Goal: Task Accomplishment & Management: Manage account settings

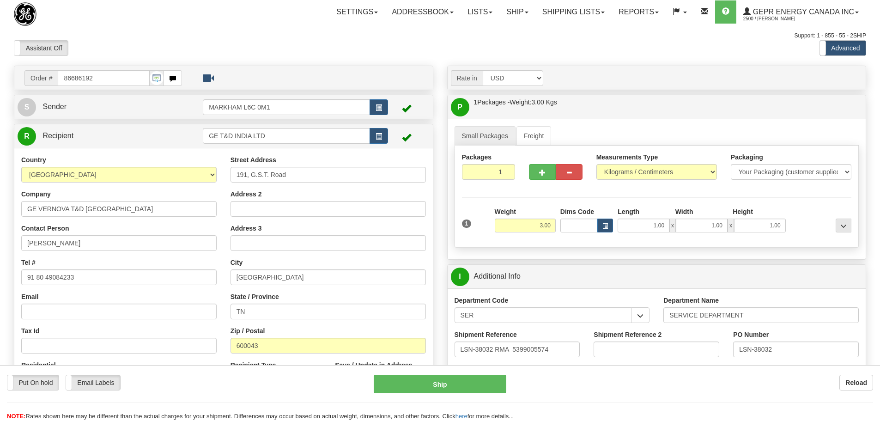
select select "2"
select select "1"
select select "7"
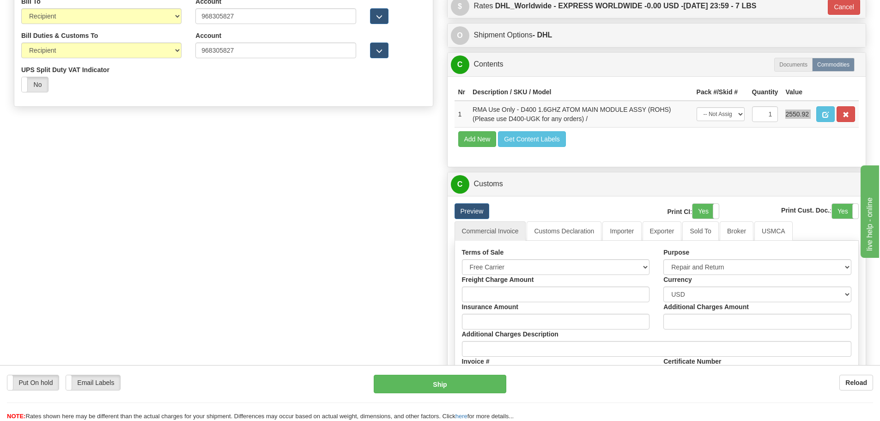
scroll to position [555, 0]
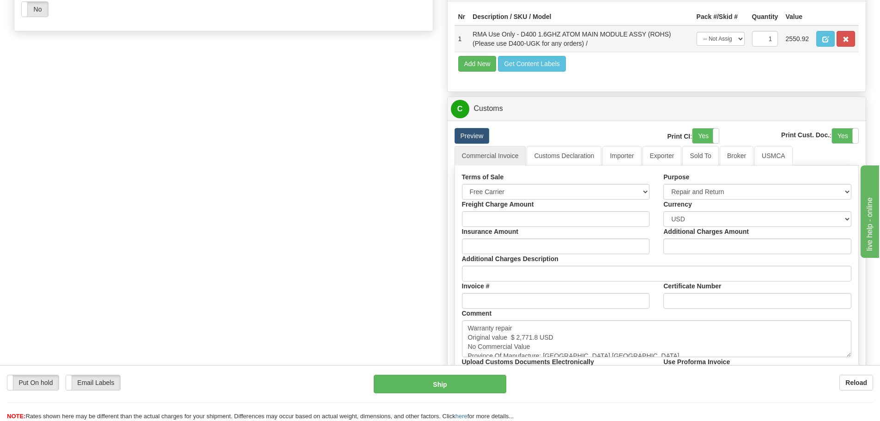
click at [781, 41] on td "1" at bounding box center [766, 38] width 34 height 27
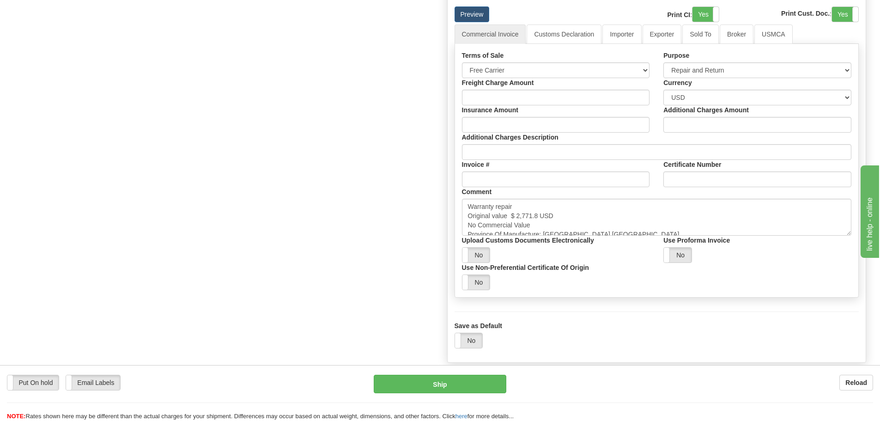
scroll to position [601, 0]
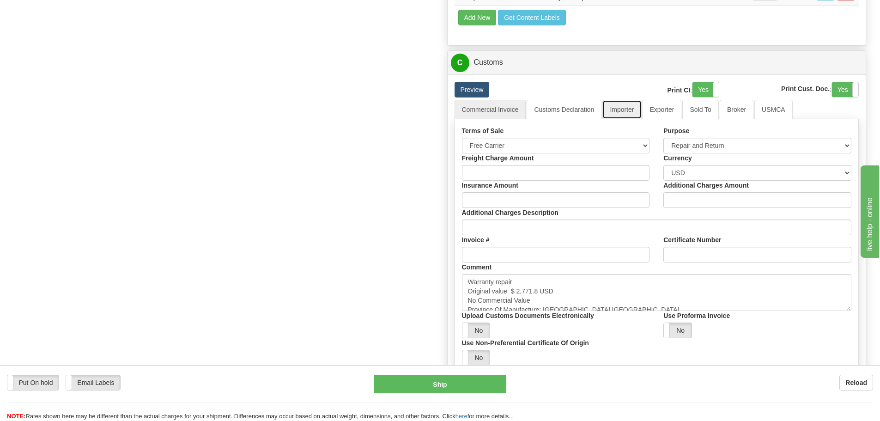
click at [626, 114] on link "Importer" at bounding box center [622, 109] width 39 height 19
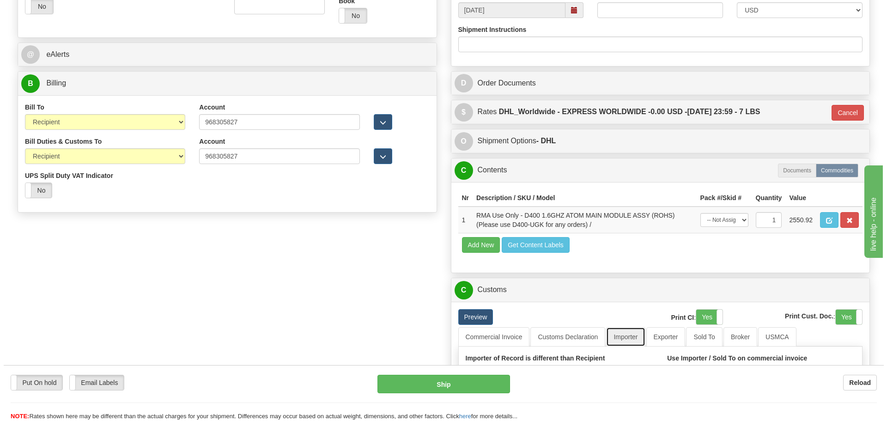
scroll to position [370, 0]
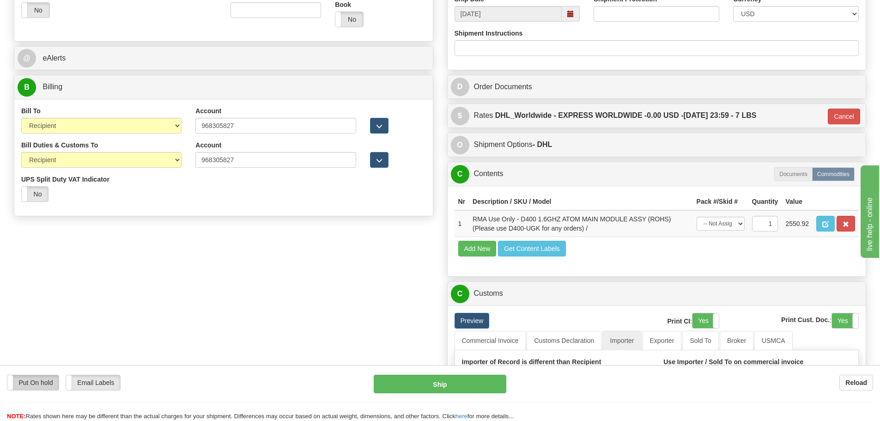
click at [50, 380] on label "Put On hold" at bounding box center [32, 382] width 51 height 15
click at [446, 382] on button "Hold" at bounding box center [440, 384] width 133 height 18
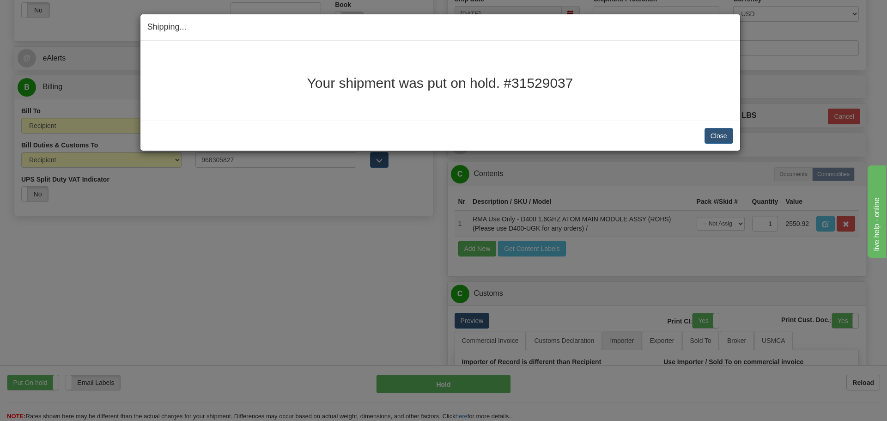
drag, startPoint x: 313, startPoint y: 79, endPoint x: 596, endPoint y: 86, distance: 282.9
click at [596, 86] on h2 "Your shipment was put on hold. #31529037" at bounding box center [440, 82] width 586 height 15
click at [571, 80] on h2 "Your shipment was put on hold. #31529037" at bounding box center [440, 82] width 586 height 15
click at [578, 83] on h2 "Your shipment was put on hold. #31529037" at bounding box center [440, 82] width 586 height 15
drag, startPoint x: 578, startPoint y: 84, endPoint x: 305, endPoint y: 85, distance: 273.6
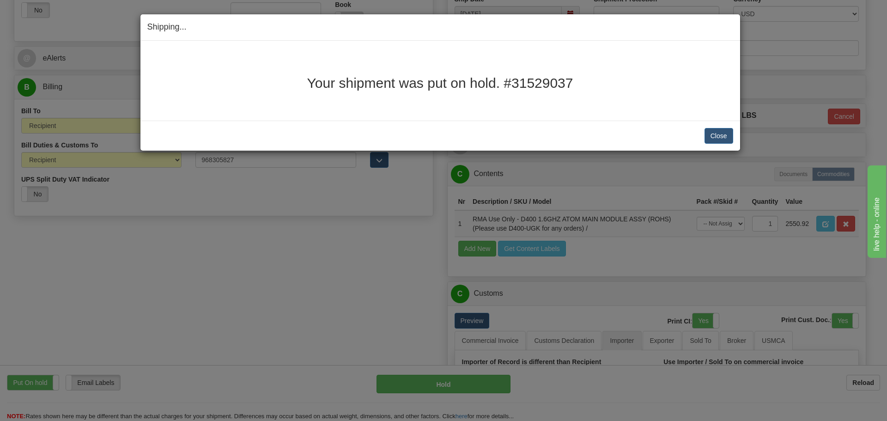
click at [305, 85] on h2 "Your shipment was put on hold. #31529037" at bounding box center [440, 82] width 586 height 15
copy h2 "Your shipment was put on hold. #31529037"
click at [726, 140] on button "Close" at bounding box center [719, 136] width 29 height 16
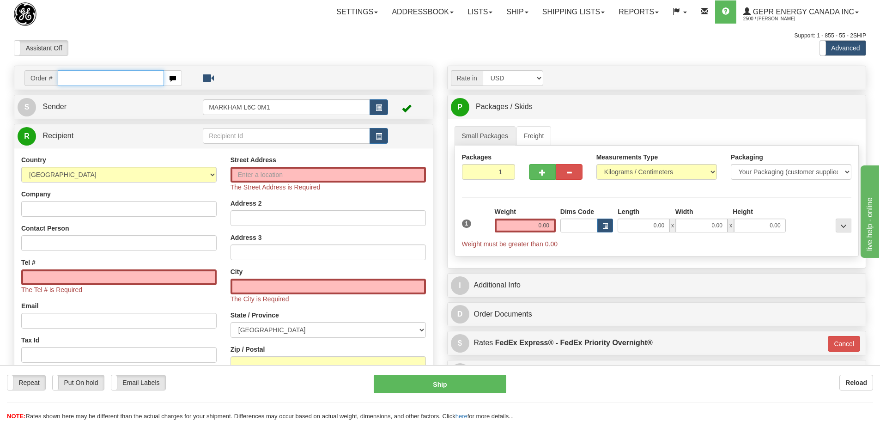
click at [122, 75] on input "text" at bounding box center [111, 78] width 106 height 16
paste input "86686240"
type input "86686240"
click at [127, 58] on body "Training Course Close Toggle navigation Settings Shipping Preferences New Recip…" at bounding box center [440, 210] width 880 height 421
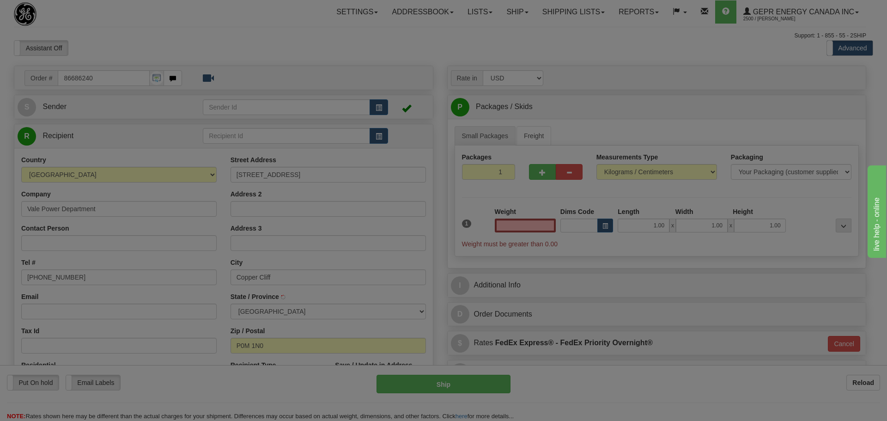
type input "COPPER CLIFF"
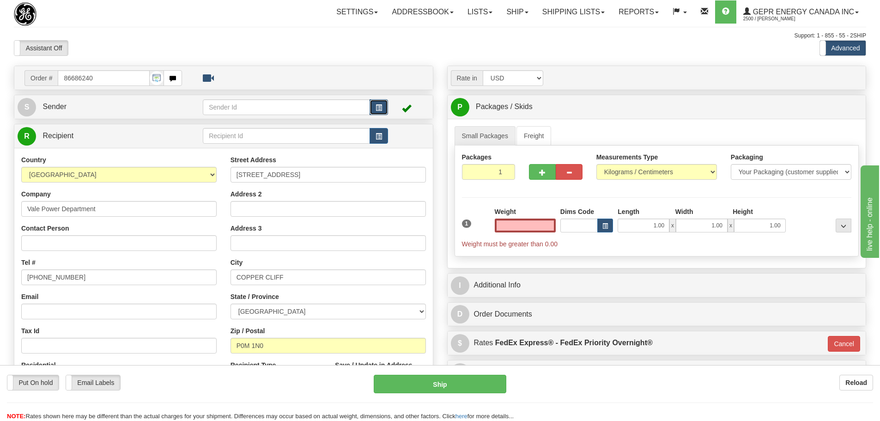
type input "0.00"
click at [381, 108] on span "button" at bounding box center [379, 108] width 6 height 6
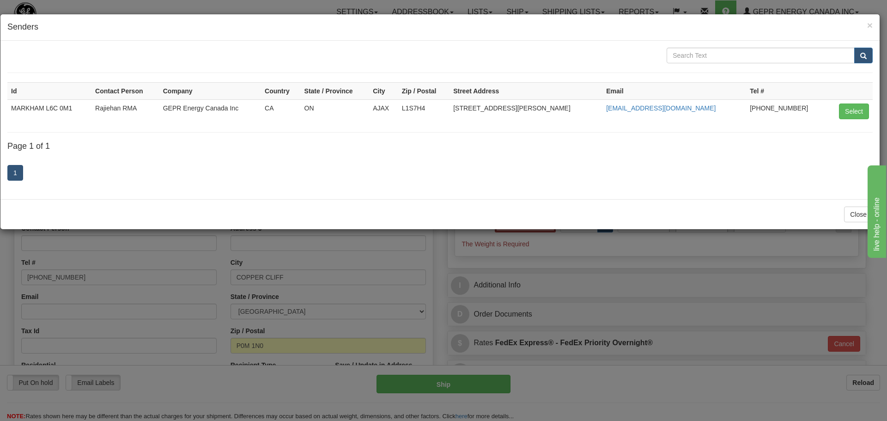
click at [838, 108] on td "Select" at bounding box center [850, 111] width 46 height 24
click at [848, 108] on button "Select" at bounding box center [854, 112] width 30 height 16
type input "MARKHAM L6C 0M1"
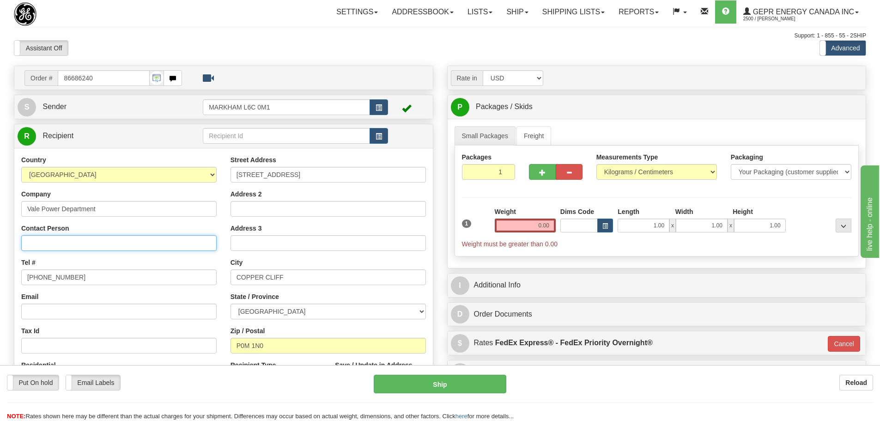
click at [78, 244] on input "Contact Person" at bounding box center [118, 243] width 195 height 16
paste input "Ashleigh Carrier Door"
type input "Ashleigh Carrier Door"
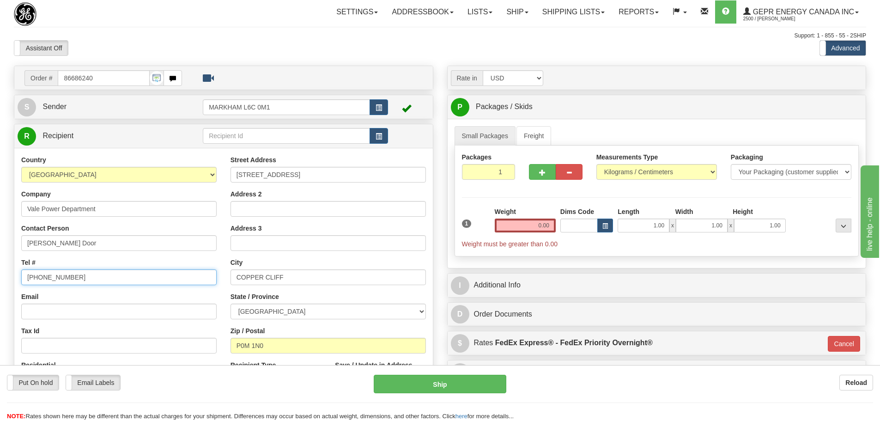
click at [95, 276] on input "[PHONE_NUMBER]" at bounding box center [118, 277] width 195 height 16
drag, startPoint x: 94, startPoint y: 273, endPoint x: -65, endPoint y: 287, distance: 160.0
click at [0, 287] on html "Training Course Close Toggle navigation Settings Shipping Preferences New Sende…" at bounding box center [440, 210] width 880 height 421
paste input "560 705-929-2563"
type input "560 705-929-2563"
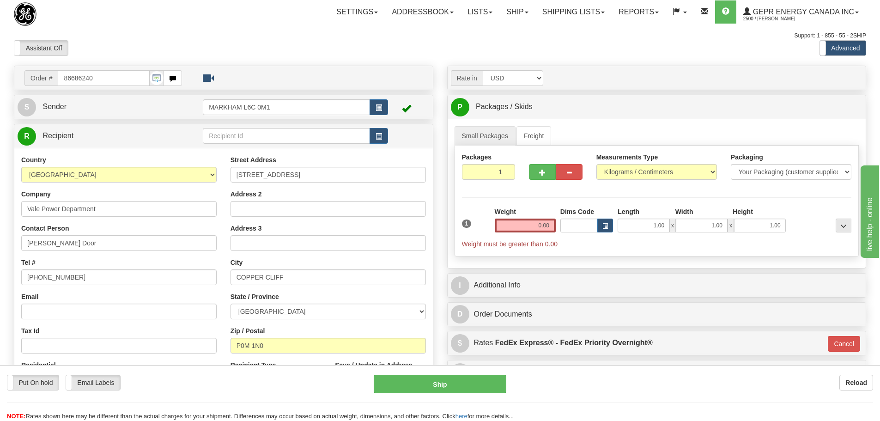
click at [42, 262] on div "Tel # 560 705-929-2563" at bounding box center [118, 271] width 195 height 27
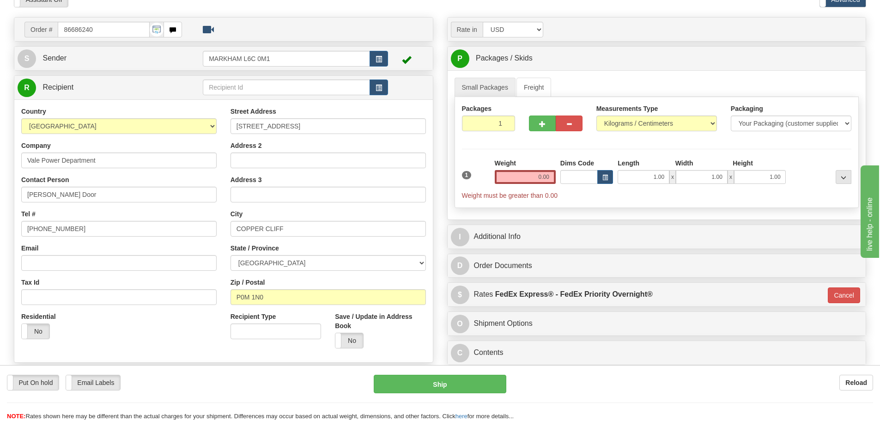
scroll to position [46, 0]
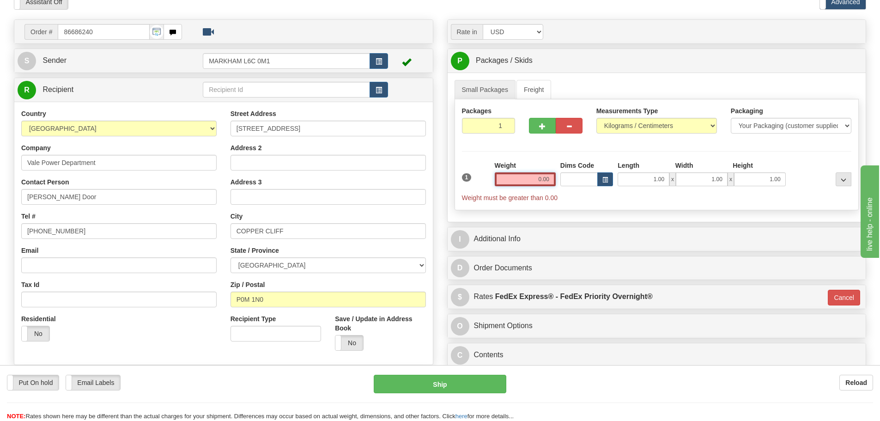
click at [537, 177] on input "0.00" at bounding box center [525, 179] width 61 height 14
type input "0.00"
click at [541, 174] on input "0.00" at bounding box center [525, 179] width 61 height 14
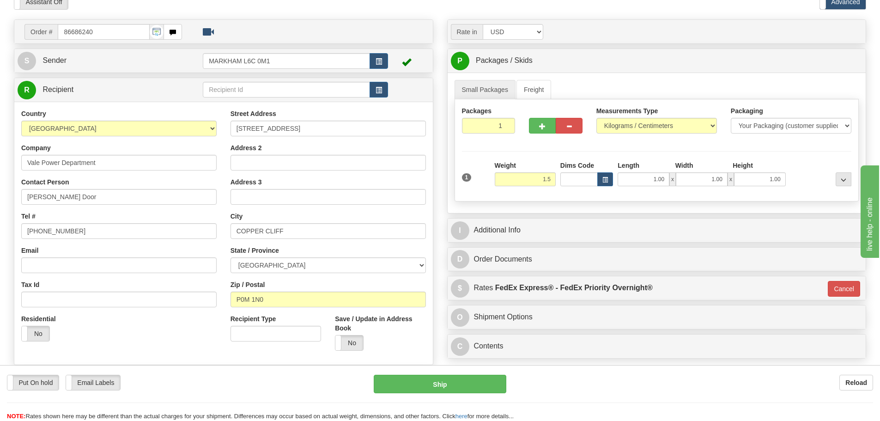
type input "1.50"
type input "01"
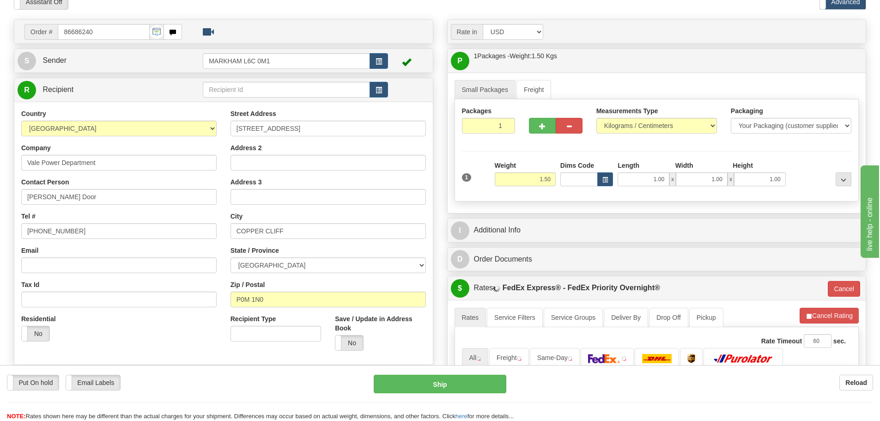
click at [533, 152] on div "Packages 1 1 Measurements Type" at bounding box center [657, 150] width 405 height 102
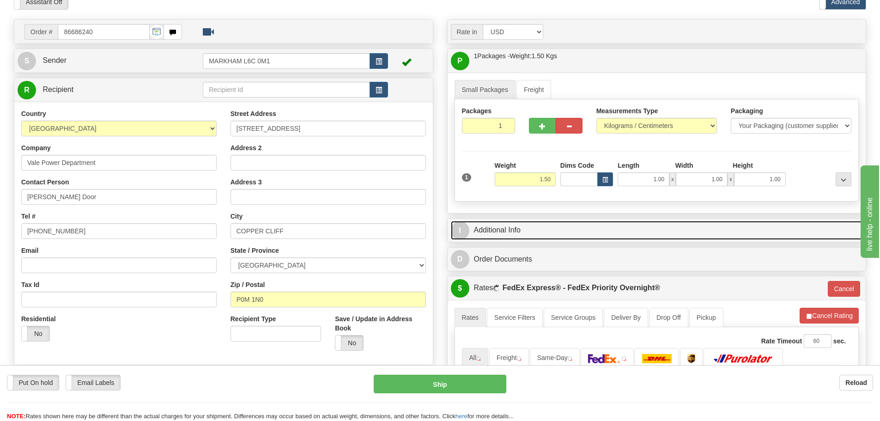
click at [528, 229] on link "I Additional Info" at bounding box center [657, 230] width 412 height 19
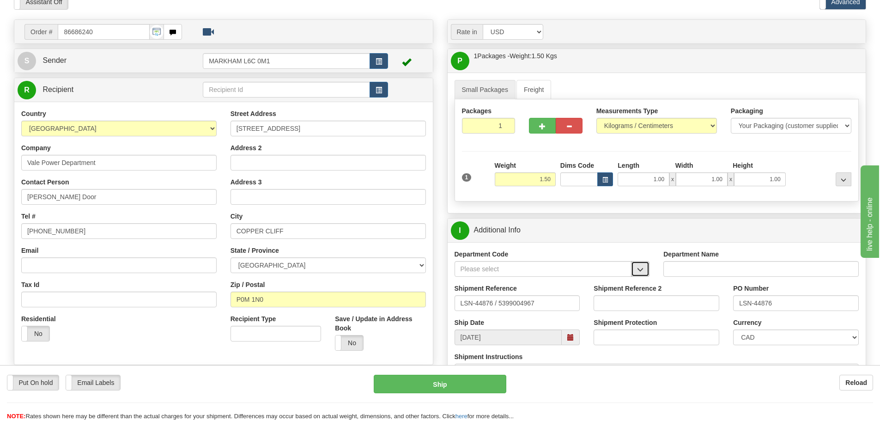
click at [643, 267] on span "button" at bounding box center [640, 270] width 6 height 6
click at [572, 281] on div "SER" at bounding box center [541, 283] width 168 height 10
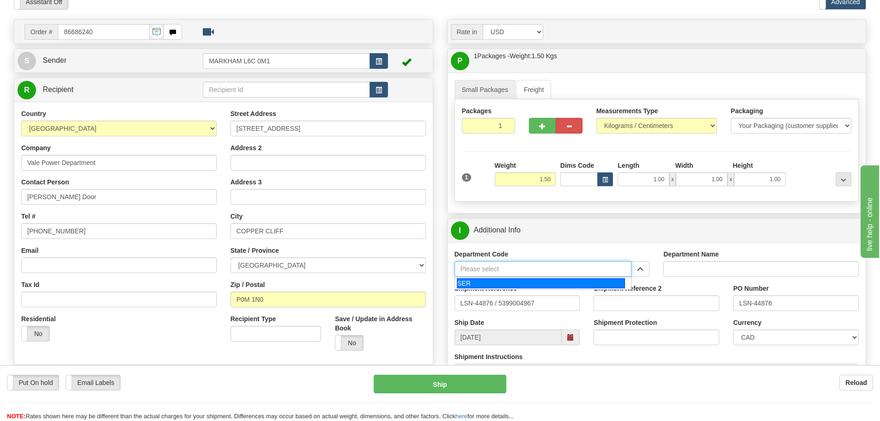
type input "SER"
type input "SERVICE DEPARTMENT"
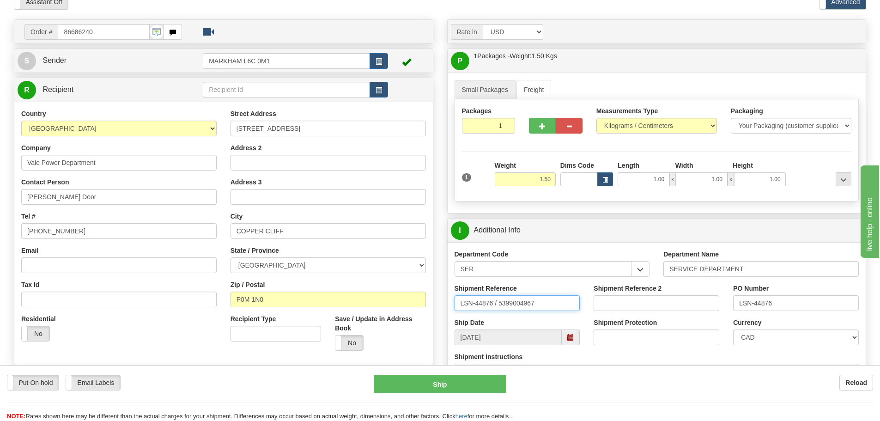
click at [492, 305] on input "LSN-44876 / 5399004967" at bounding box center [518, 303] width 126 height 16
drag, startPoint x: 494, startPoint y: 307, endPoint x: 499, endPoint y: 312, distance: 6.2
click at [499, 312] on div "Shipment Reference LSN-44876 / 5399004967" at bounding box center [518, 301] width 140 height 34
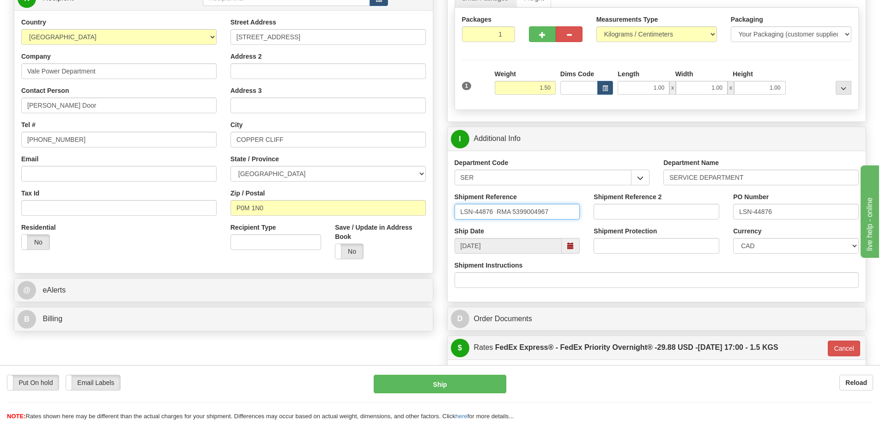
scroll to position [139, 0]
type input "LSN-44876 RMA 5399004967"
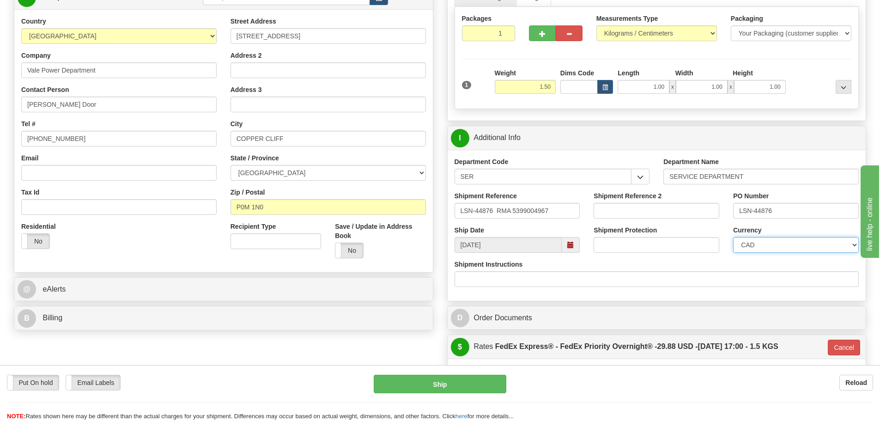
click at [754, 244] on select "CAD USD EUR ZAR RON ANG ARN AUD AUS AWG BBD BFR BGN BHD BMD BND BRC BRL CHP CKZ…" at bounding box center [796, 245] width 126 height 16
click at [733, 237] on select "CAD USD EUR ZAR RON ANG ARN AUD AUS AWG BBD BFR BGN BHD BMD BND BRC BRL CHP CKZ…" at bounding box center [796, 245] width 126 height 16
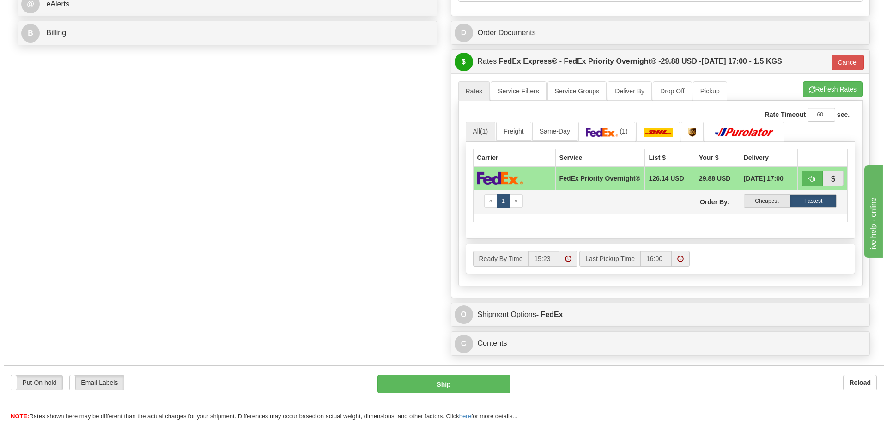
scroll to position [508, 0]
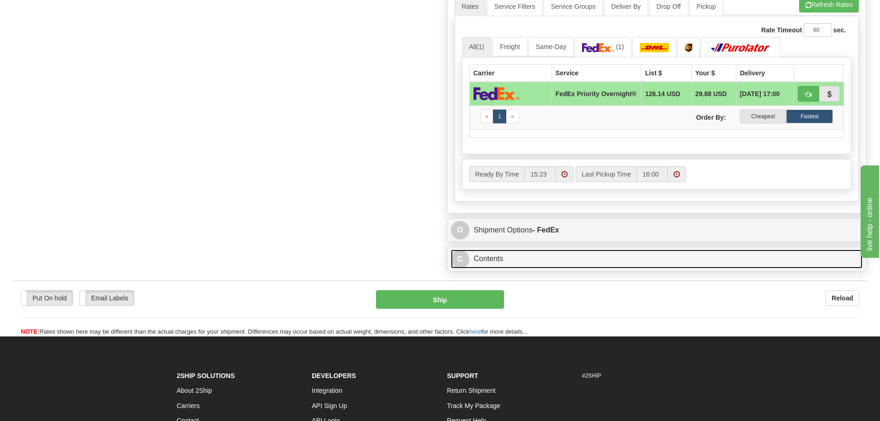
click at [514, 264] on link "C Contents" at bounding box center [657, 259] width 412 height 19
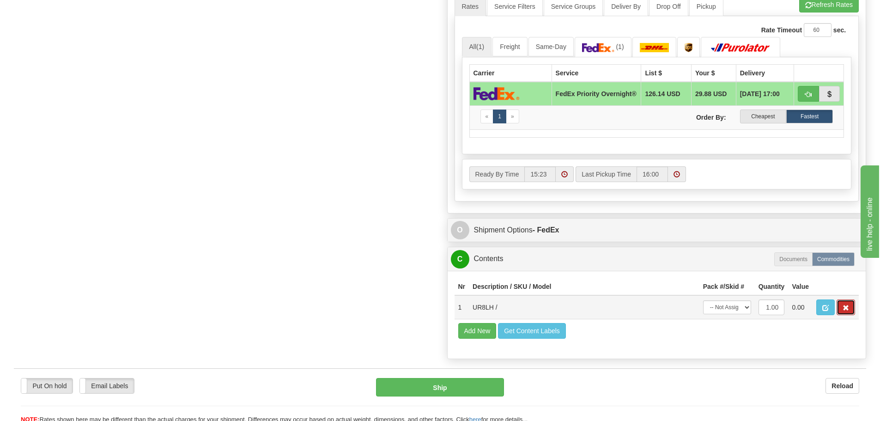
click at [854, 313] on button "button" at bounding box center [846, 307] width 18 height 16
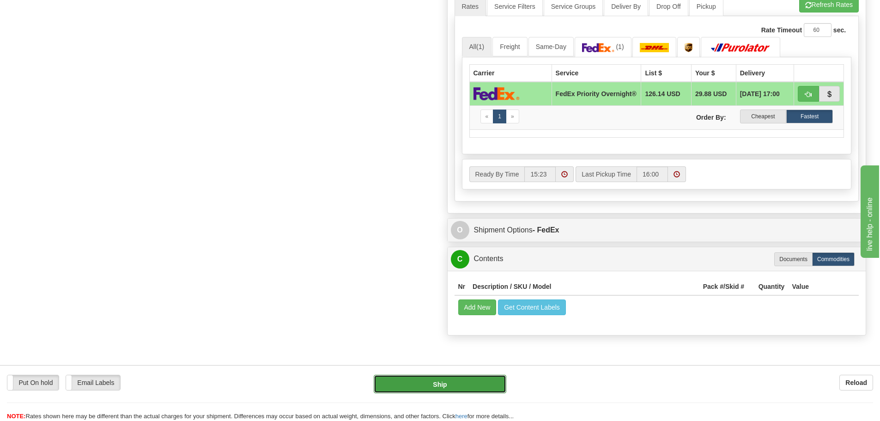
click at [466, 381] on button "Ship" at bounding box center [440, 384] width 133 height 18
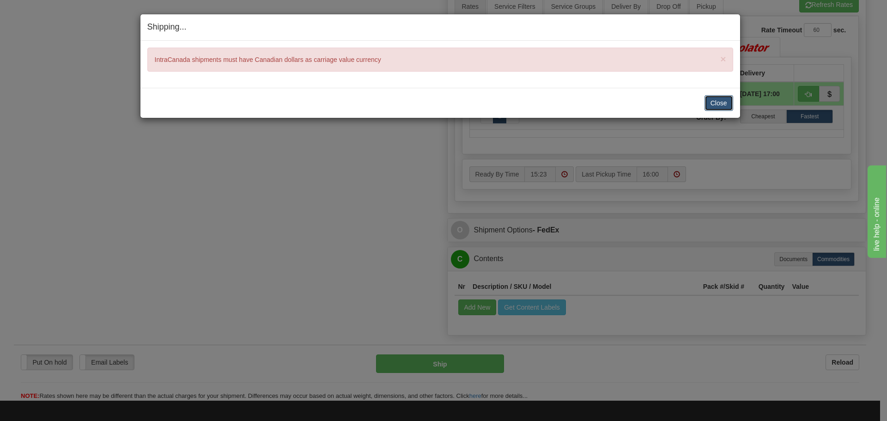
click at [712, 108] on button "Close" at bounding box center [719, 103] width 29 height 16
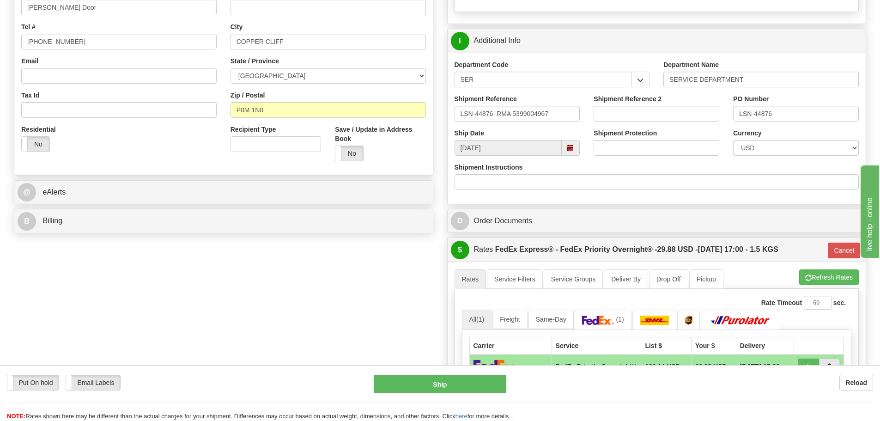
scroll to position [231, 0]
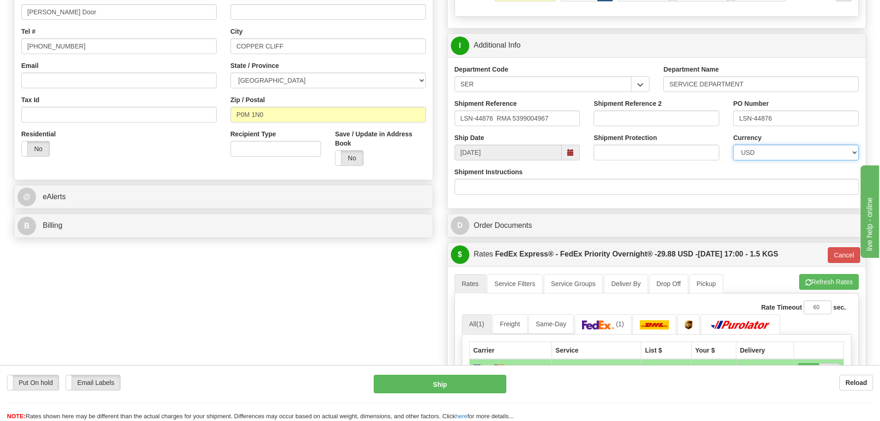
click at [795, 149] on select "CAD USD EUR ZAR RON ANG ARN AUD AUS AWG BBD BFR BGN BHD BMD BND BRC BRL CHP CKZ…" at bounding box center [796, 153] width 126 height 16
select select "0"
click at [733, 145] on select "CAD USD EUR ZAR RON ANG ARN AUD AUS AWG BBD BFR BGN BHD BMD BND BRC BRL CHP CKZ…" at bounding box center [796, 153] width 126 height 16
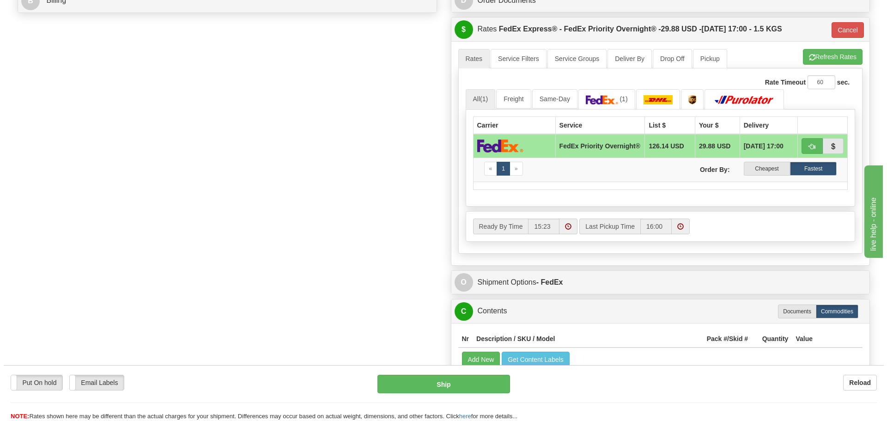
scroll to position [508, 0]
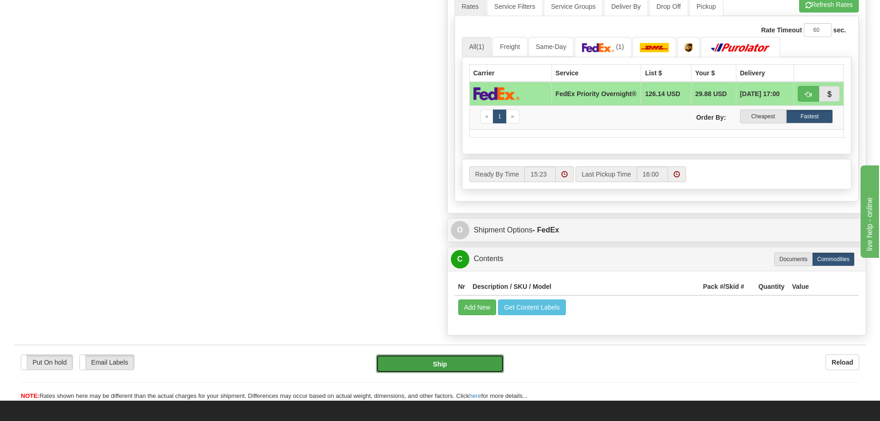
click at [461, 359] on button "Ship" at bounding box center [440, 363] width 128 height 18
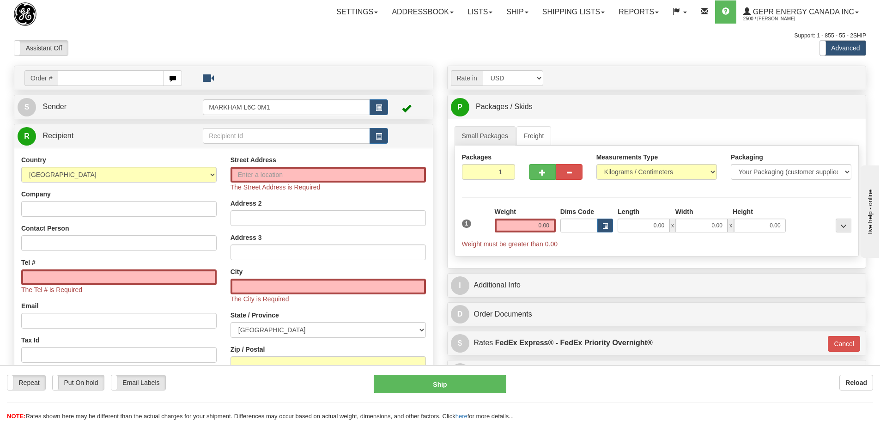
click at [116, 87] on td "Order #" at bounding box center [224, 77] width 412 height 19
click at [116, 82] on input "text" at bounding box center [111, 78] width 106 height 16
paste input "86686247"
type input "86686247"
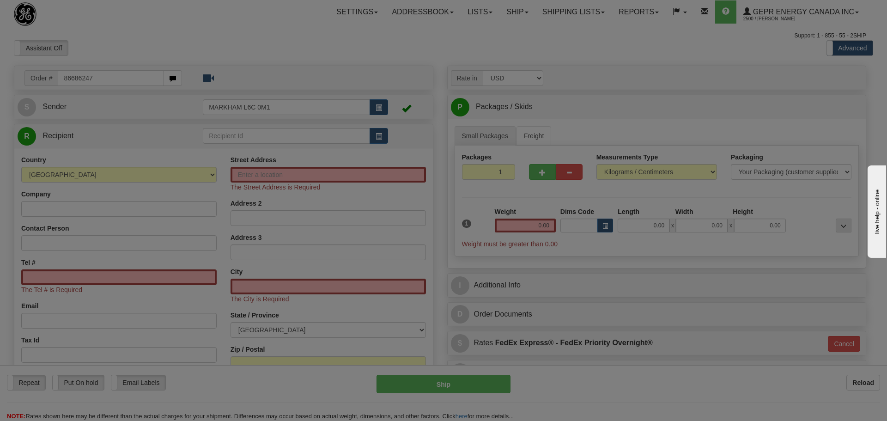
click at [141, 45] on body "Training Course Close Toggle navigation Settings Shipping Preferences New Recip…" at bounding box center [443, 210] width 887 height 421
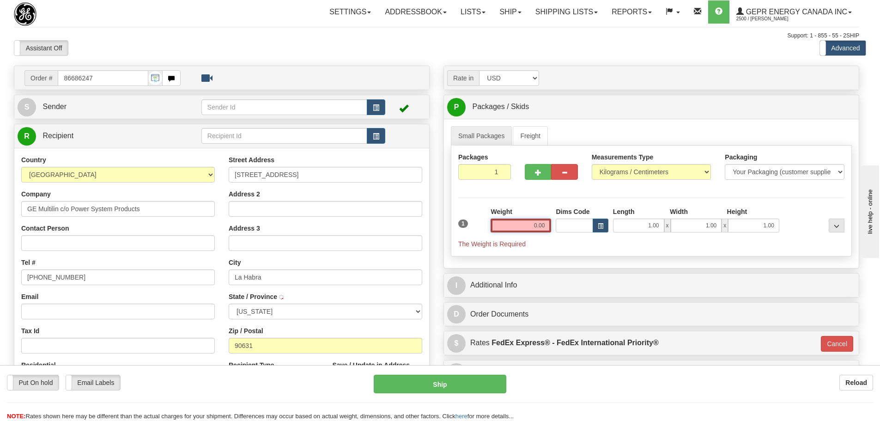
type input "LA HABRA"
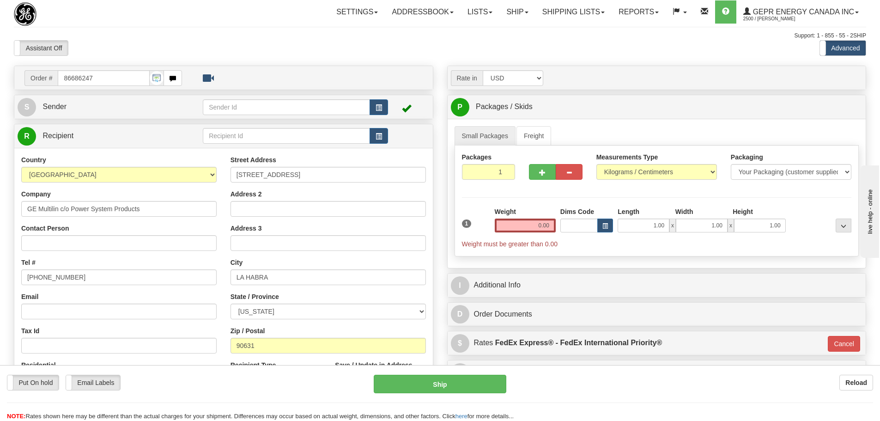
click at [393, 134] on td at bounding box center [408, 136] width 41 height 19
click at [380, 138] on span "button" at bounding box center [379, 137] width 6 height 6
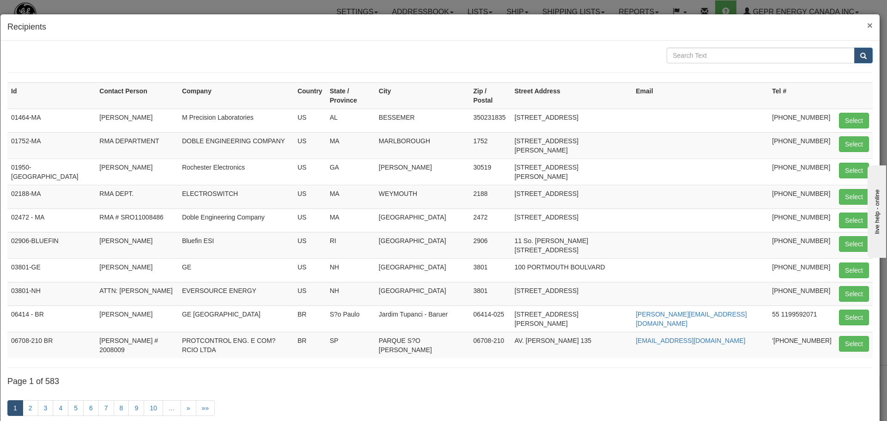
click at [867, 27] on span "×" at bounding box center [870, 25] width 6 height 11
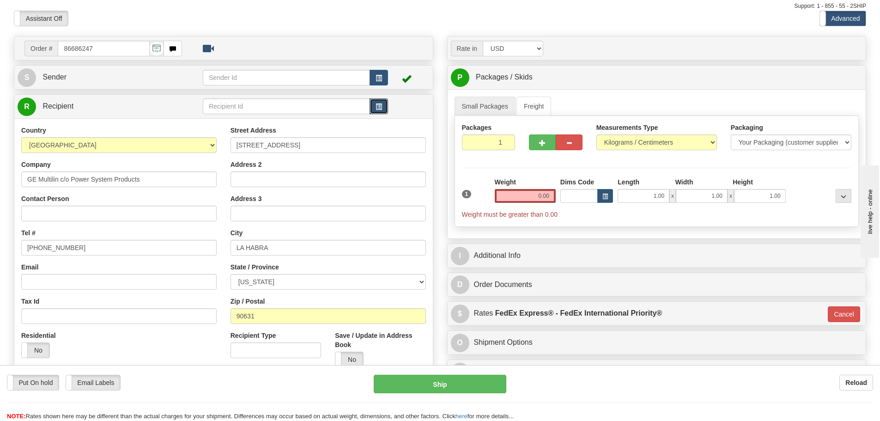
scroll to position [46, 0]
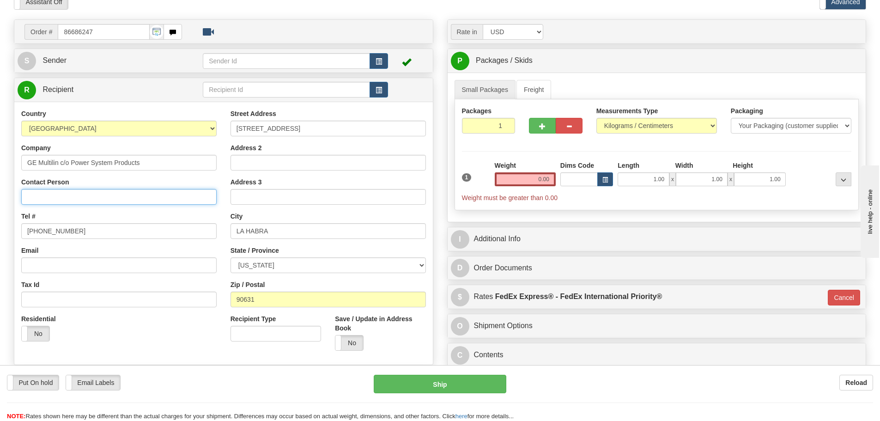
click at [86, 196] on input "Contact Person" at bounding box center [118, 197] width 195 height 16
paste input "[PERSON_NAME] -"
type input "[PERSON_NAME] -"
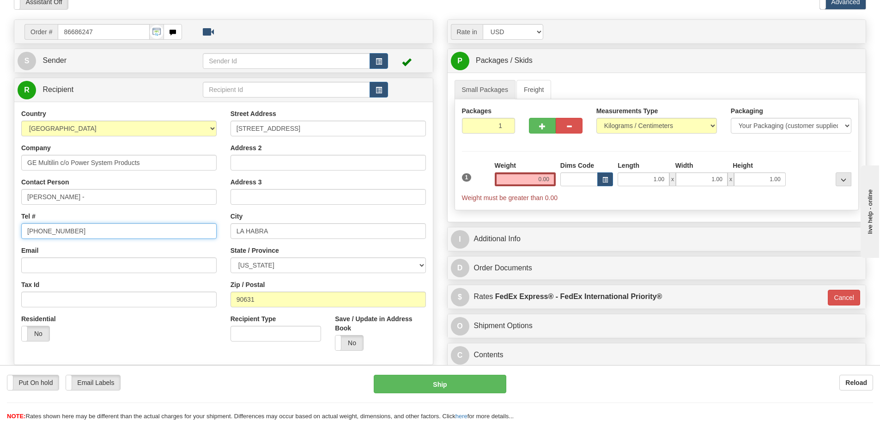
drag, startPoint x: 79, startPoint y: 228, endPoint x: -56, endPoint y: 234, distance: 135.5
click at [0, 234] on html "Training Course Close Toggle navigation Settings Shipping Preferences New Sende…" at bounding box center [440, 164] width 880 height 421
paste input "323) 491-662"
type input "[PHONE_NUMBER]"
click at [6, 212] on div "Toggle navigation Settings Shipping Preferences Fields Preferences New" at bounding box center [440, 214] width 880 height 521
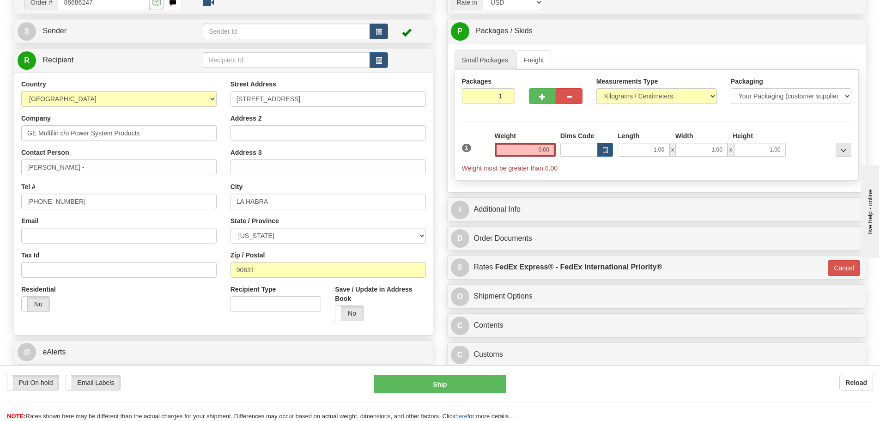
scroll to position [92, 0]
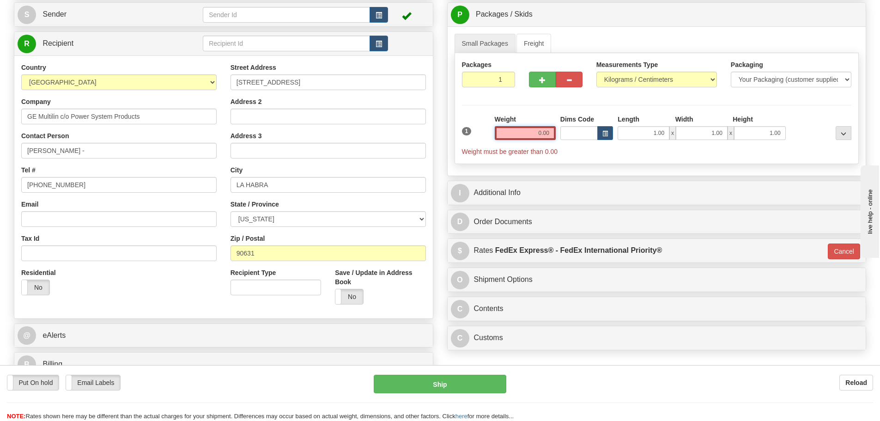
click at [514, 134] on input "0.00" at bounding box center [525, 133] width 61 height 14
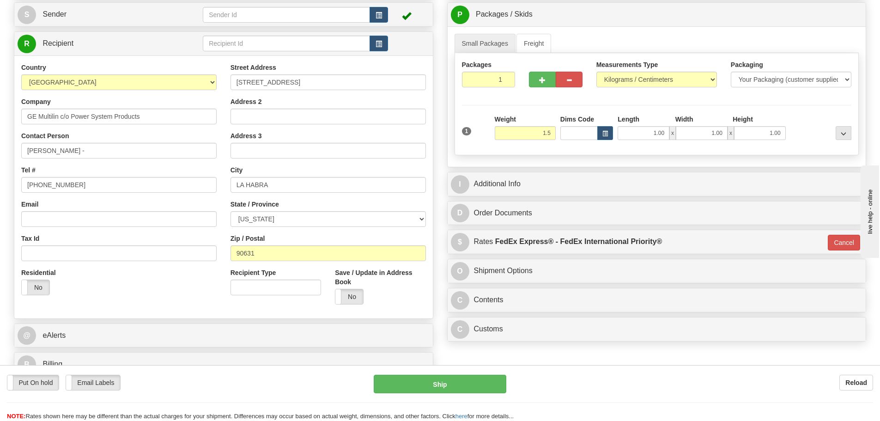
type input "1.50"
type input "01"
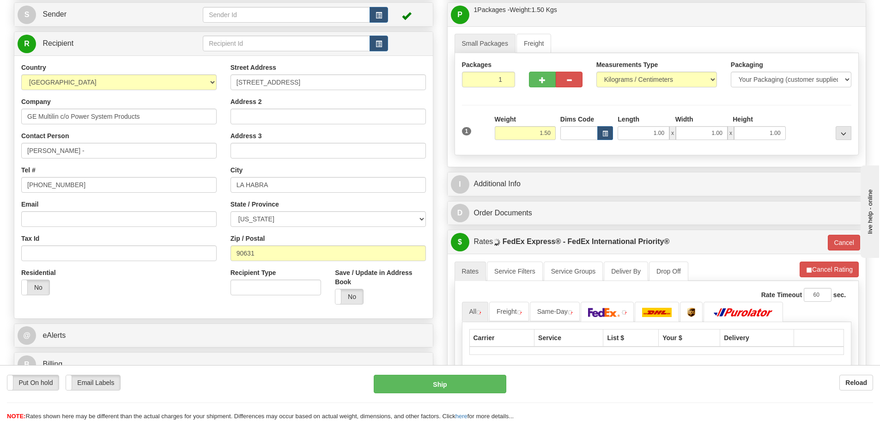
click at [532, 116] on div "Weight 1.50" at bounding box center [525, 127] width 61 height 25
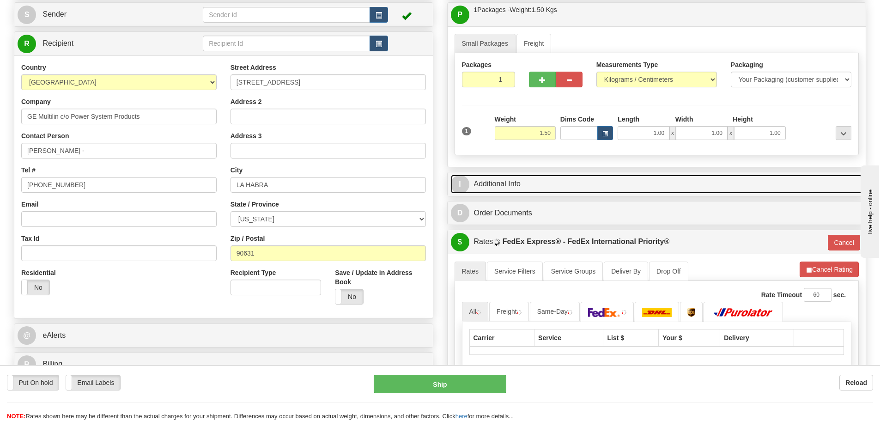
click at [543, 178] on link "I Additional Info" at bounding box center [657, 184] width 412 height 19
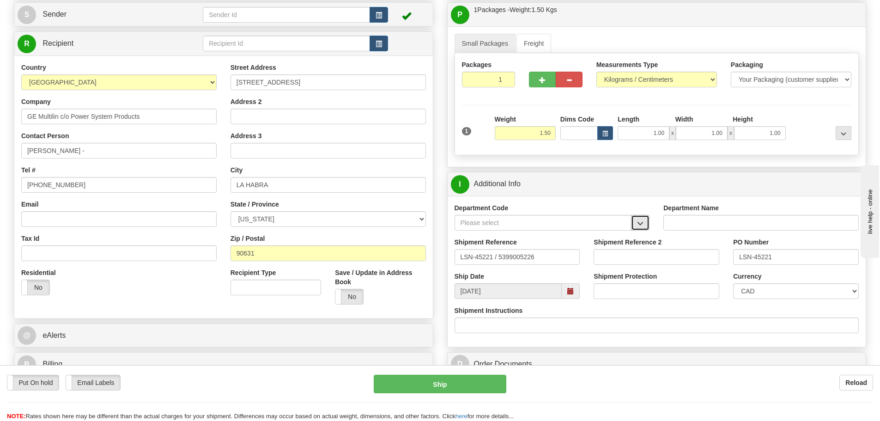
click at [644, 225] on button "button" at bounding box center [640, 223] width 18 height 16
click at [502, 248] on div "Shipment Reference LSN-45221 / 5399005226" at bounding box center [518, 251] width 126 height 27
click at [636, 226] on button "button" at bounding box center [640, 223] width 18 height 16
click at [610, 236] on div "SER" at bounding box center [541, 237] width 168 height 10
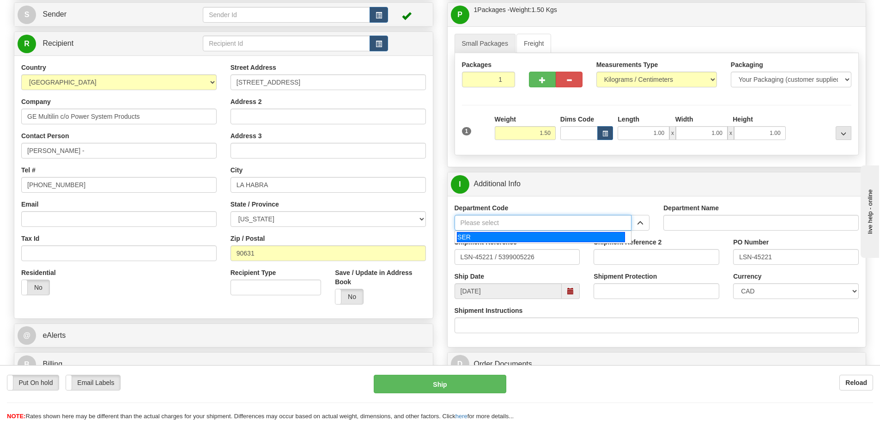
type input "SER"
type input "SERVICE DEPARTMENT"
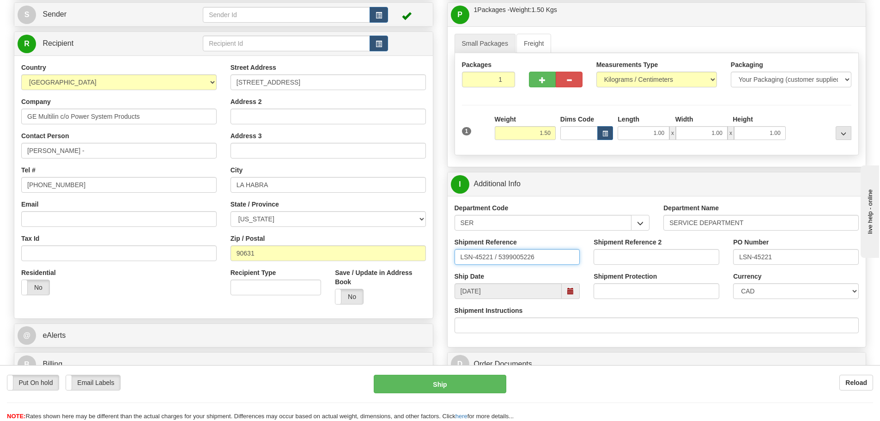
drag, startPoint x: 496, startPoint y: 261, endPoint x: 500, endPoint y: 265, distance: 5.9
click at [500, 265] on div "Shipment Reference LSN-45221 / 5399005226" at bounding box center [518, 255] width 140 height 34
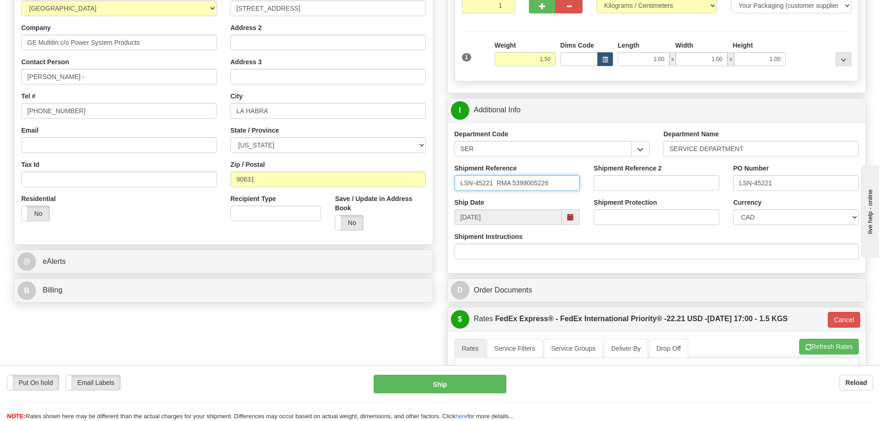
scroll to position [185, 0]
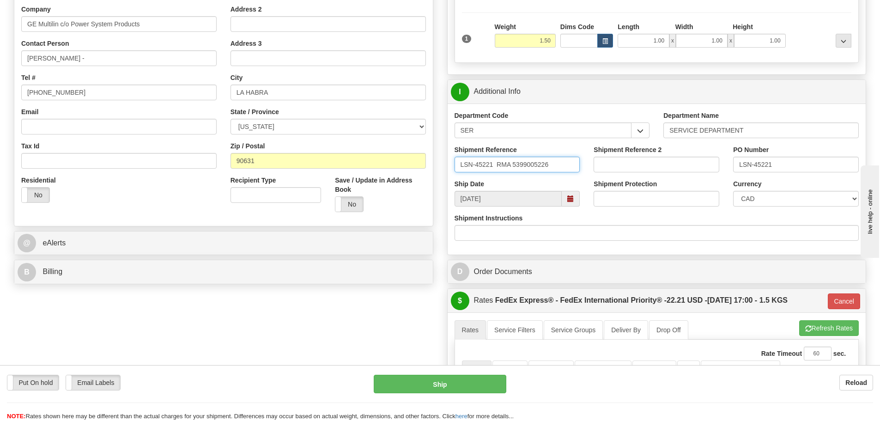
type input "LSN-45221 RMA 5399005226"
click at [750, 201] on select "CAD USD EUR ZAR RON ANG ARN AUD AUS AWG BBD BFR BGN BHD BMD BND BRC BRL CHP CKZ…" at bounding box center [796, 199] width 126 height 16
select select "1"
click at [733, 191] on select "CAD USD EUR ZAR RON ANG ARN AUD AUS AWG BBD BFR BGN BHD BMD BND BRC BRL CHP CKZ…" at bounding box center [796, 199] width 126 height 16
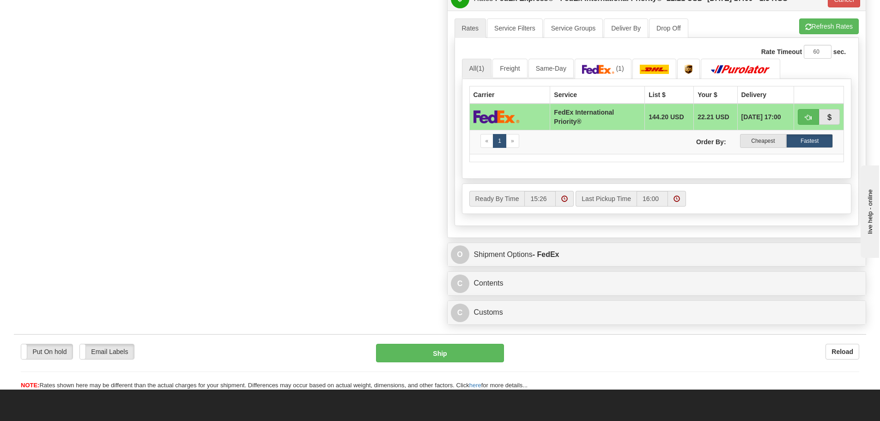
scroll to position [555, 0]
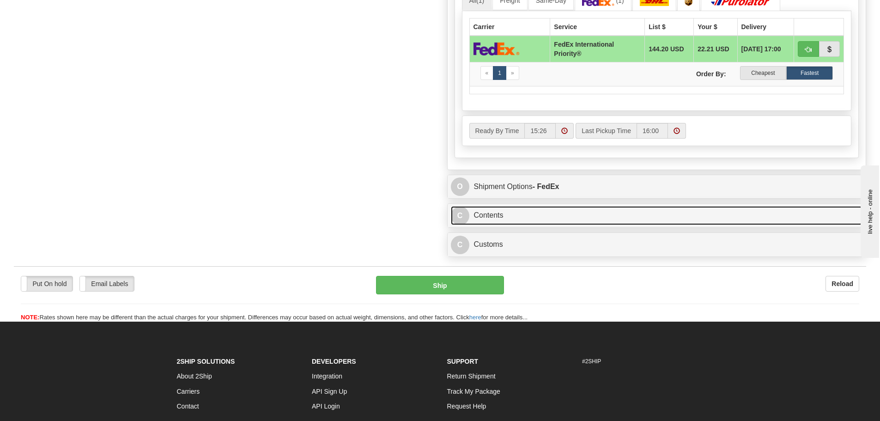
click at [558, 213] on link "C Contents" at bounding box center [657, 215] width 412 height 19
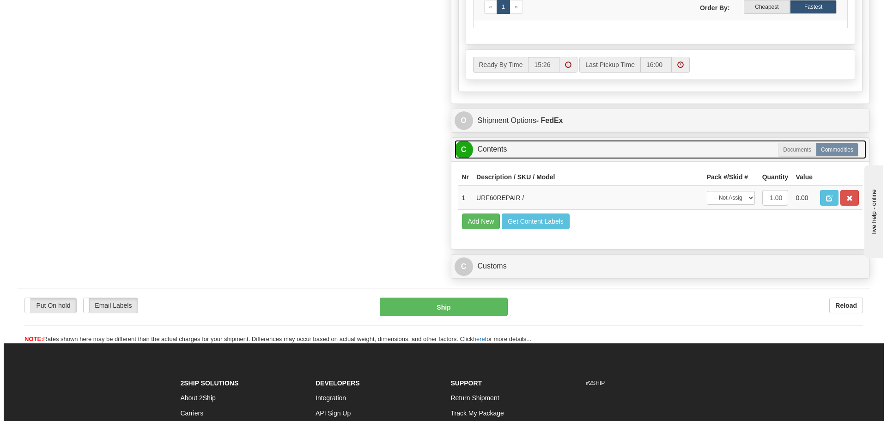
scroll to position [647, 0]
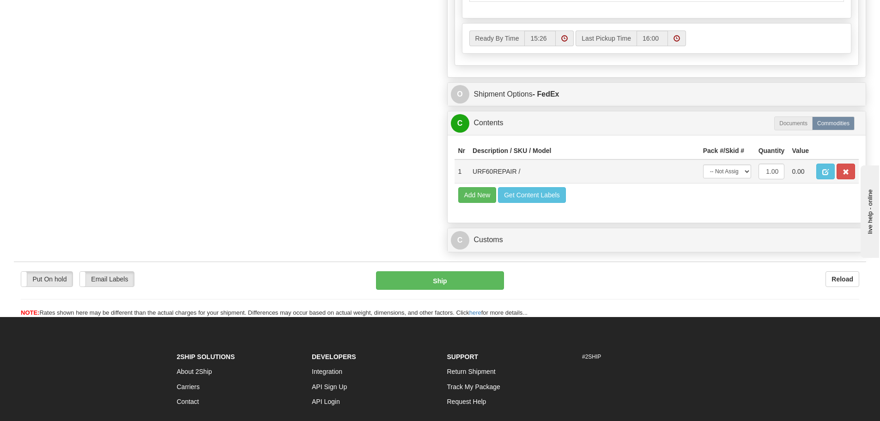
click at [849, 180] on td at bounding box center [836, 171] width 46 height 24
click at [848, 172] on span "button" at bounding box center [846, 172] width 6 height 6
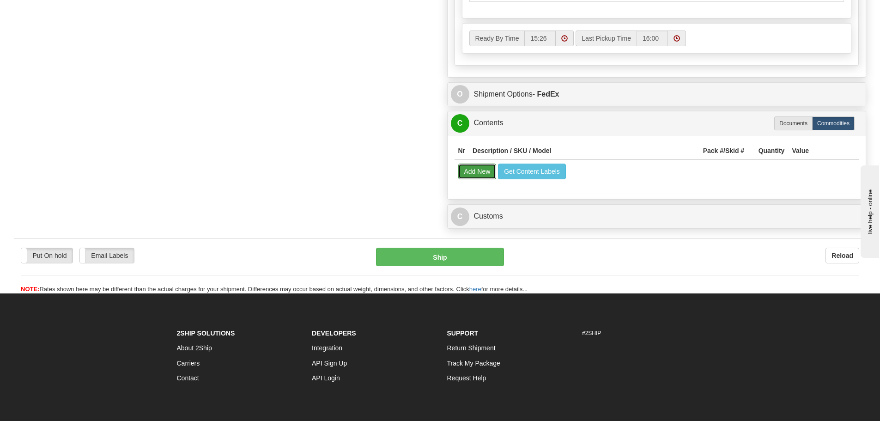
click at [475, 176] on button "Add New" at bounding box center [477, 172] width 38 height 16
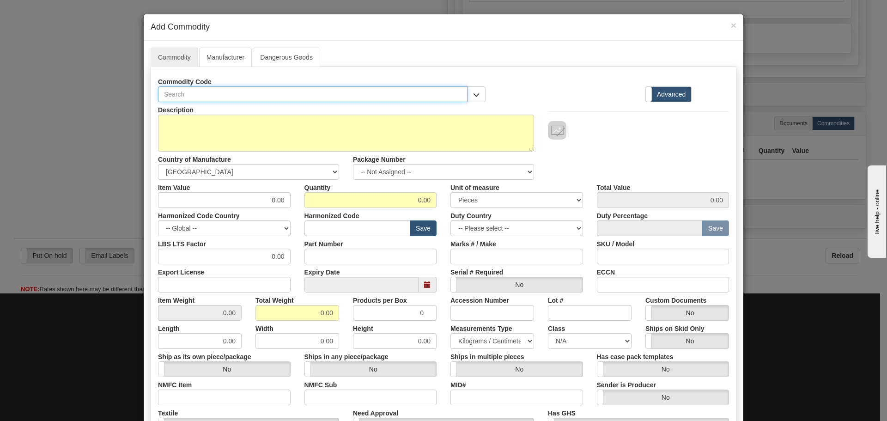
click at [220, 97] on input "text" at bounding box center [313, 94] width 310 height 16
paste input "F6M9JH03P"
type input "F6M9JH03P"
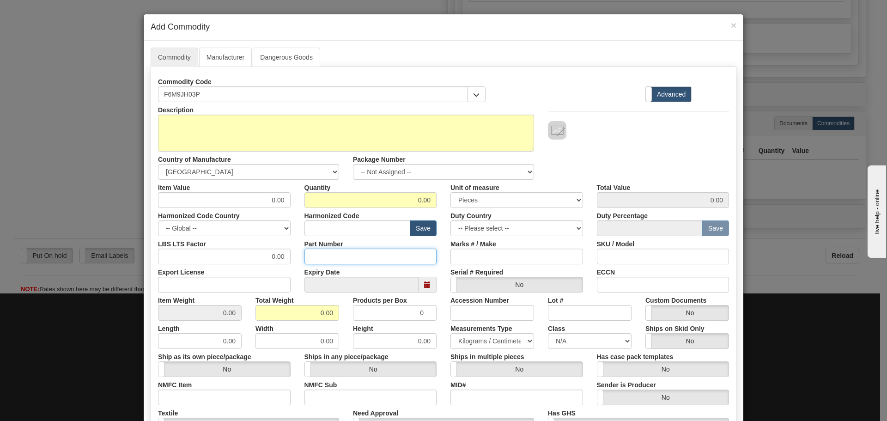
click at [329, 257] on input "Part Number" at bounding box center [371, 257] width 133 height 16
paste input "F6M9JH03P"
type input "F6M9JH03P"
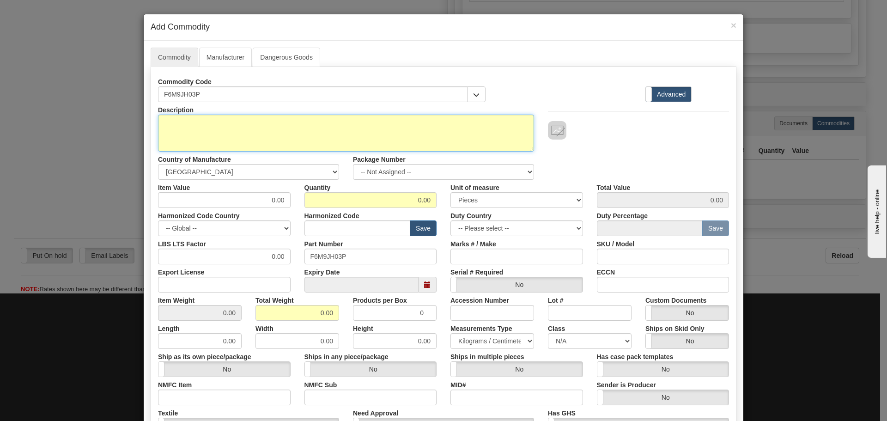
click at [249, 131] on textarea "Description" at bounding box center [346, 133] width 376 height 37
paste textarea "F60 UR CPU"
type textarea "F60 UR CPU"
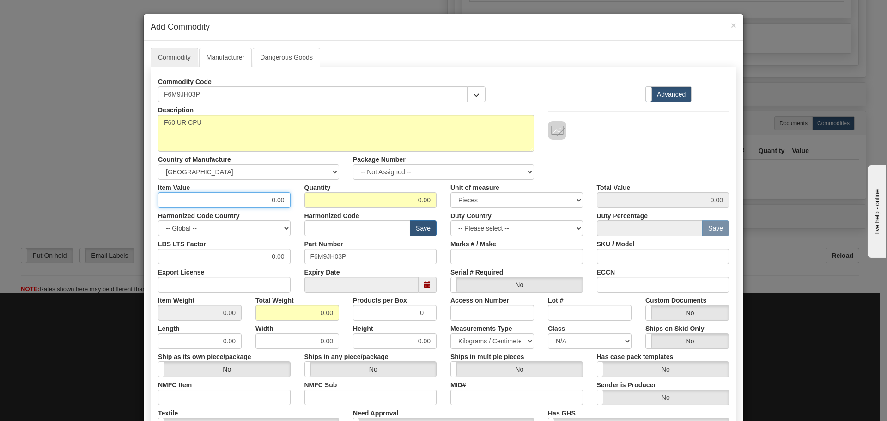
drag, startPoint x: 268, startPoint y: 201, endPoint x: 285, endPoint y: 204, distance: 17.3
click at [285, 204] on input "0.00" at bounding box center [224, 200] width 133 height 16
type input "75"
type input "1"
type input "75.00"
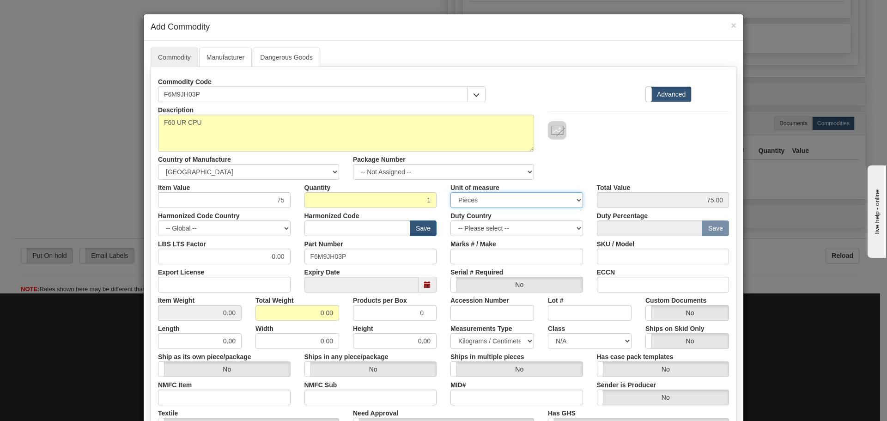
scroll to position [46, 0]
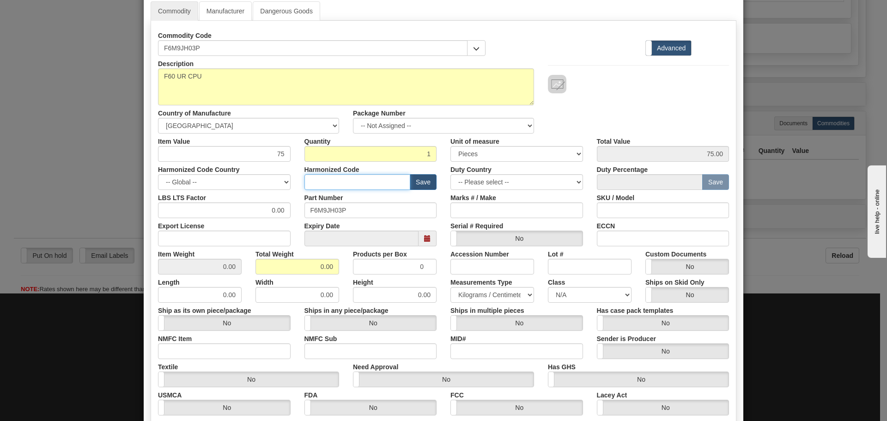
click at [366, 185] on input "text" at bounding box center [358, 182] width 106 height 16
type input "8537.10.9070"
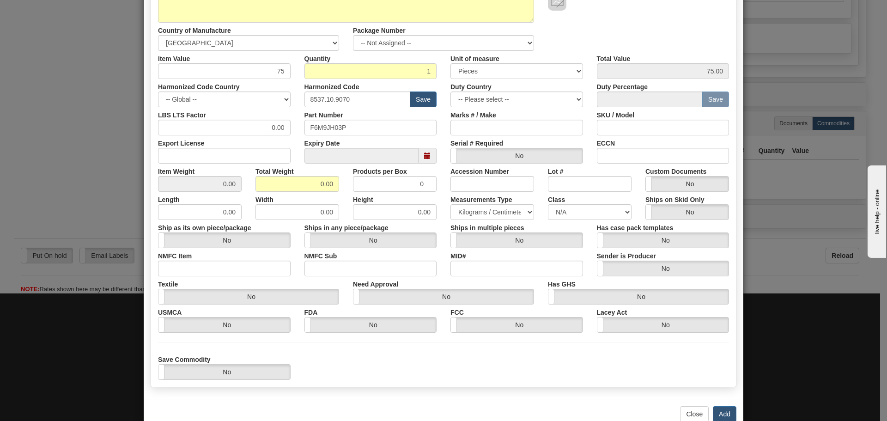
scroll to position [139, 0]
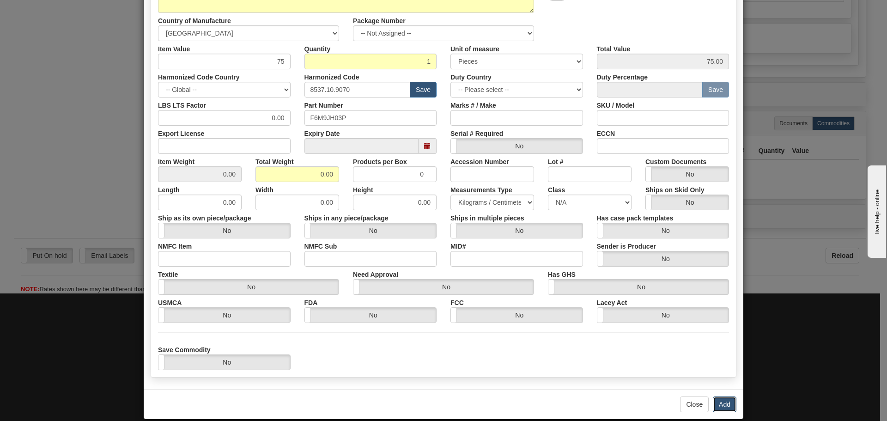
click at [724, 409] on button "Add" at bounding box center [725, 404] width 24 height 16
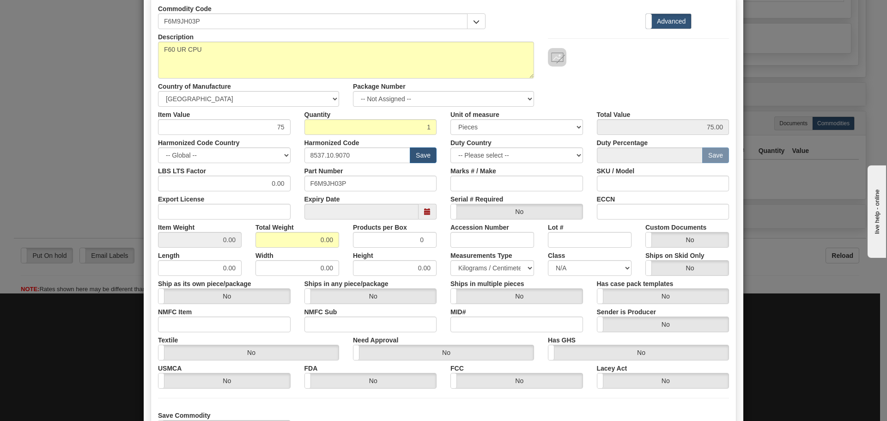
scroll to position [0, 0]
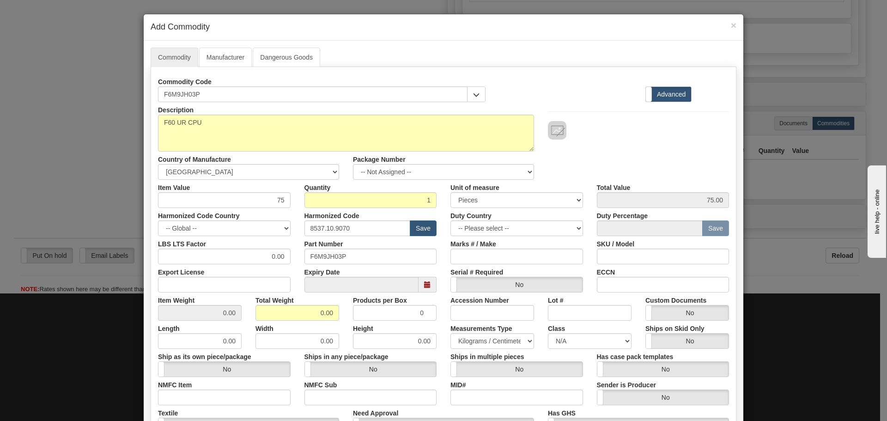
drag, startPoint x: 574, startPoint y: 29, endPoint x: 586, endPoint y: 19, distance: 15.2
click at [586, 19] on div "× Add Commodity" at bounding box center [444, 27] width 600 height 26
drag, startPoint x: 586, startPoint y: 19, endPoint x: 598, endPoint y: 14, distance: 13.0
click at [598, 14] on div "× Add Commodity" at bounding box center [444, 27] width 600 height 26
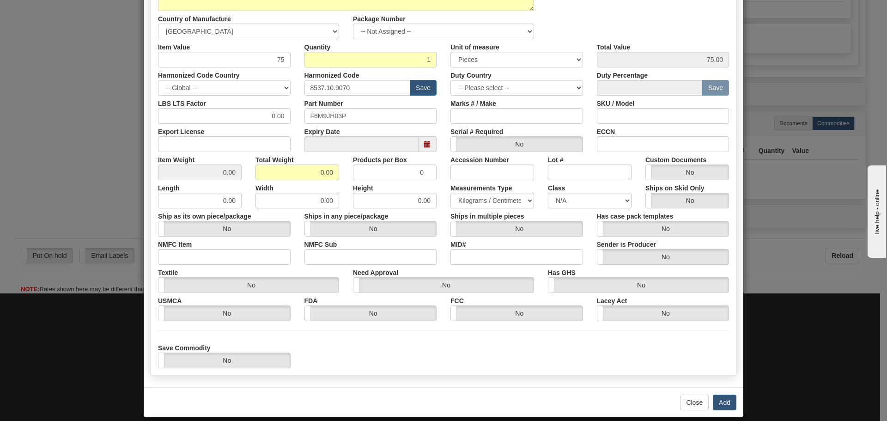
scroll to position [151, 0]
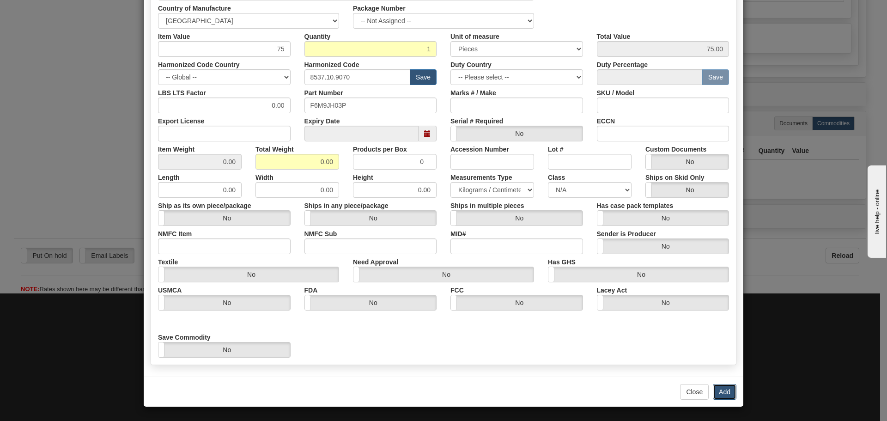
click at [714, 389] on button "Add" at bounding box center [725, 392] width 24 height 16
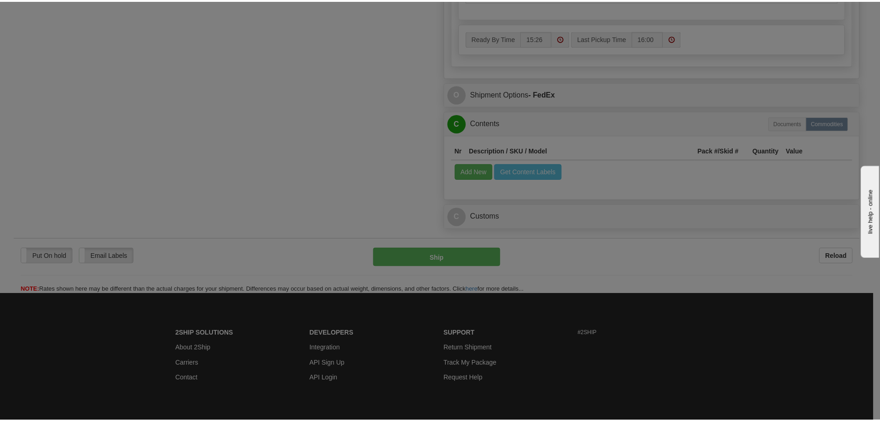
scroll to position [0, 0]
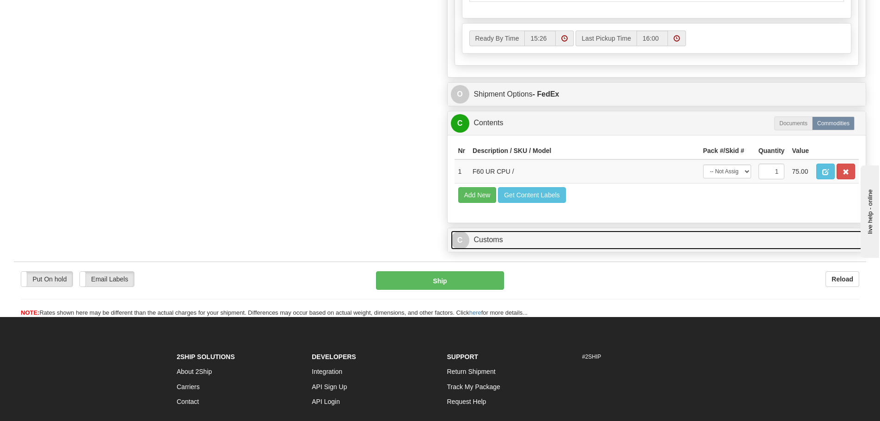
click at [673, 237] on link "C Customs" at bounding box center [657, 240] width 412 height 19
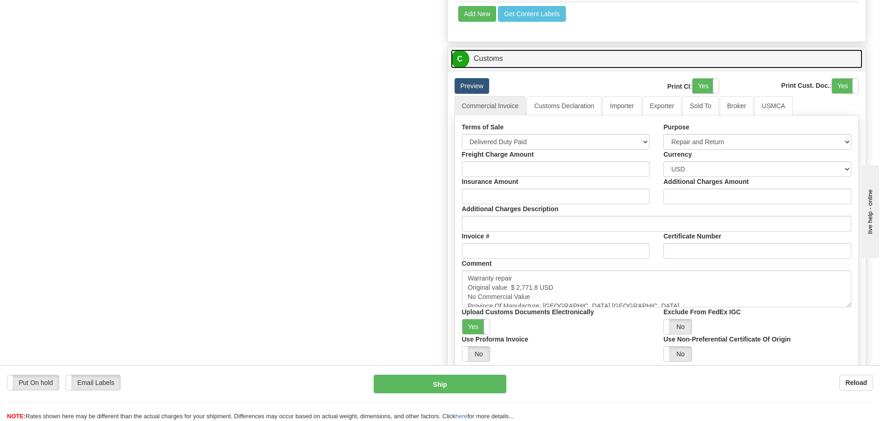
scroll to position [832, 0]
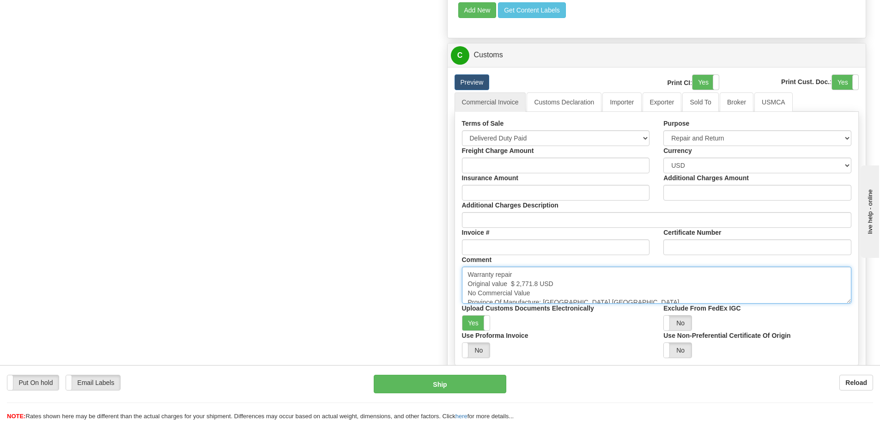
drag, startPoint x: 512, startPoint y: 283, endPoint x: 539, endPoint y: 281, distance: 26.9
click at [539, 282] on textarea "Warranty repair Original value $ 2,771.8 USD No Commercial Value Province Of Ma…" at bounding box center [657, 285] width 390 height 37
paste textarea "5,452.66"
type textarea "Warranty repair Original value $ 5,452.66 USD No Commercial Value Province Of M…"
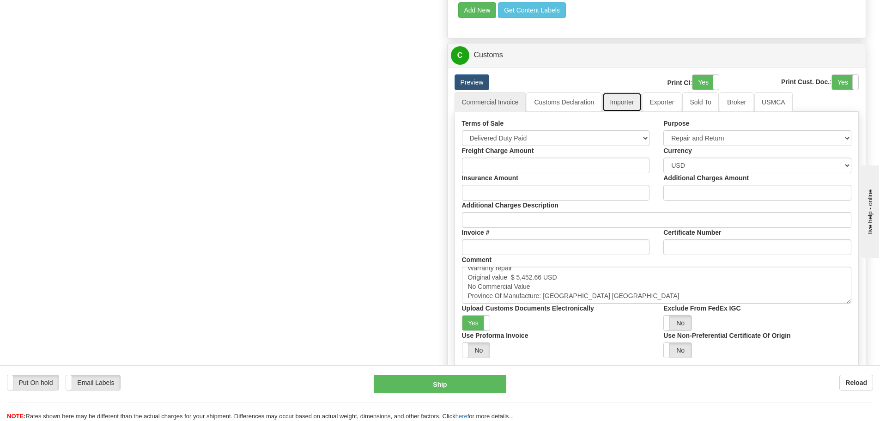
click at [603, 109] on link "Importer" at bounding box center [622, 101] width 39 height 19
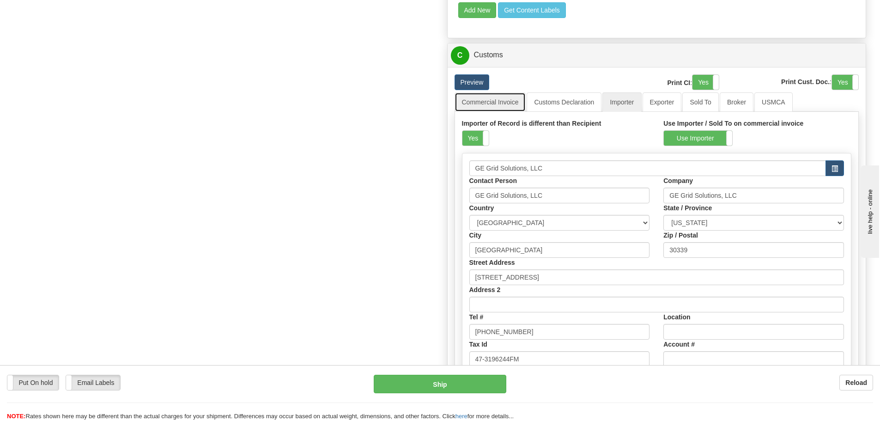
click at [520, 105] on link "Commercial Invoice" at bounding box center [491, 101] width 72 height 19
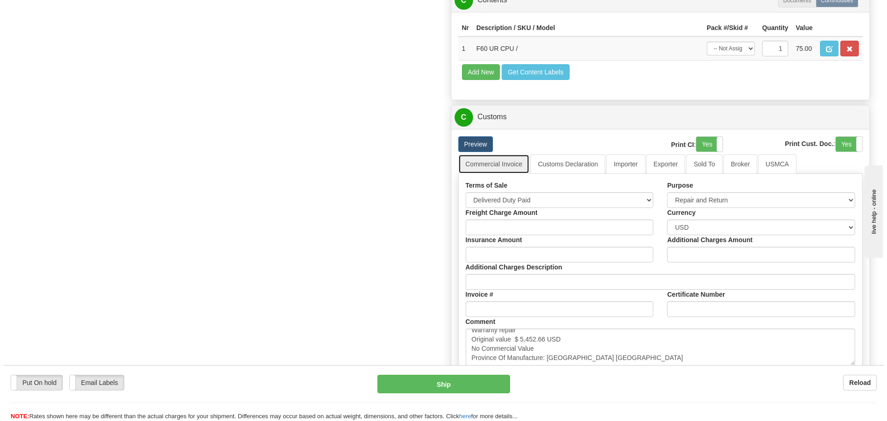
scroll to position [647, 0]
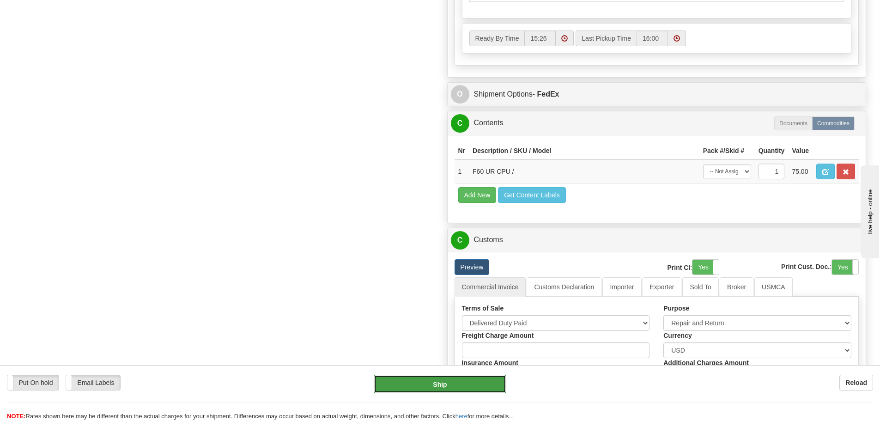
click at [424, 384] on button "Ship" at bounding box center [440, 384] width 133 height 18
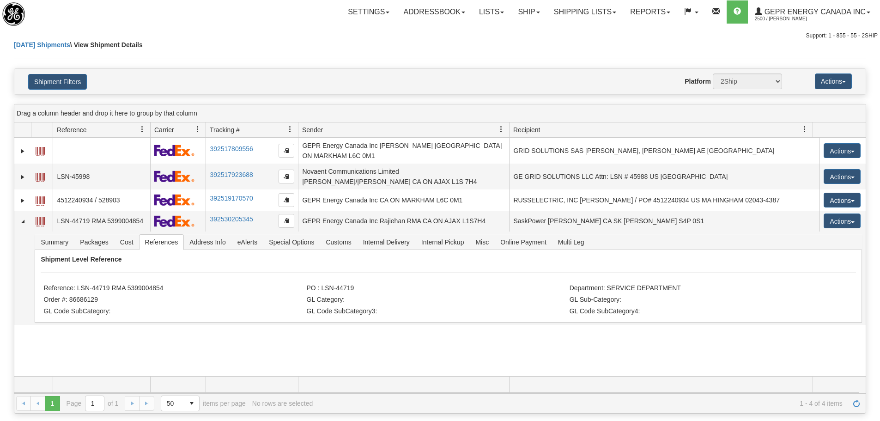
click at [224, 60] on div "Today Shipments \ View Shipment Details" at bounding box center [440, 54] width 853 height 28
click at [861, 402] on link "Refresh" at bounding box center [856, 403] width 15 height 15
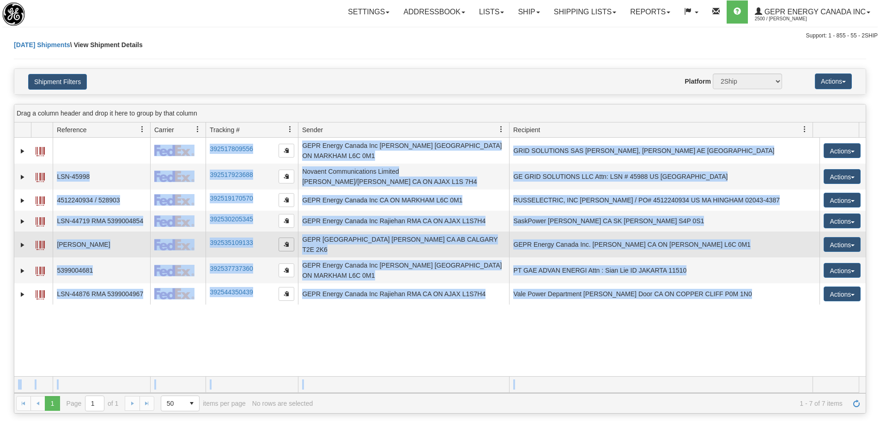
drag, startPoint x: 500, startPoint y: 372, endPoint x: 292, endPoint y: 240, distance: 246.5
click at [488, 366] on div "Drag a column header and drop it here to group by that column Id Client Id Refe…" at bounding box center [440, 259] width 853 height 310
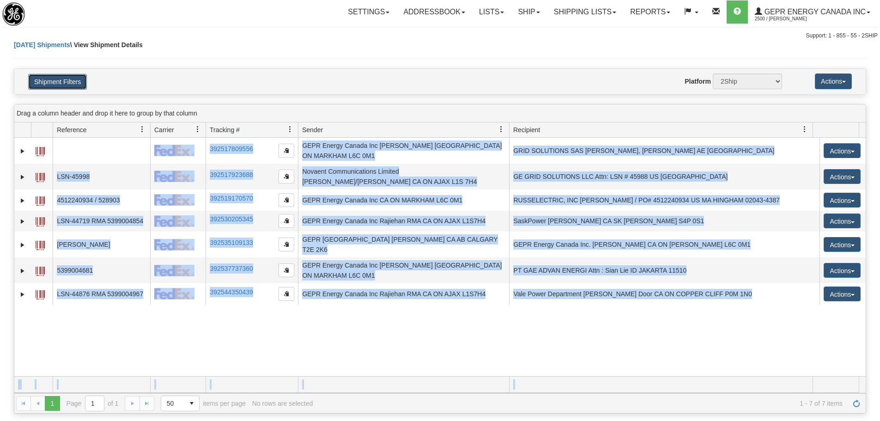
click at [80, 87] on button "Shipment Filters" at bounding box center [57, 82] width 59 height 16
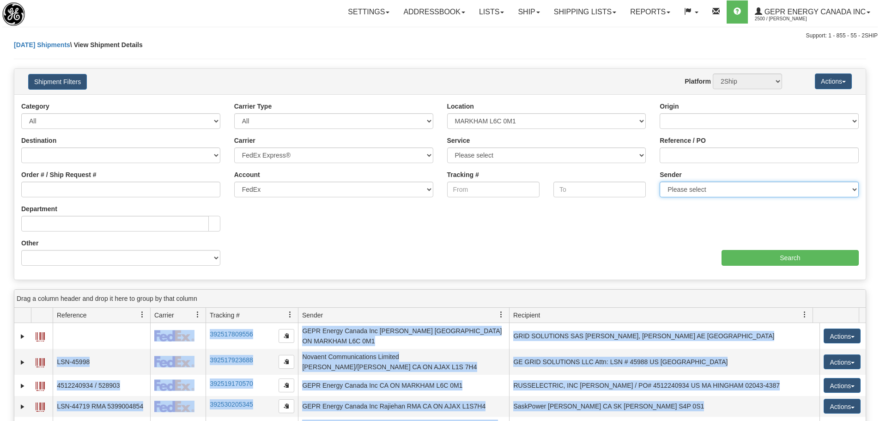
click at [757, 193] on select "Please select GEPR Energy Canada Inc , Rajiehan RMA, (CA)" at bounding box center [759, 190] width 199 height 16
select select "206864"
click at [660, 182] on select "Please select GEPR Energy Canada Inc , Rajiehan RMA, (CA)" at bounding box center [759, 190] width 199 height 16
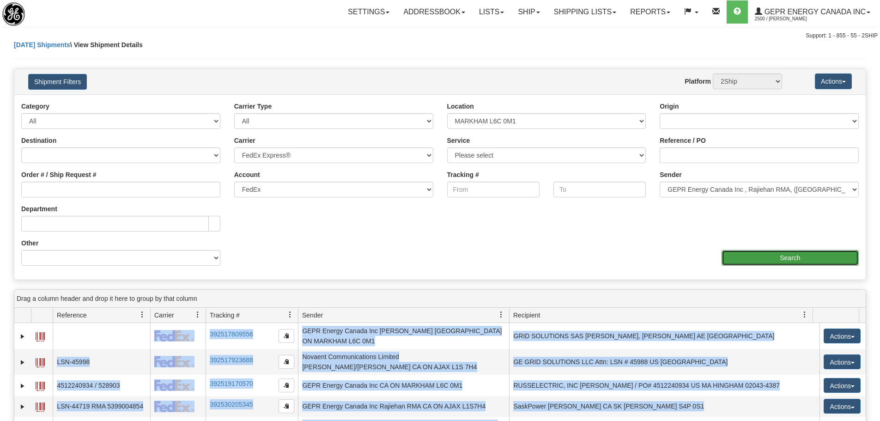
click at [767, 262] on input "Search" at bounding box center [790, 258] width 137 height 16
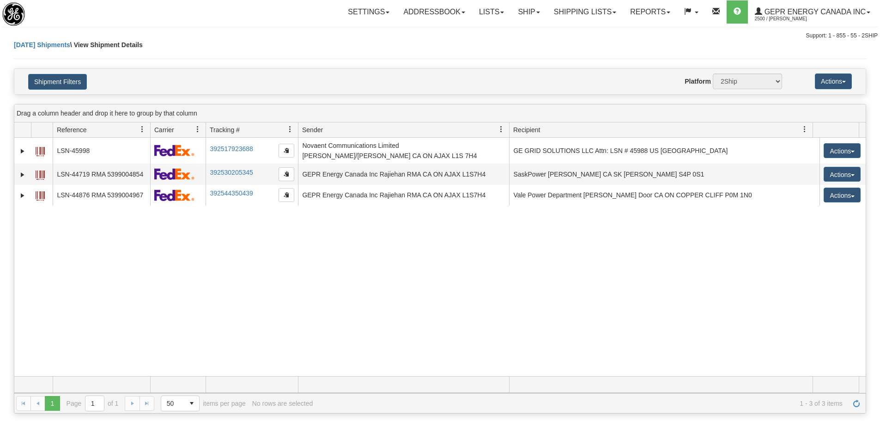
click at [315, 305] on div "31525309 2500 LSN-45998 392517923688 08/26/2025 08/26/2025 07:51:43 AM Novaent …" at bounding box center [440, 257] width 852 height 238
click at [247, 272] on div "31525309 2500 LSN-45998 392517923688 08/26/2025 08/26/2025 07:51:43 AM Novaent …" at bounding box center [440, 257] width 852 height 238
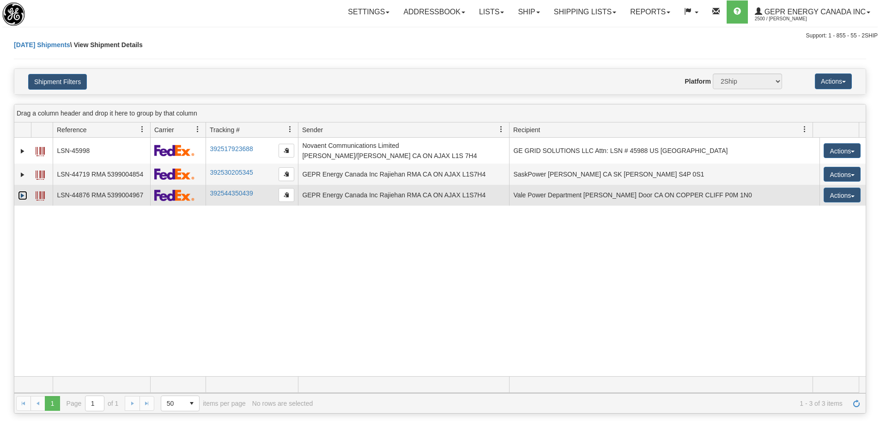
click at [24, 197] on link "Expand" at bounding box center [22, 195] width 9 height 9
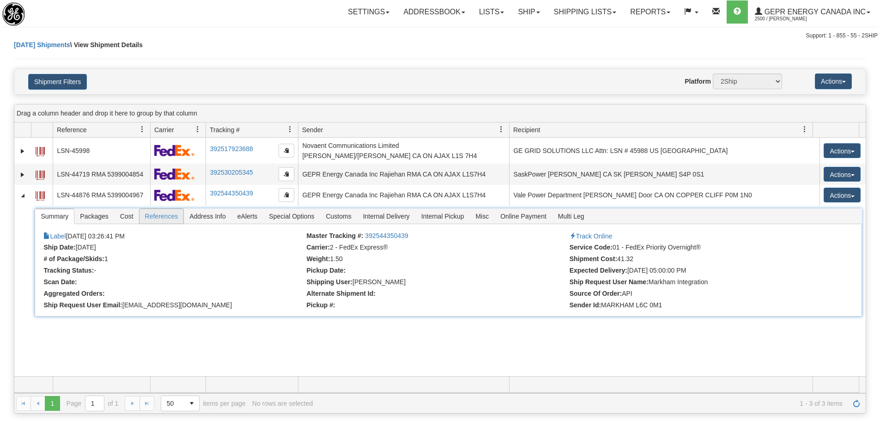
click at [155, 219] on span "References" at bounding box center [162, 216] width 44 height 15
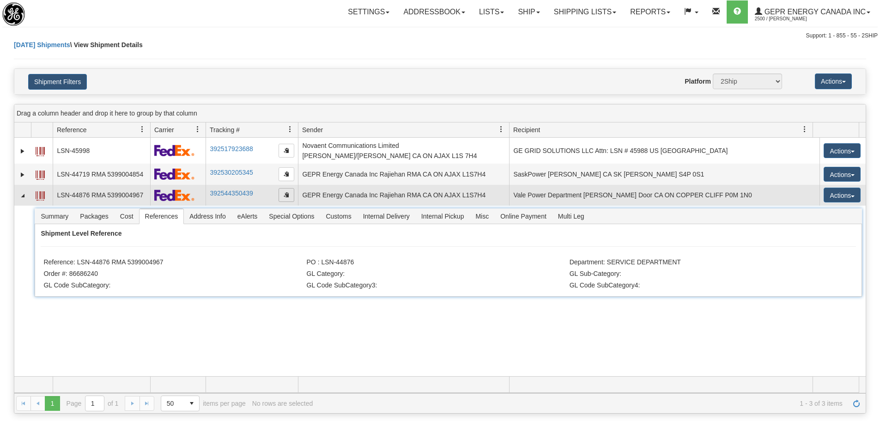
click at [284, 195] on span "button" at bounding box center [287, 195] width 6 height 6
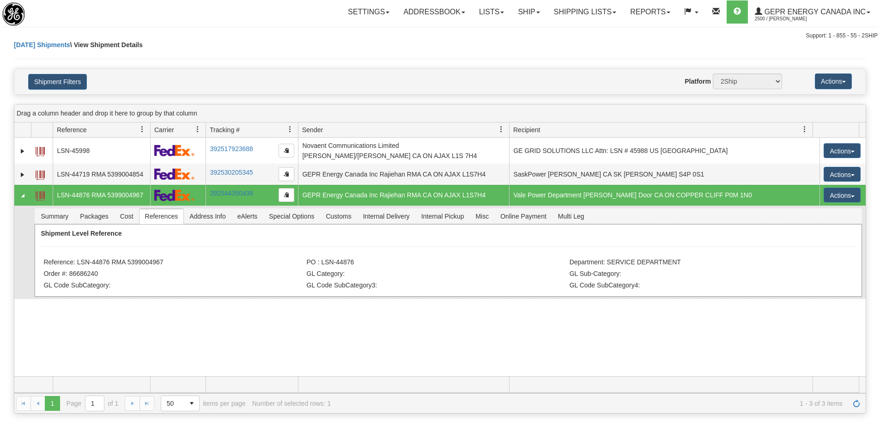
click at [160, 258] on li "Reference: LSN-44876 RMA 5399004967" at bounding box center [173, 262] width 261 height 9
click at [112, 257] on div "Shipment Level Reference Reference: LSN-44876 RMA 5399004967 PO : LSN-44876 Dep…" at bounding box center [448, 260] width 827 height 73
click at [82, 265] on li "Reference: LSN-44876 RMA 5399004967" at bounding box center [173, 262] width 261 height 9
click at [81, 262] on li "Reference: LSN-44876 RMA 5399004967" at bounding box center [173, 262] width 261 height 9
drag, startPoint x: 79, startPoint y: 260, endPoint x: 164, endPoint y: 265, distance: 84.7
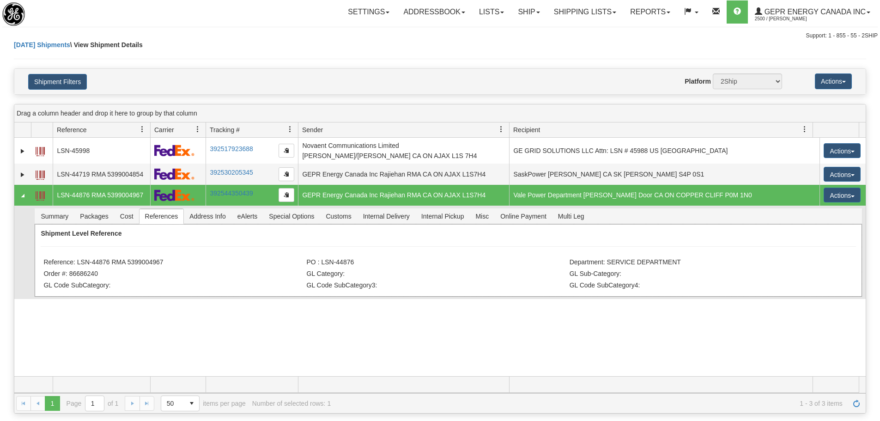
click at [164, 265] on li "Reference: LSN-44876 RMA 5399004967" at bounding box center [173, 262] width 261 height 9
click at [137, 256] on div "Shipment Level Reference Reference: LSN-44876 RMA 5399004967 PO : LSN-44876 Dep…" at bounding box center [448, 260] width 827 height 73
drag, startPoint x: 152, startPoint y: 267, endPoint x: 79, endPoint y: 266, distance: 73.9
click at [79, 266] on li "Reference: LSN-44876 RMA 5399004967" at bounding box center [173, 262] width 261 height 9
copy li "LSN-44876 RMA 5399004967"
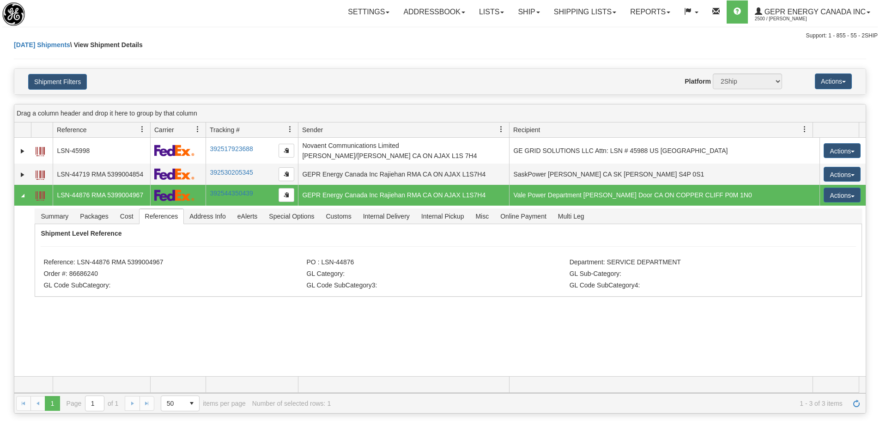
click at [185, 63] on div "Today Shipments \ View Shipment Details" at bounding box center [440, 54] width 853 height 28
click at [629, 322] on div "31525309 2500 LSN-45998 392517923688 08/26/2025 08/26/2025 07:51:43 AM Novaent …" at bounding box center [440, 257] width 852 height 238
click at [860, 404] on link "Refresh" at bounding box center [856, 403] width 15 height 15
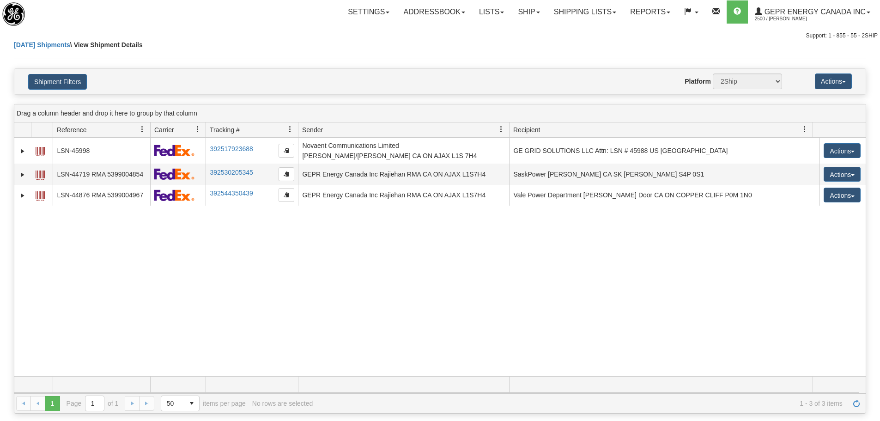
click at [437, 311] on div "31525309 2500 LSN-45998 392517923688 08/26/2025 08/26/2025 07:51:43 AM Novaent …" at bounding box center [440, 257] width 852 height 238
click at [421, 304] on div "31525309 2500 LSN-45998 392517923688 08/26/2025 08/26/2025 07:51:43 AM Novaent …" at bounding box center [440, 257] width 852 height 238
click at [274, 247] on div "31525309 2500 LSN-45998 392517923688 08/26/2025 08/26/2025 07:51:43 AM Novaent …" at bounding box center [440, 257] width 852 height 238
click at [193, 251] on div "31525309 2500 LSN-45998 392517923688 08/26/2025 08/26/2025 07:51:43 AM Novaent …" at bounding box center [440, 257] width 852 height 238
click at [164, 231] on div "31525309 2500 LSN-45998 392517923688 08/26/2025 08/26/2025 07:51:43 AM Novaent …" at bounding box center [440, 257] width 852 height 238
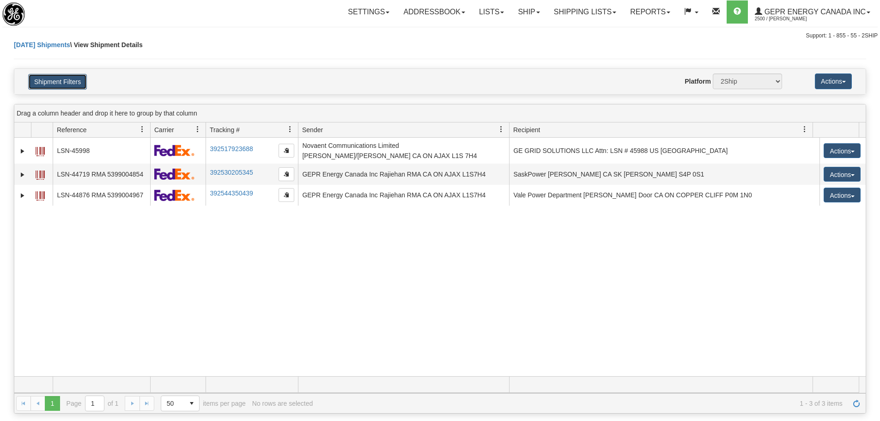
click at [71, 84] on button "Shipment Filters" at bounding box center [57, 82] width 59 height 16
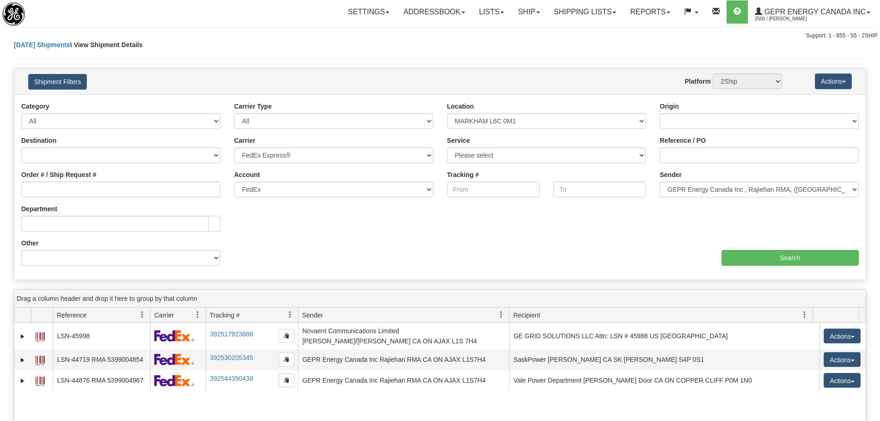
drag, startPoint x: 670, startPoint y: 198, endPoint x: 673, endPoint y: 195, distance: 4.9
click at [671, 197] on div "Sender Please select GEPR Energy Canada Inc , Rajiehan RMA, (CA)" at bounding box center [759, 187] width 213 height 34
click at [675, 194] on select "Please select GEPR Energy Canada Inc , Rajiehan RMA, (CA)" at bounding box center [759, 190] width 199 height 16
select select
click at [660, 182] on select "Please select GEPR Energy Canada Inc , Rajiehan RMA, (CA)" at bounding box center [759, 190] width 199 height 16
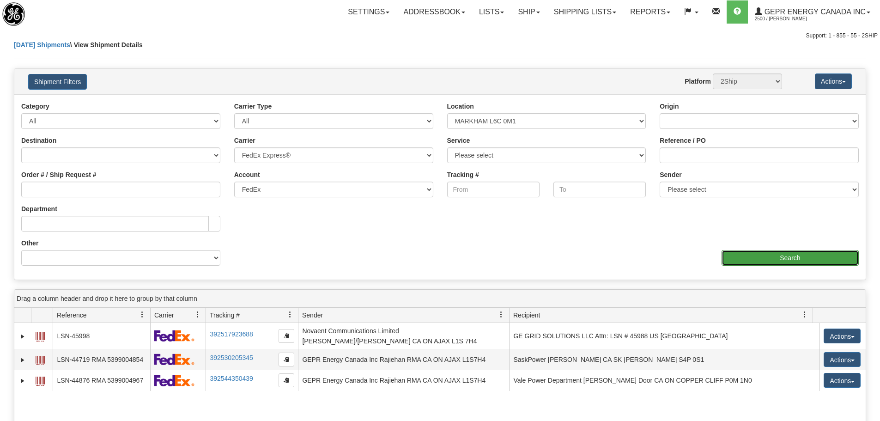
click at [732, 259] on input "Search" at bounding box center [790, 258] width 137 height 16
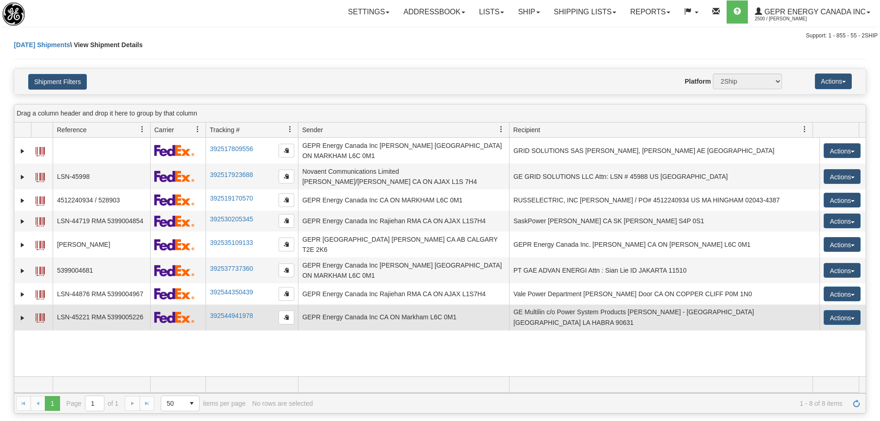
click at [17, 305] on td at bounding box center [22, 318] width 17 height 26
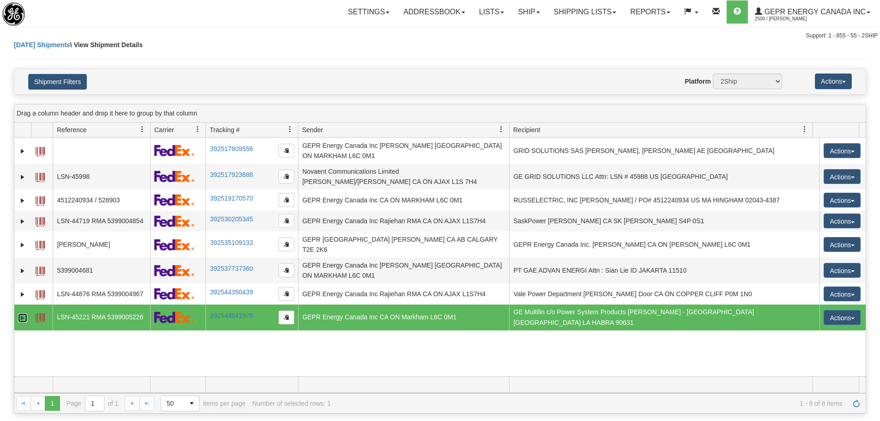
click at [18, 313] on link "Expand" at bounding box center [22, 317] width 9 height 9
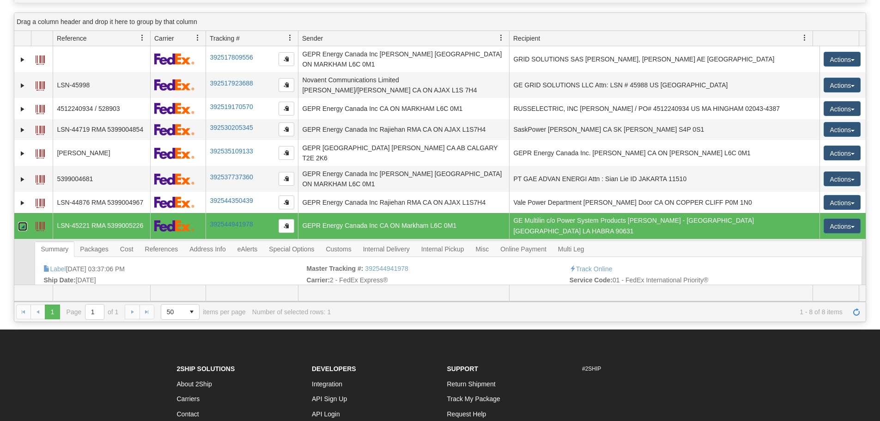
scroll to position [92, 0]
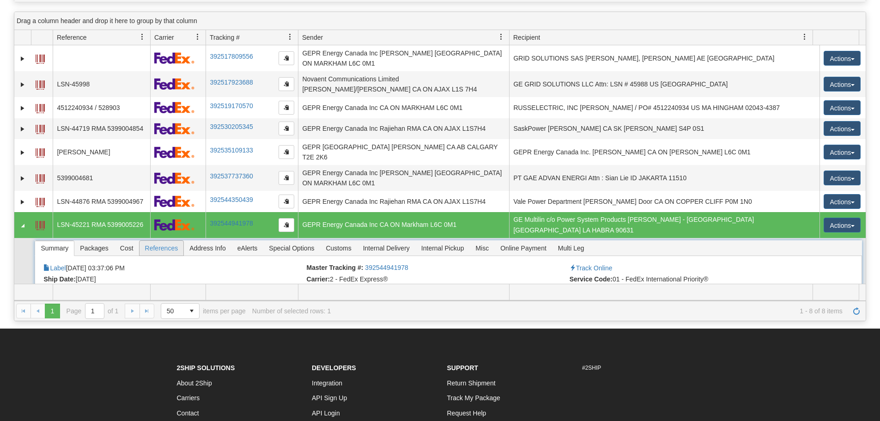
click at [168, 241] on span "References" at bounding box center [162, 248] width 44 height 15
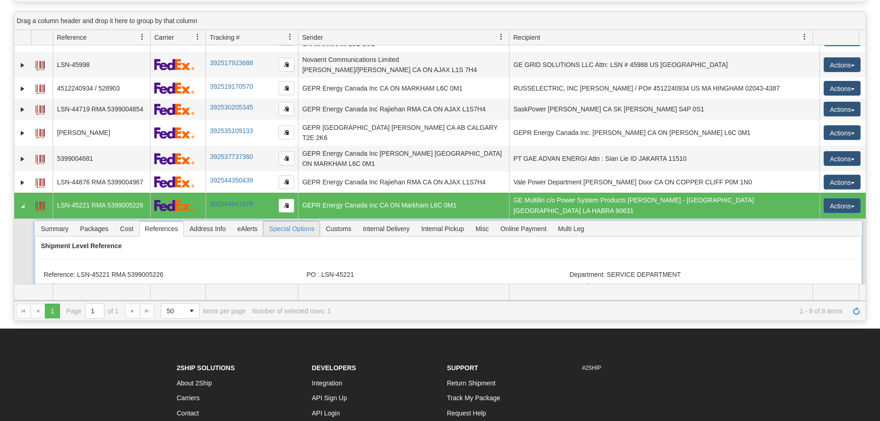
scroll to position [28, 0]
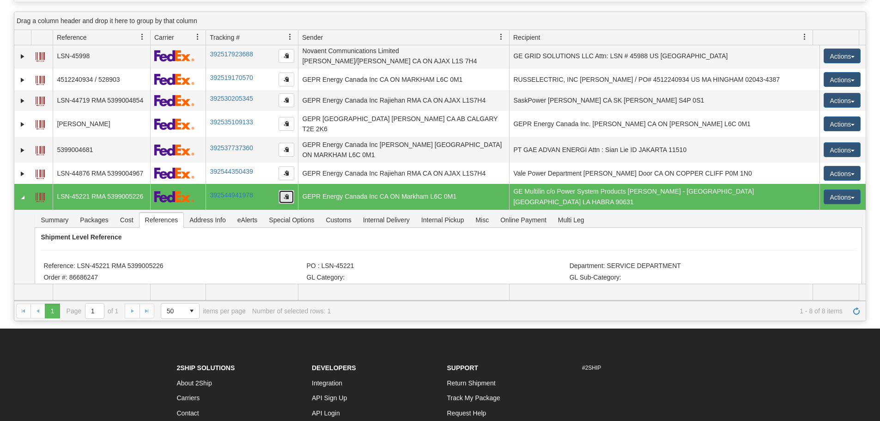
click at [290, 190] on button "button" at bounding box center [287, 197] width 16 height 14
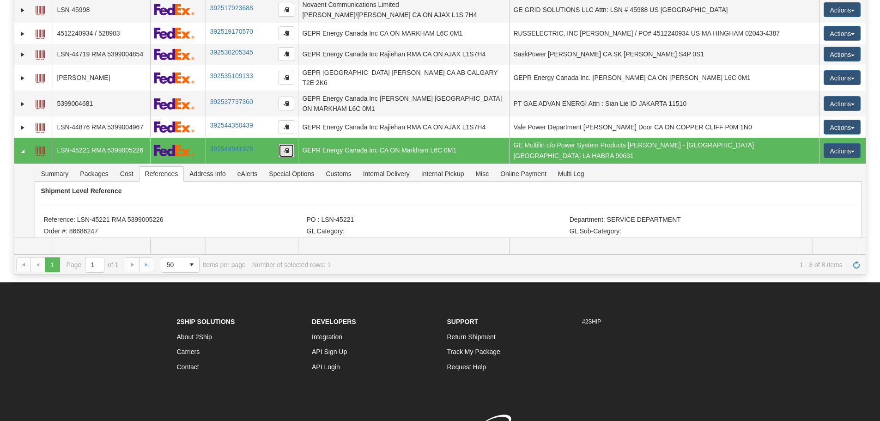
drag, startPoint x: 291, startPoint y: 133, endPoint x: 268, endPoint y: 144, distance: 25.4
click at [291, 144] on button "button" at bounding box center [287, 151] width 16 height 14
drag, startPoint x: 165, startPoint y: 202, endPoint x: 78, endPoint y: 199, distance: 87.4
click at [78, 216] on li "Reference: LSN-45221 RMA 5399005226" at bounding box center [173, 220] width 261 height 9
copy li "LSN-45221 RMA 5399005226"
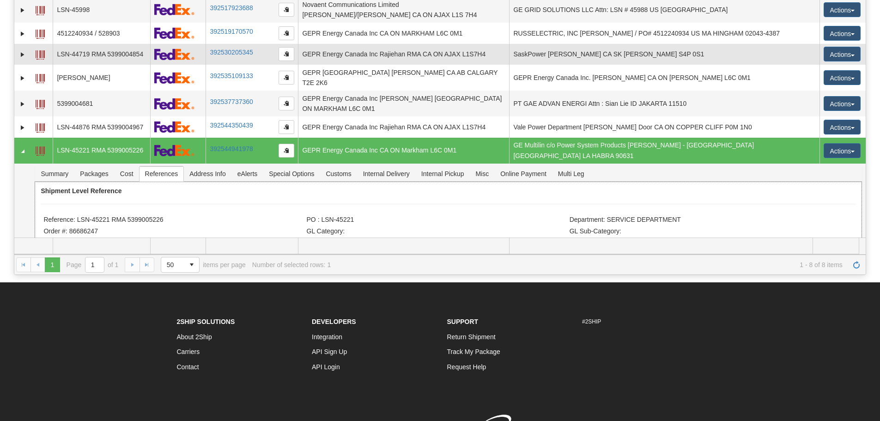
scroll to position [0, 0]
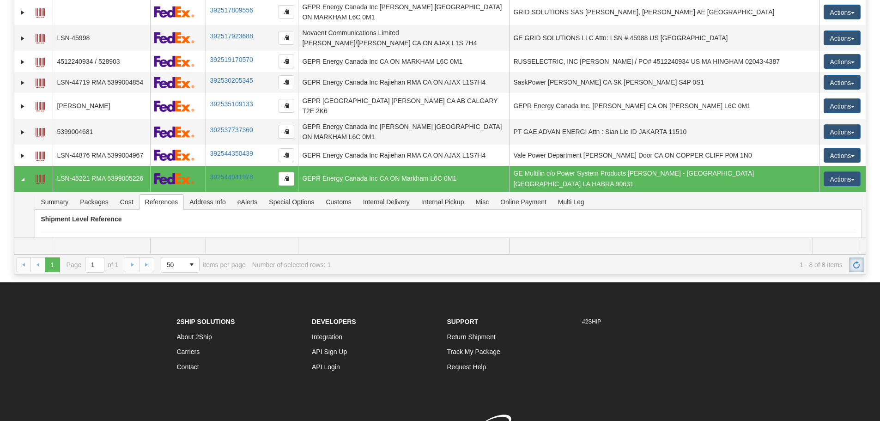
click at [856, 266] on span "Refresh" at bounding box center [856, 264] width 7 height 7
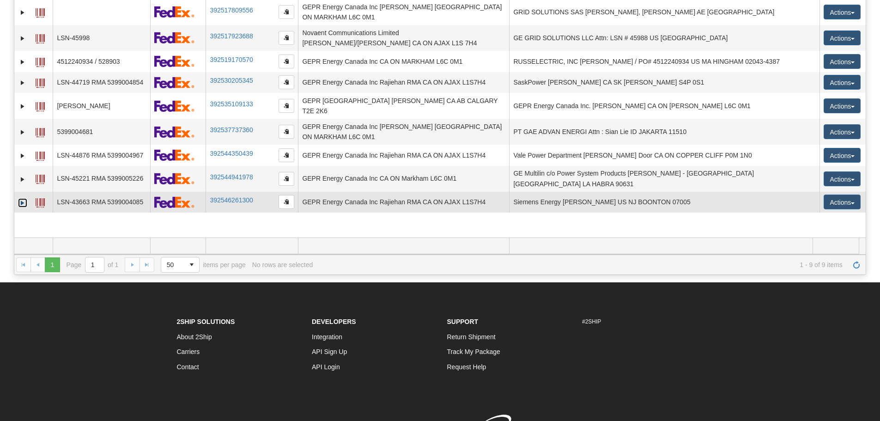
click at [23, 198] on link "Expand" at bounding box center [22, 202] width 9 height 9
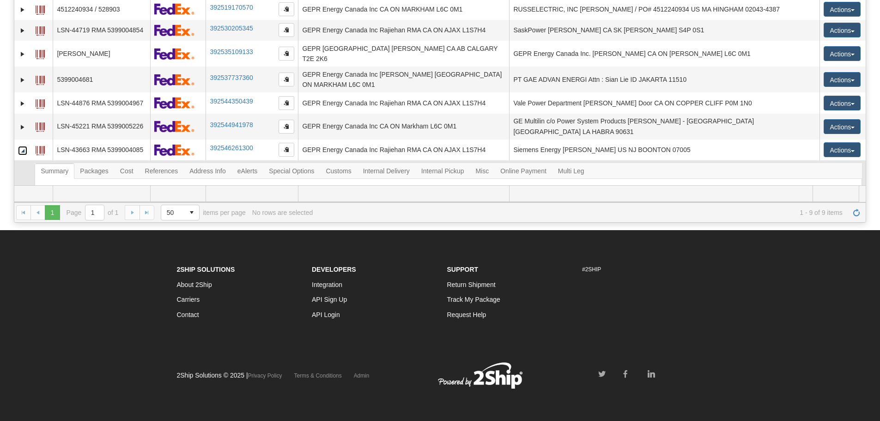
scroll to position [191, 0]
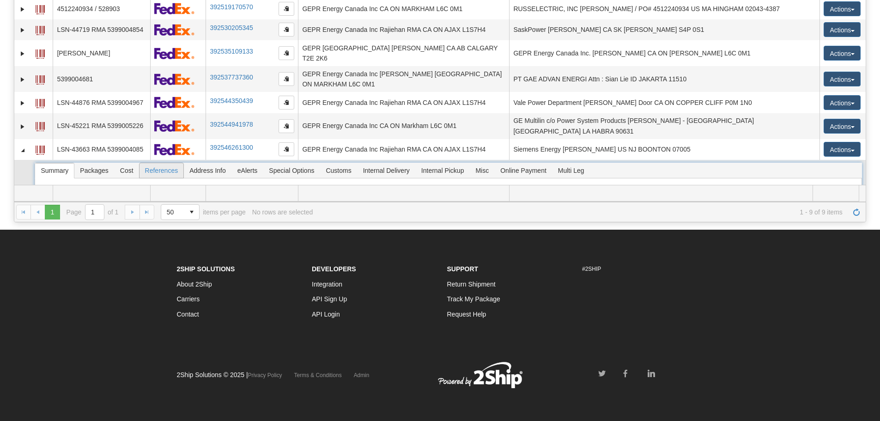
click at [159, 163] on span "References" at bounding box center [162, 170] width 44 height 15
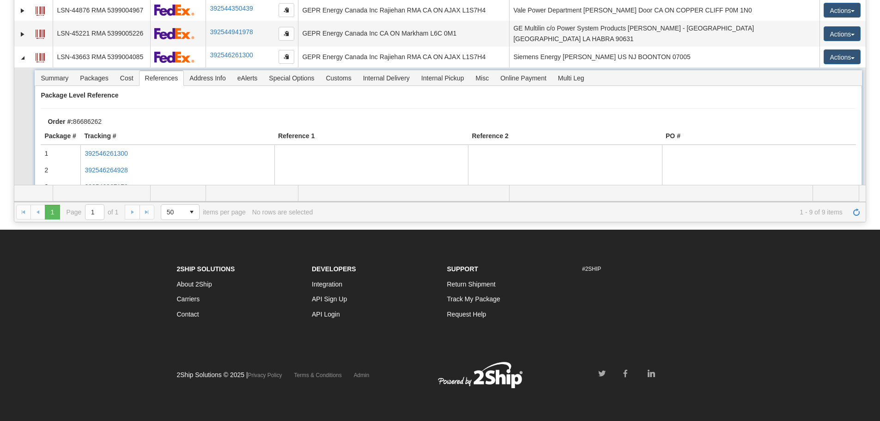
scroll to position [139, 0]
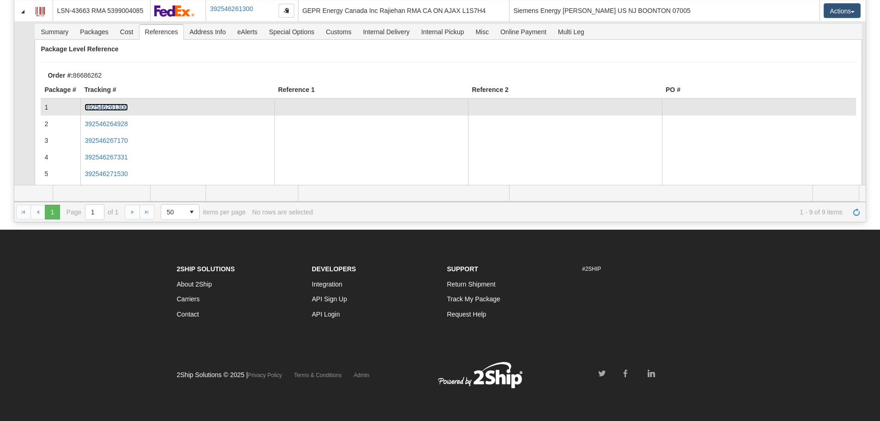
click at [122, 104] on link "392546261300" at bounding box center [106, 107] width 43 height 7
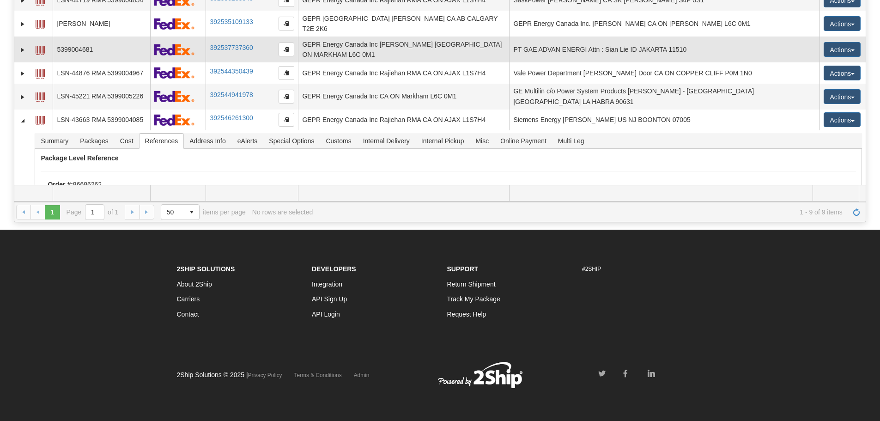
scroll to position [46, 0]
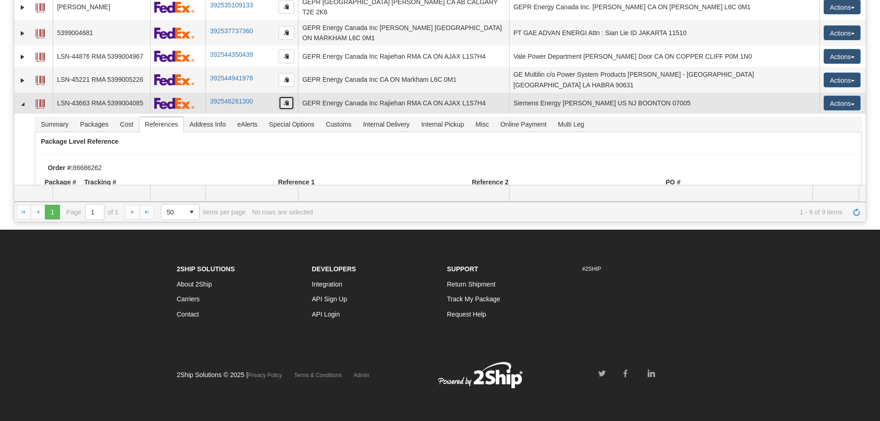
click at [285, 96] on button "button" at bounding box center [287, 103] width 16 height 14
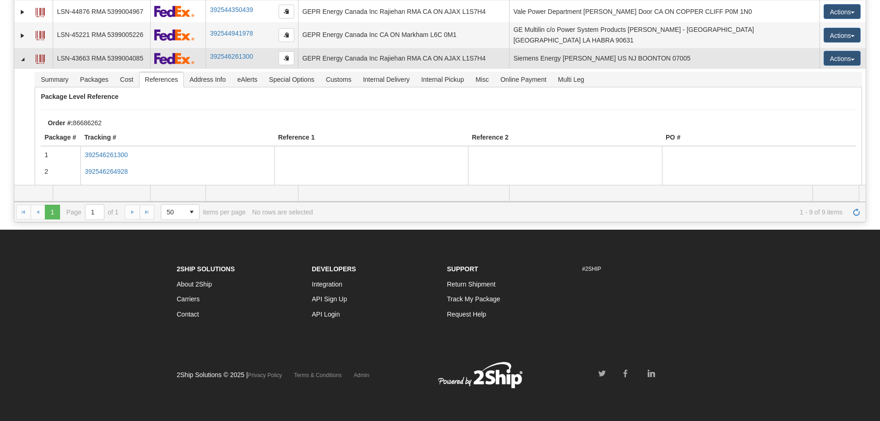
scroll to position [92, 0]
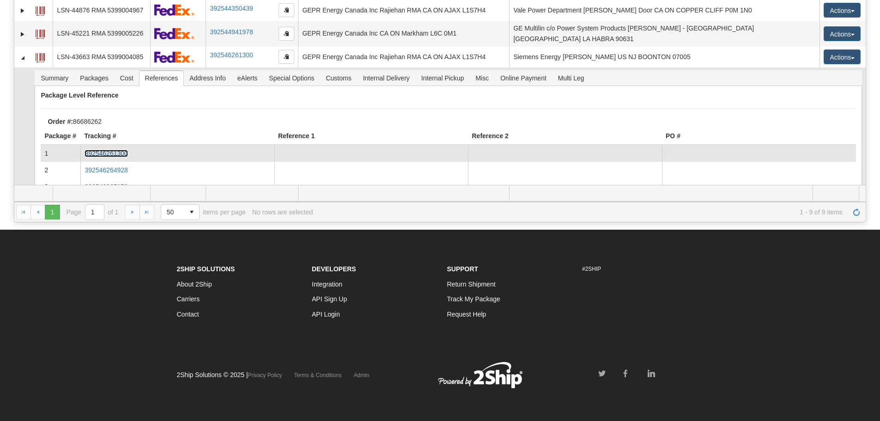
click at [114, 150] on link "392546261300" at bounding box center [106, 153] width 43 height 7
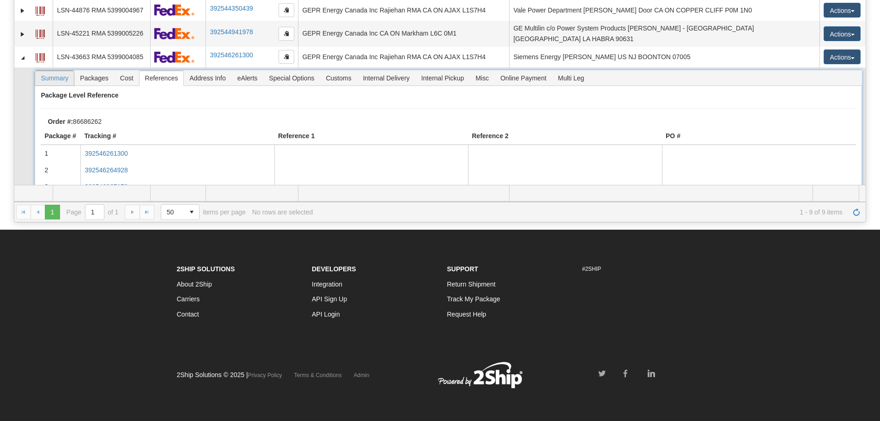
click at [68, 71] on span "Summary" at bounding box center [54, 78] width 39 height 15
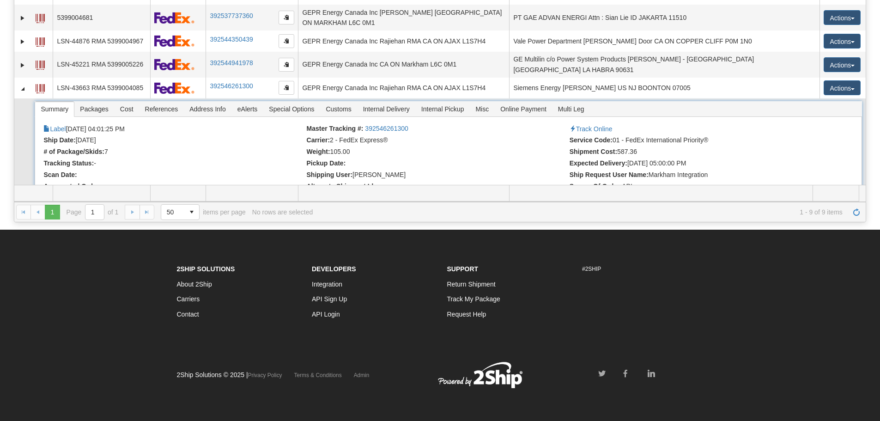
scroll to position [69, 0]
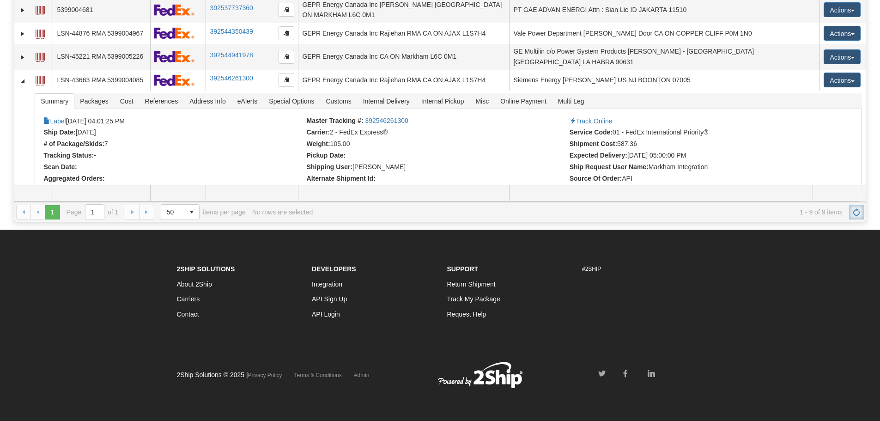
click at [854, 214] on span "Refresh" at bounding box center [856, 211] width 7 height 7
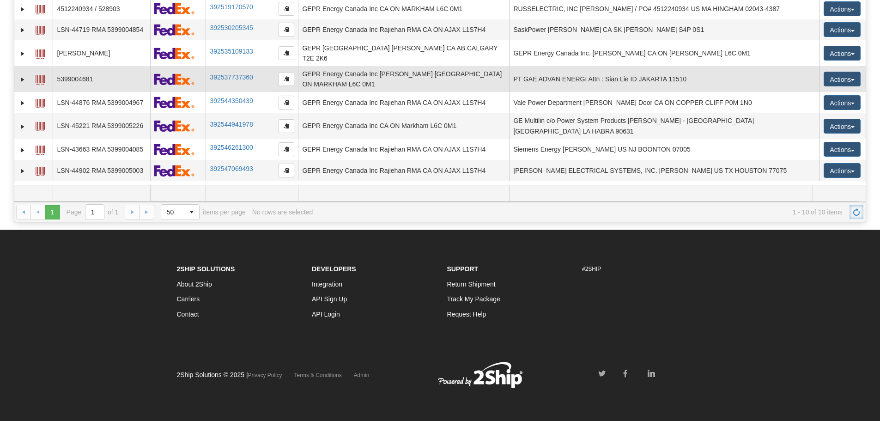
scroll to position [0, 0]
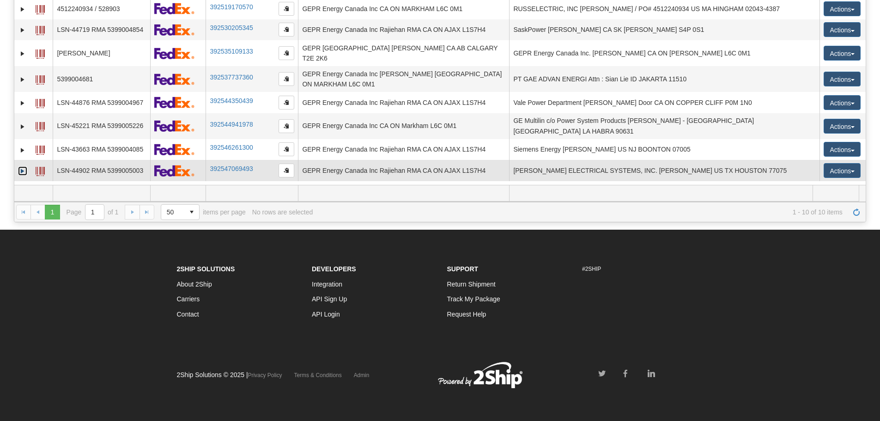
click at [24, 166] on link "Expand" at bounding box center [22, 170] width 9 height 9
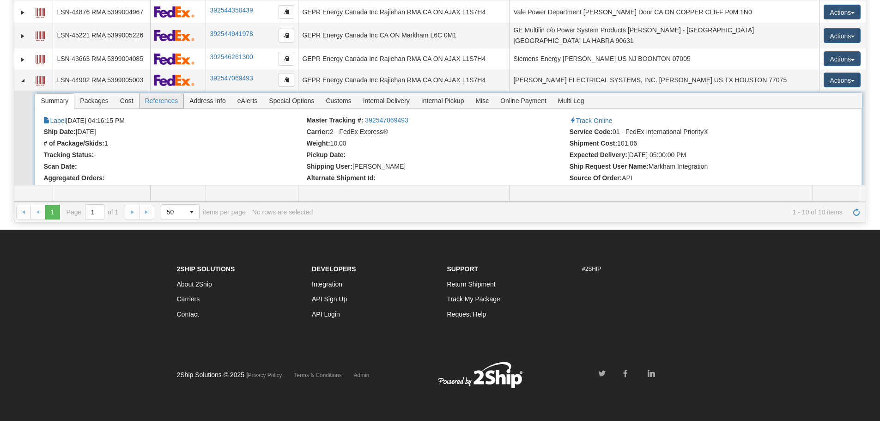
click at [152, 93] on span "References" at bounding box center [162, 100] width 44 height 15
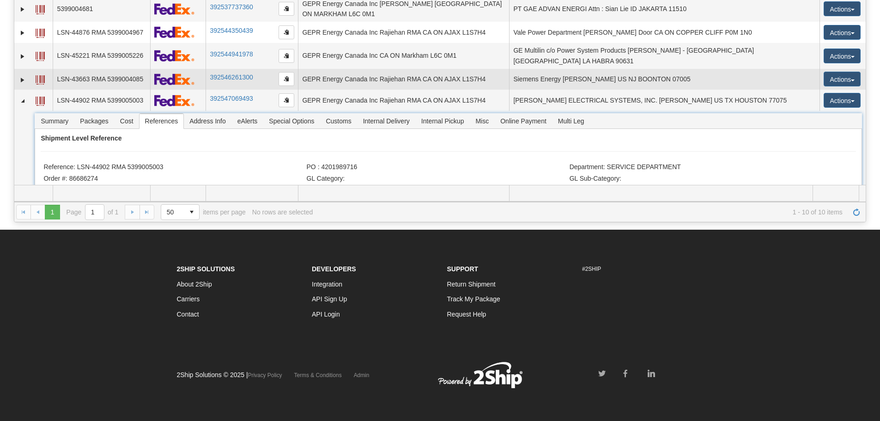
scroll to position [71, 0]
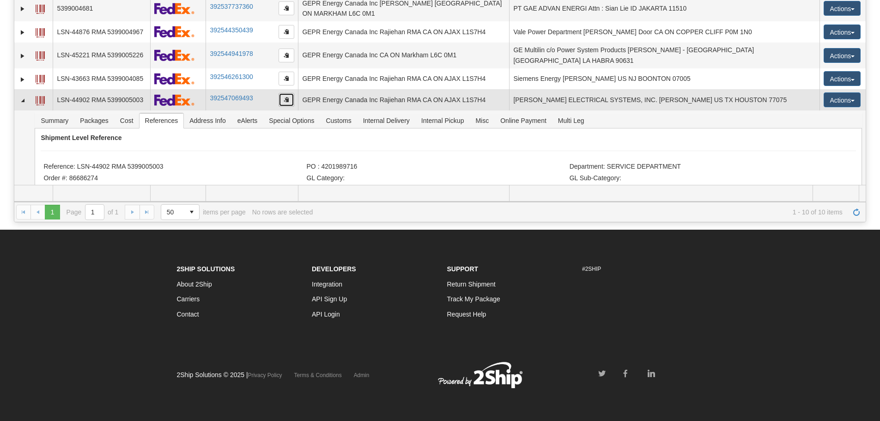
click at [289, 93] on button "button" at bounding box center [287, 100] width 16 height 14
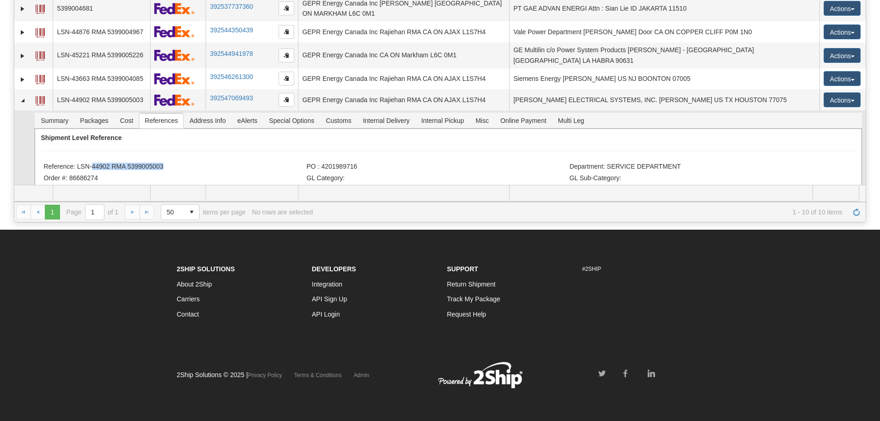
drag, startPoint x: 161, startPoint y: 149, endPoint x: 82, endPoint y: 146, distance: 79.1
click at [87, 163] on li "Reference: LSN-44902 RMA 5399005003" at bounding box center [173, 167] width 261 height 9
click at [80, 163] on li "Reference: LSN-44902 RMA 5399005003" at bounding box center [173, 167] width 261 height 9
drag, startPoint x: 78, startPoint y: 146, endPoint x: 169, endPoint y: 146, distance: 91.0
click at [169, 163] on li "Reference: LSN-44902 RMA 5399005003" at bounding box center [173, 167] width 261 height 9
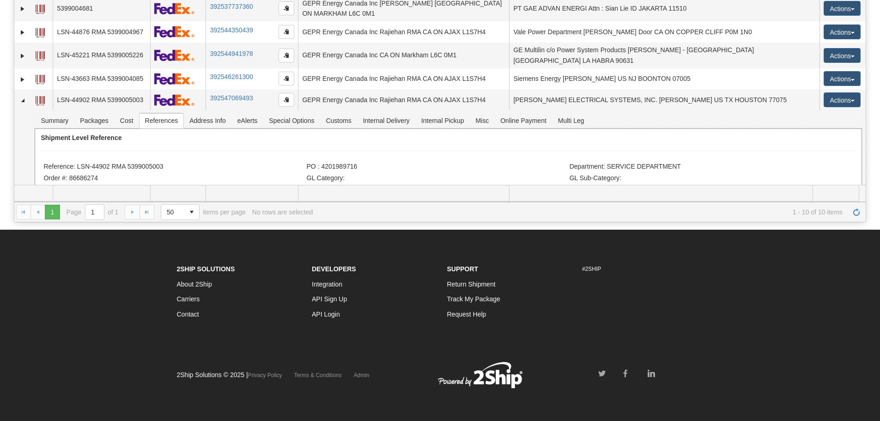
copy li "LSN-44902 RMA 5399005003"
click at [854, 212] on span "Refresh" at bounding box center [856, 211] width 7 height 7
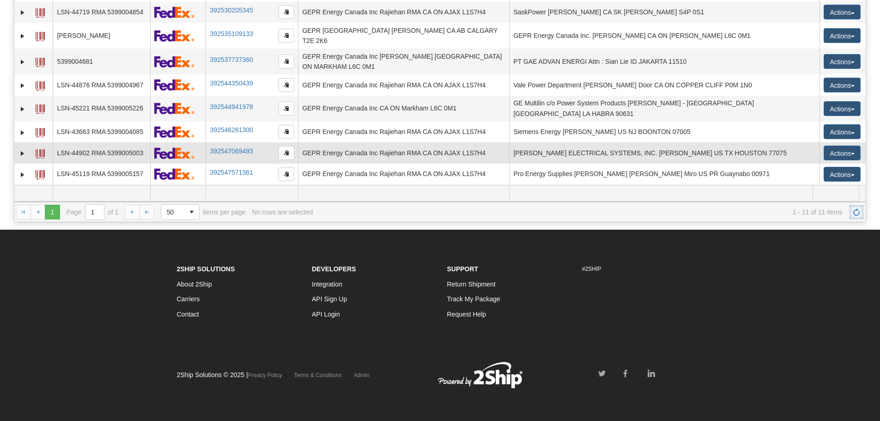
scroll to position [0, 0]
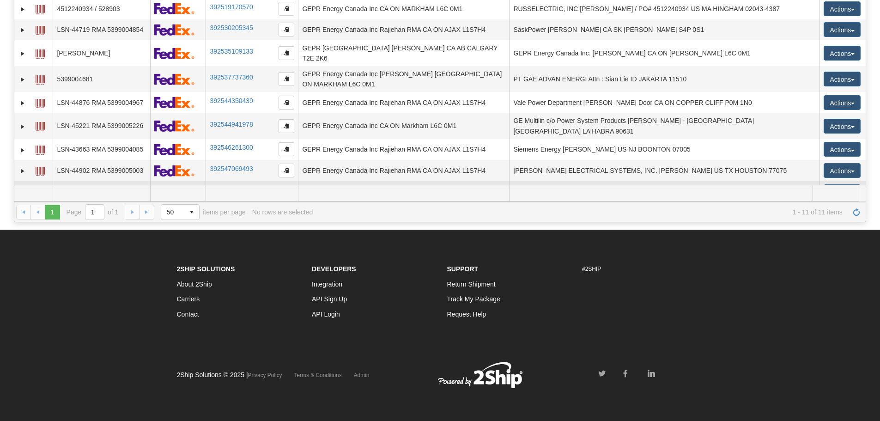
drag, startPoint x: 23, startPoint y: 172, endPoint x: 31, endPoint y: 162, distance: 13.1
click at [23, 188] on link "Expand" at bounding box center [22, 192] width 9 height 9
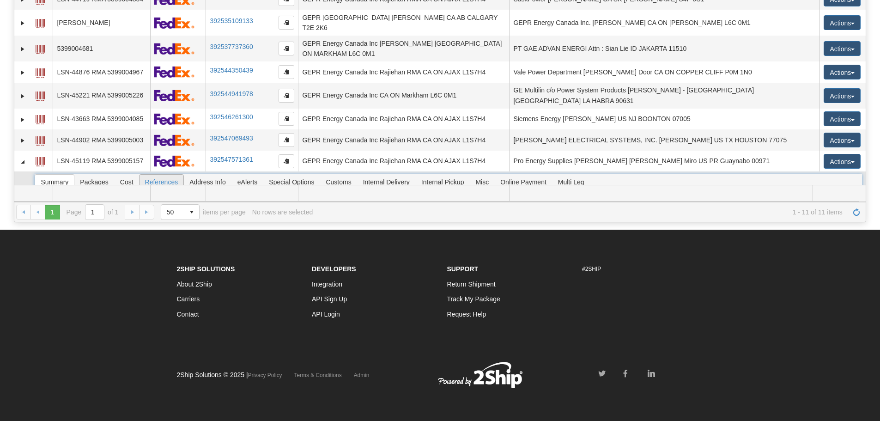
click at [155, 175] on span "References" at bounding box center [162, 182] width 44 height 15
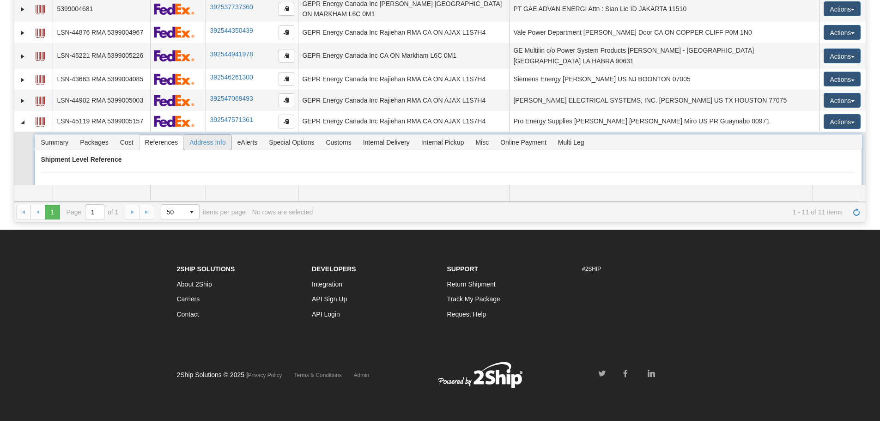
scroll to position [91, 0]
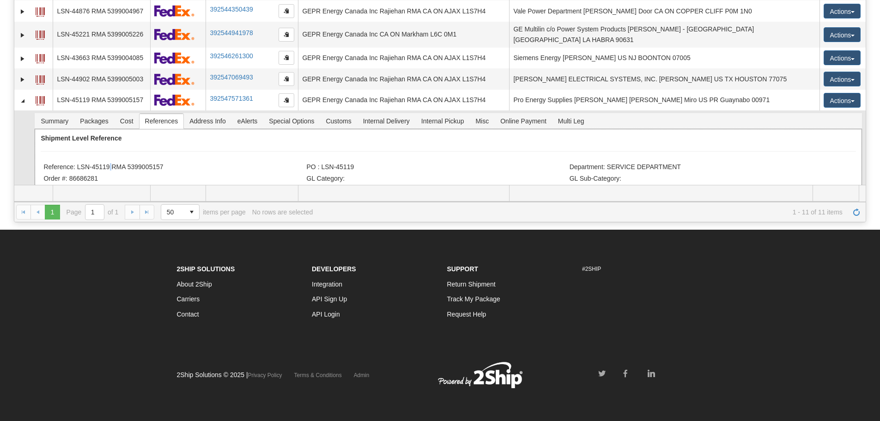
click at [107, 163] on li "Reference: LSN-45119 RMA 5399005157" at bounding box center [173, 167] width 261 height 9
click at [91, 163] on li "Reference: LSN-45119 RMA 5399005157" at bounding box center [173, 167] width 261 height 9
drag, startPoint x: 78, startPoint y: 146, endPoint x: 109, endPoint y: 152, distance: 30.9
click at [109, 163] on li "Reference: LSN-45119 RMA 5399005157" at bounding box center [173, 167] width 261 height 9
copy li "LSN-45119"
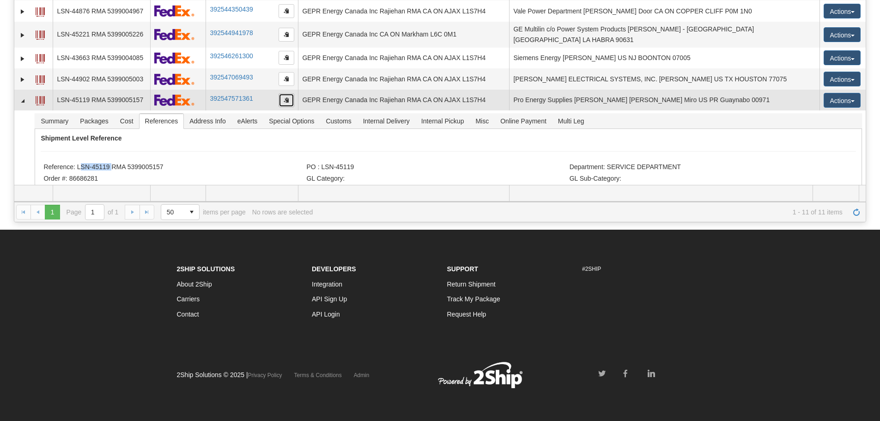
click at [282, 93] on button "button" at bounding box center [287, 100] width 16 height 14
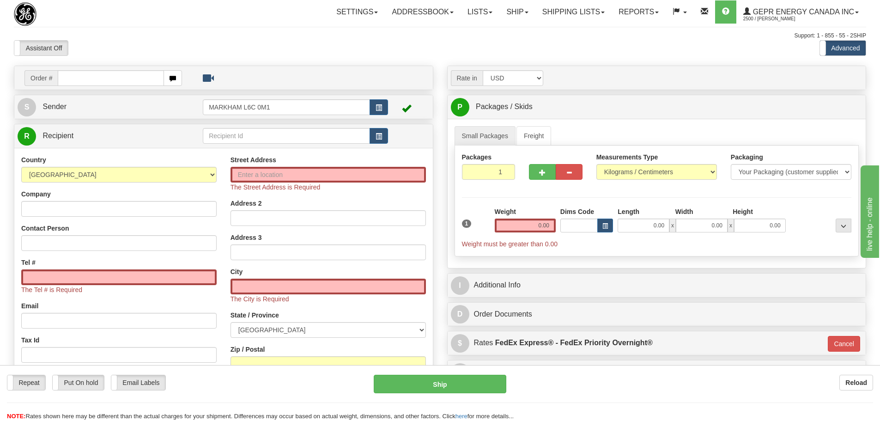
click at [229, 37] on div "Support: 1 - 855 - 55 - 2SHIP" at bounding box center [440, 36] width 853 height 8
click at [133, 35] on div "Support: 1 - 855 - 55 - 2SHIP" at bounding box center [440, 36] width 853 height 8
click at [382, 137] on span "button" at bounding box center [379, 137] width 6 height 6
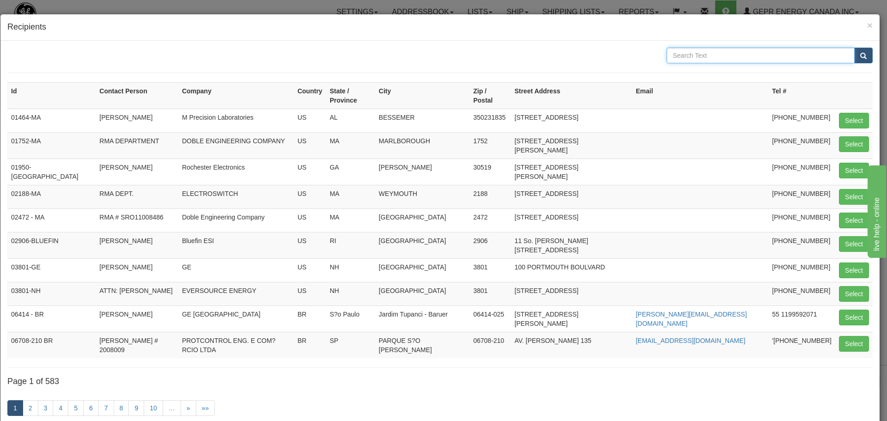
click at [694, 56] on input "text" at bounding box center [761, 56] width 188 height 16
type input "em"
drag, startPoint x: 686, startPoint y: 60, endPoint x: 649, endPoint y: 55, distance: 37.7
click at [649, 55] on div "em" at bounding box center [439, 56] width 879 height 16
type input "icc"
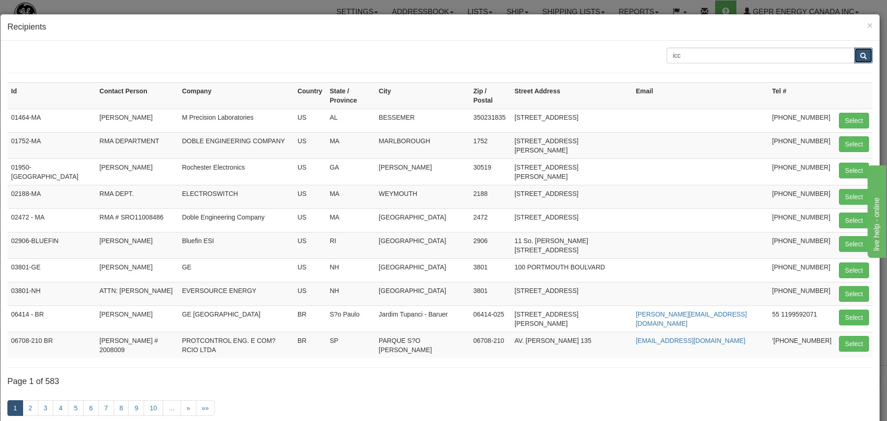
click at [860, 55] on span "submit" at bounding box center [863, 56] width 6 height 6
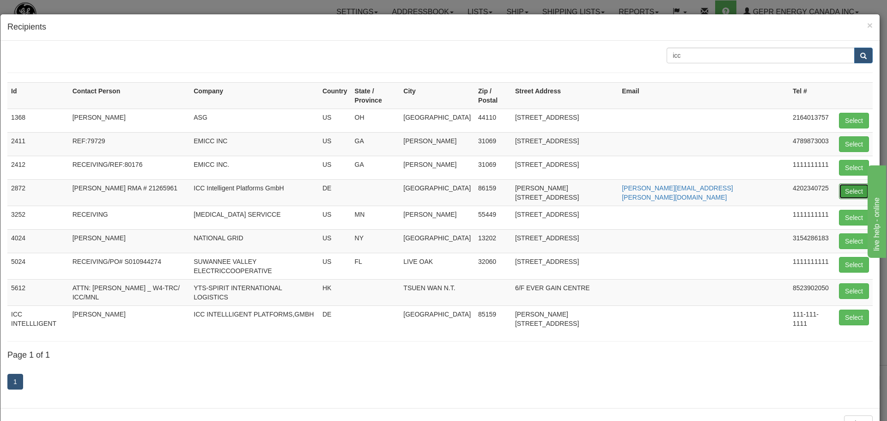
click at [847, 183] on button "Select" at bounding box center [854, 191] width 30 height 16
type input "2872"
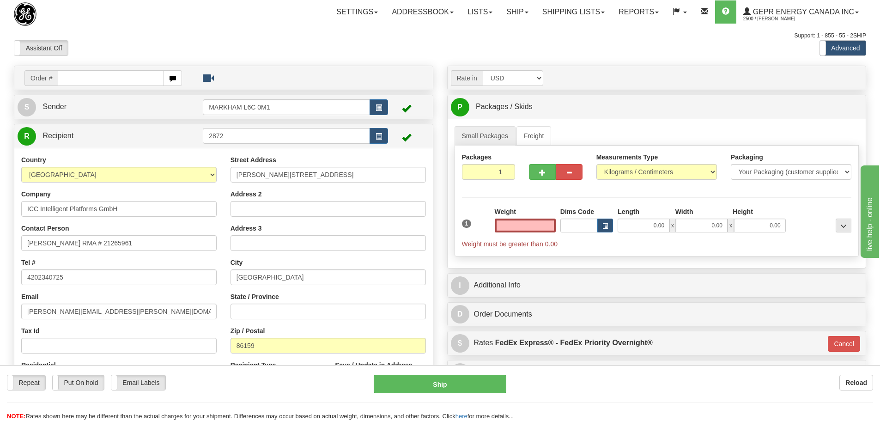
type input "0.00"
drag, startPoint x: 162, startPoint y: 246, endPoint x: 97, endPoint y: 248, distance: 65.2
click at [97, 248] on input "LUKAS PUCAN RMA # 21265961" at bounding box center [118, 243] width 195 height 16
paste input "7208"
type input "LUKAS PUCAN RMA # 21272081"
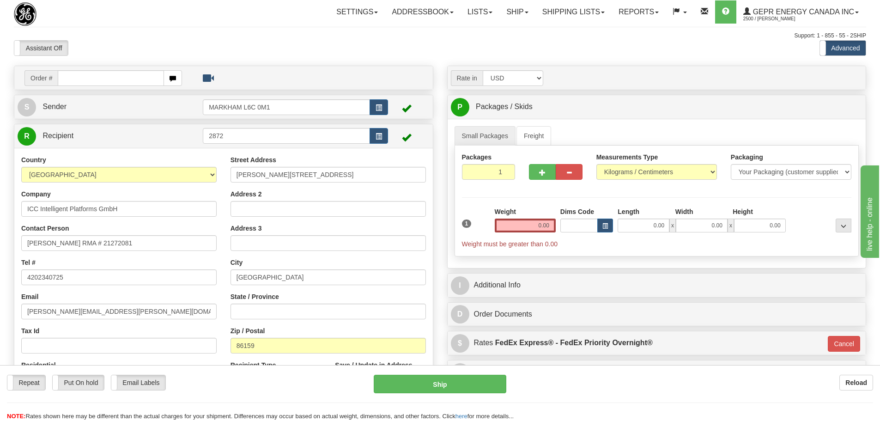
click at [160, 224] on div "Contact Person LUKAS PUCAN RMA # 21272081" at bounding box center [118, 237] width 195 height 27
click at [527, 229] on input "0.00" at bounding box center [525, 226] width 61 height 14
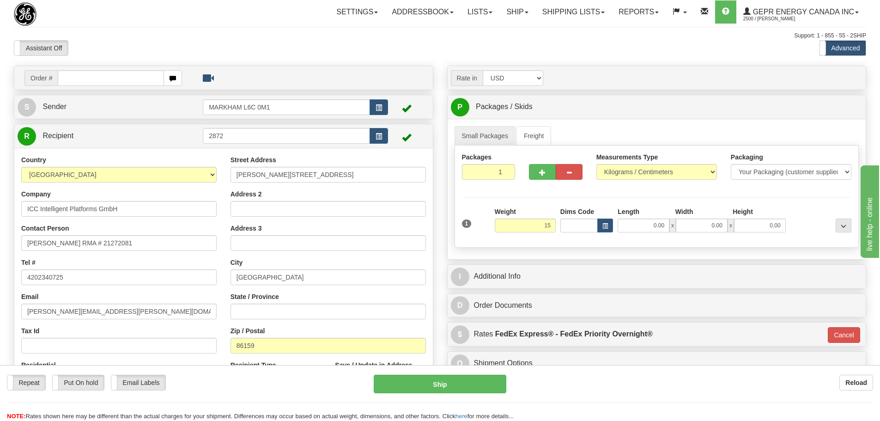
type input "15.00"
type input "01"
click at [548, 197] on hr at bounding box center [657, 197] width 390 height 0
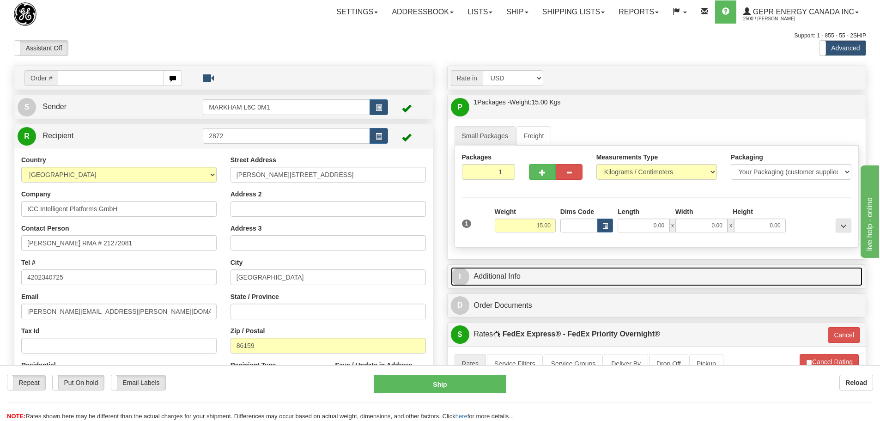
click at [572, 285] on link "I Additional Info" at bounding box center [657, 276] width 412 height 19
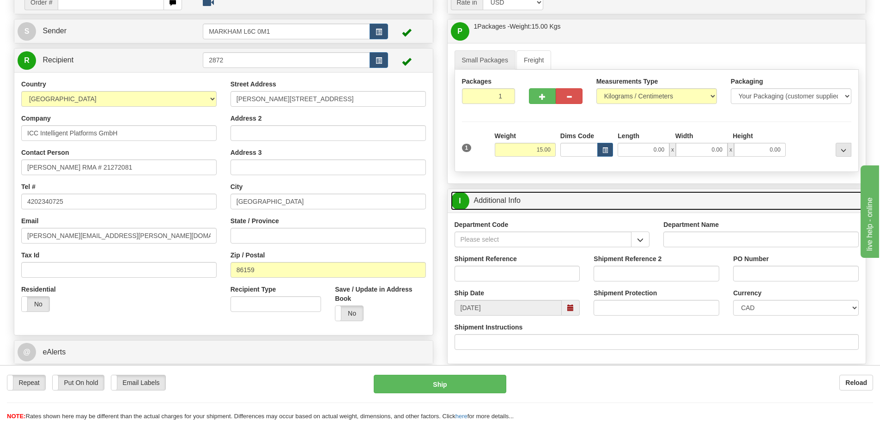
scroll to position [92, 0]
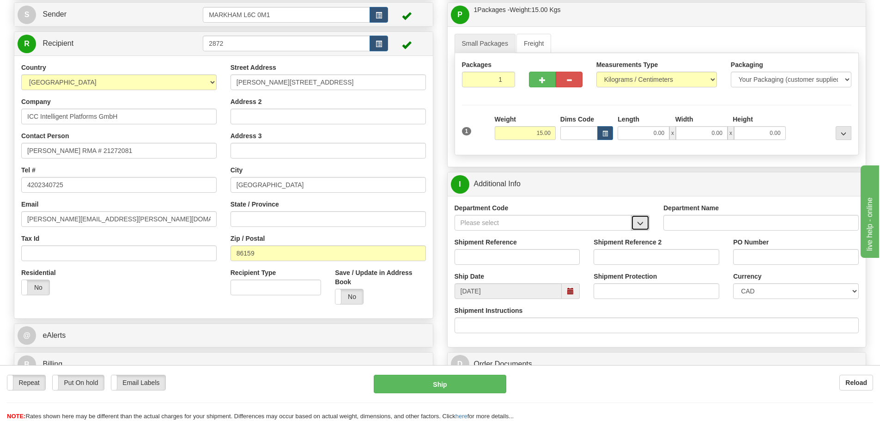
click at [639, 226] on span "button" at bounding box center [640, 223] width 6 height 6
click at [596, 233] on div "SER" at bounding box center [541, 237] width 168 height 10
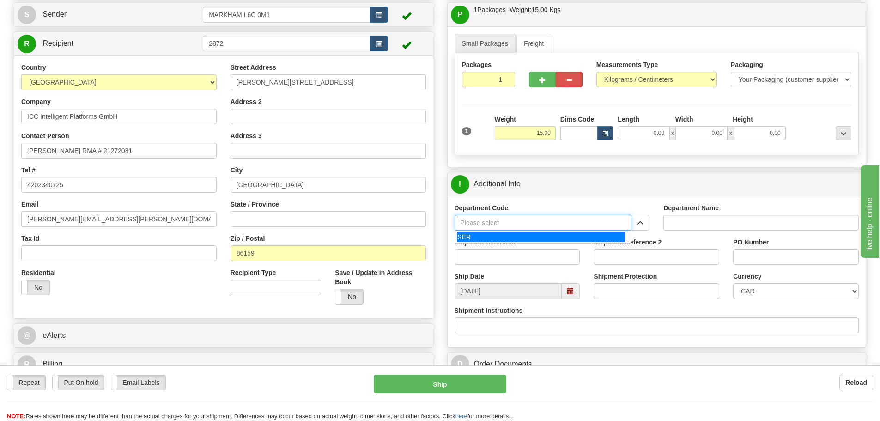
type input "SER"
type input "SERVICE DEPARTMENT"
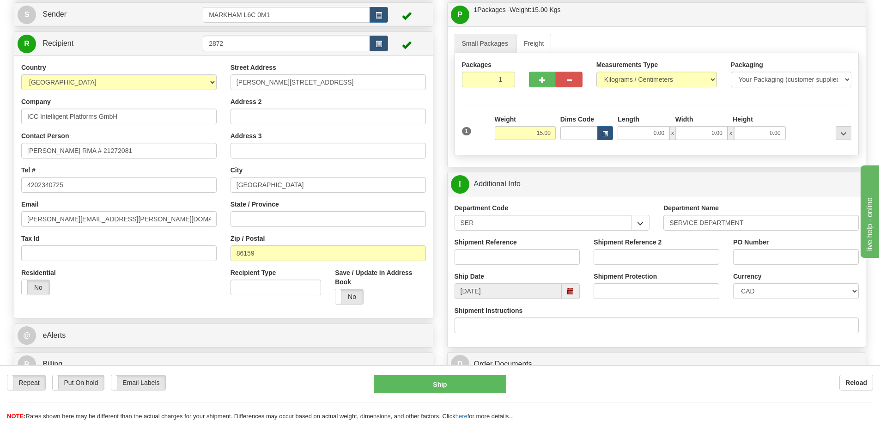
click at [531, 265] on div "Shipment Reference" at bounding box center [518, 255] width 140 height 34
click at [530, 264] on input "Shipment Reference" at bounding box center [518, 257] width 126 height 16
click at [495, 255] on input "Shipment Reference" at bounding box center [518, 257] width 126 height 16
paste input "5399004908"
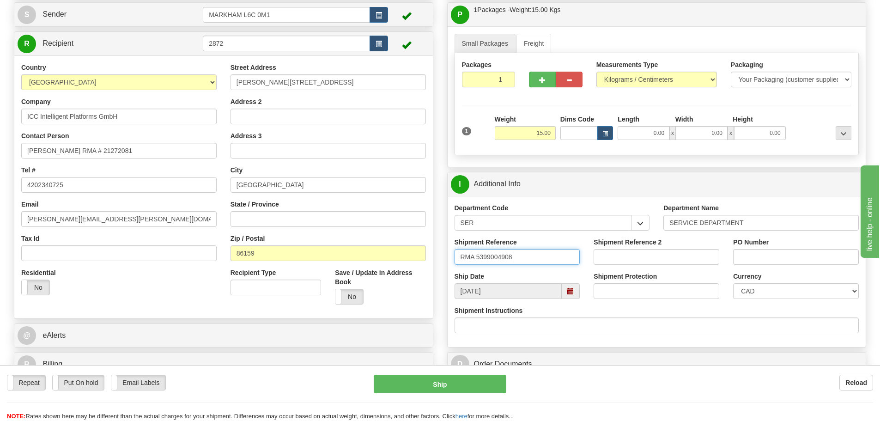
type input "RMA 5399004908"
click at [596, 280] on label "Shipment Protection" at bounding box center [625, 276] width 63 height 9
click at [596, 283] on input "Shipment Protection" at bounding box center [657, 291] width 126 height 16
click at [834, 288] on select "CAD USD EUR ZAR RON ANG ARN AUD AUS AWG BBD BFR BGN BHD BMD BND BRC BRL CHP CKZ…" at bounding box center [796, 291] width 126 height 16
select select "1"
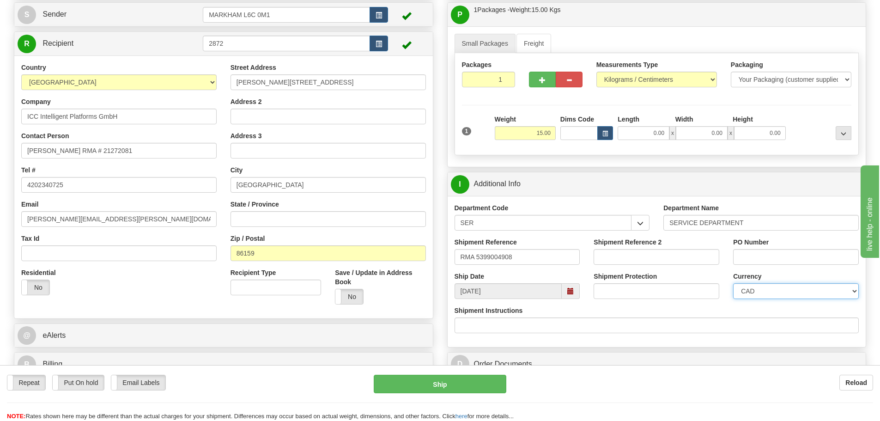
click at [733, 283] on select "CAD USD EUR ZAR RON ANG ARN AUD AUS AWG BBD BFR BGN BHD BMD BND BRC BRL CHP CKZ…" at bounding box center [796, 291] width 126 height 16
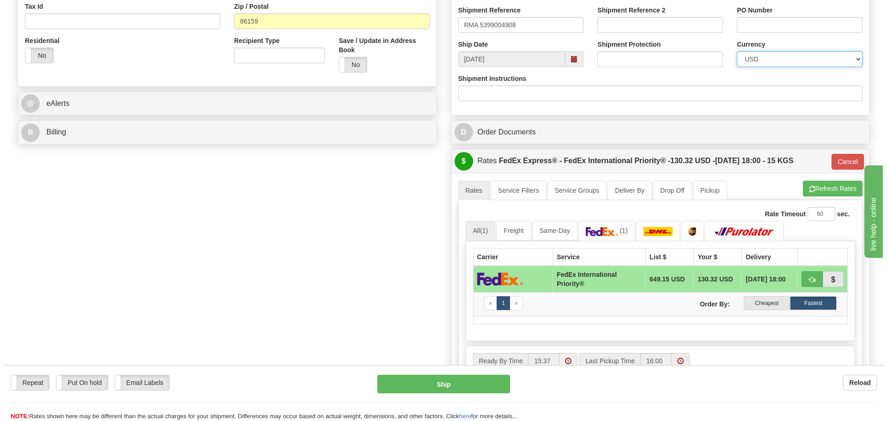
scroll to position [370, 0]
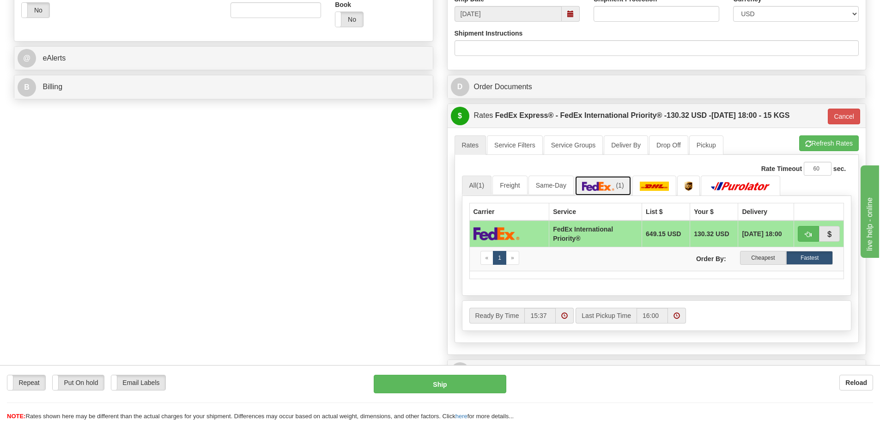
click at [627, 179] on link "(1)" at bounding box center [603, 186] width 57 height 20
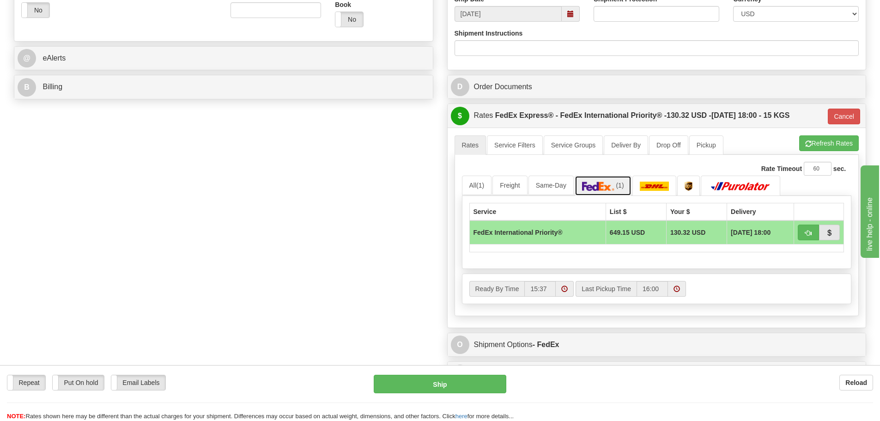
click at [621, 183] on span "(1)" at bounding box center [620, 185] width 8 height 7
click at [647, 185] on img at bounding box center [655, 186] width 30 height 9
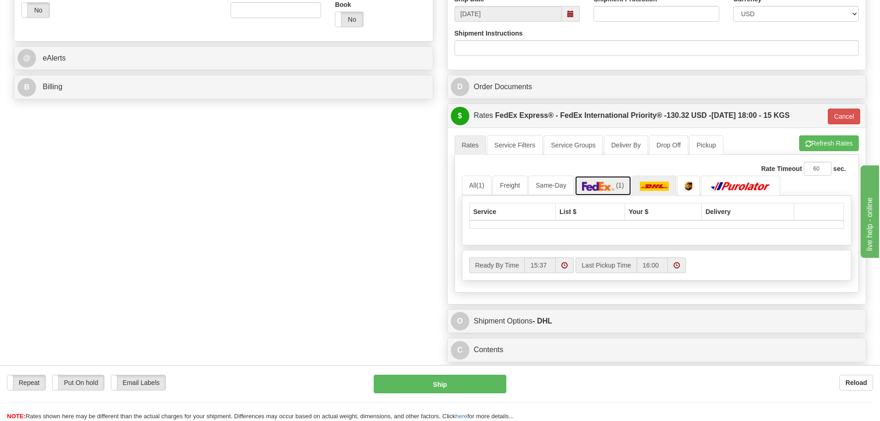
click at [598, 180] on link "(1)" at bounding box center [603, 186] width 57 height 20
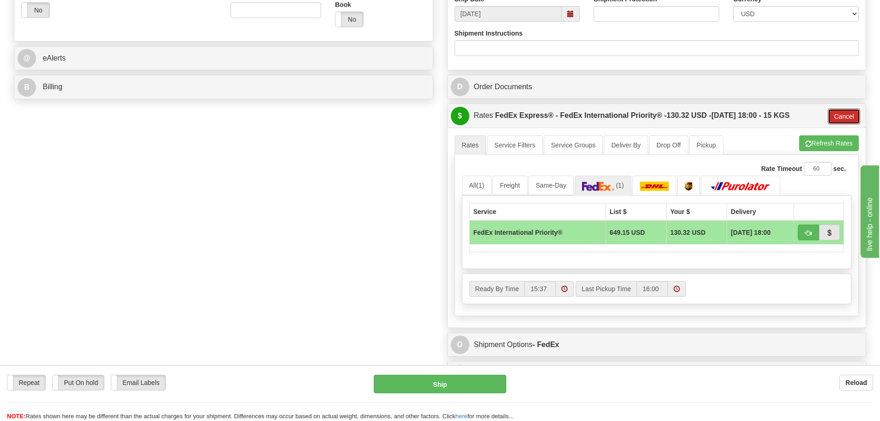
click at [846, 109] on button "Cancel" at bounding box center [844, 117] width 32 height 16
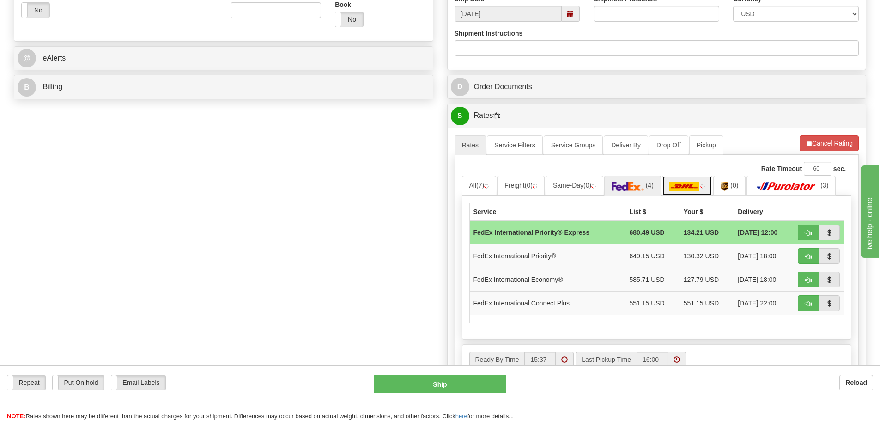
click at [681, 190] on img at bounding box center [685, 186] width 30 height 9
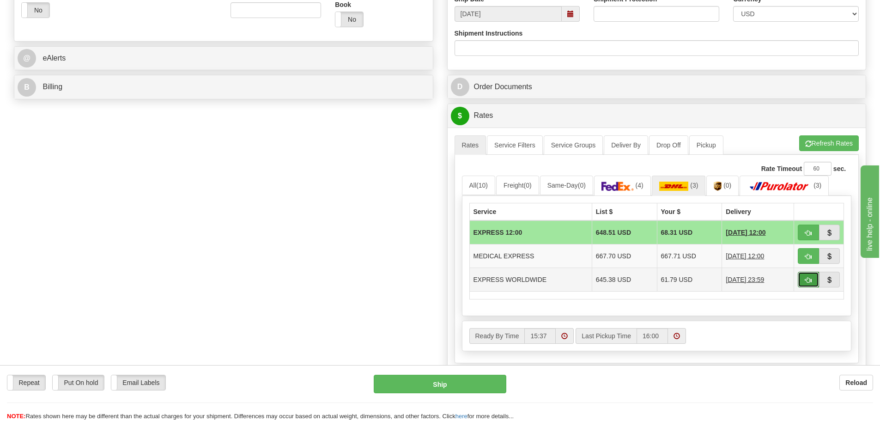
click at [813, 283] on button "button" at bounding box center [808, 280] width 21 height 16
type input "P"
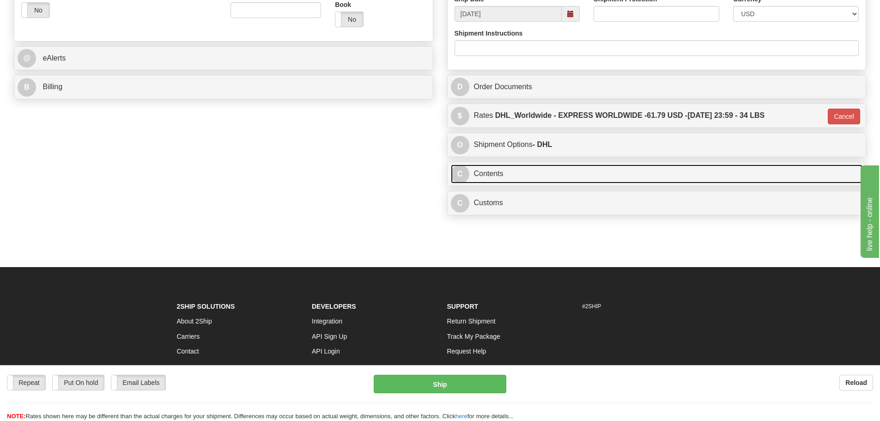
click at [484, 177] on link "C Contents" at bounding box center [657, 174] width 412 height 19
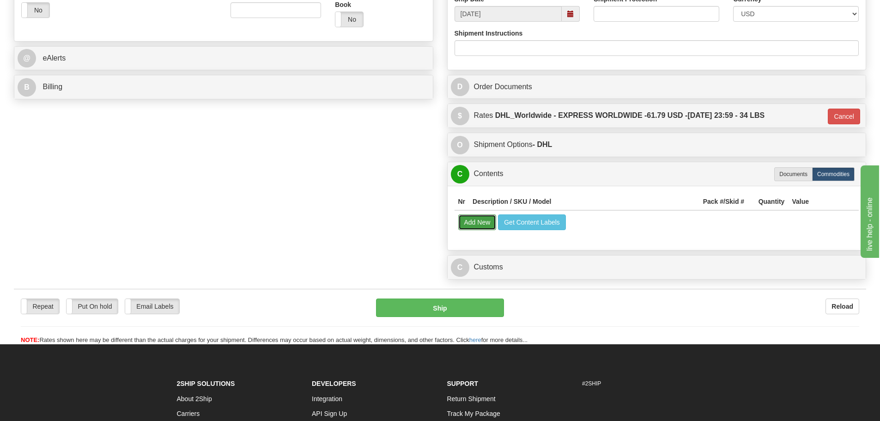
click at [484, 226] on button "Add New" at bounding box center [477, 222] width 38 height 16
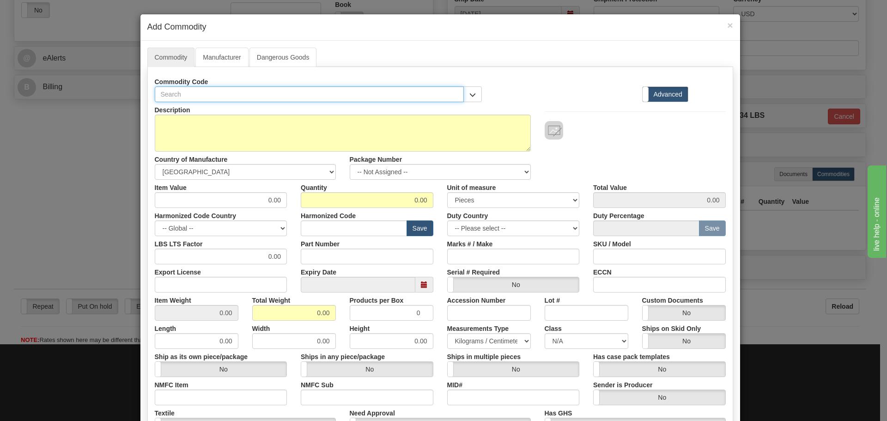
click at [175, 93] on input "text" at bounding box center [310, 94] width 310 height 16
paste input "G500AHH8TTTTUUAUUUUUDUUUSCA00018UUUUUUU"
type input "G500AHH8TTTTUUAUUUUUDUUUSCA00018UUUUUUU"
click at [312, 254] on input "Part Number" at bounding box center [367, 257] width 133 height 16
paste input "G500AHH8TTTTUUAUUUUUDUUUSCA00018UUUUUUU"
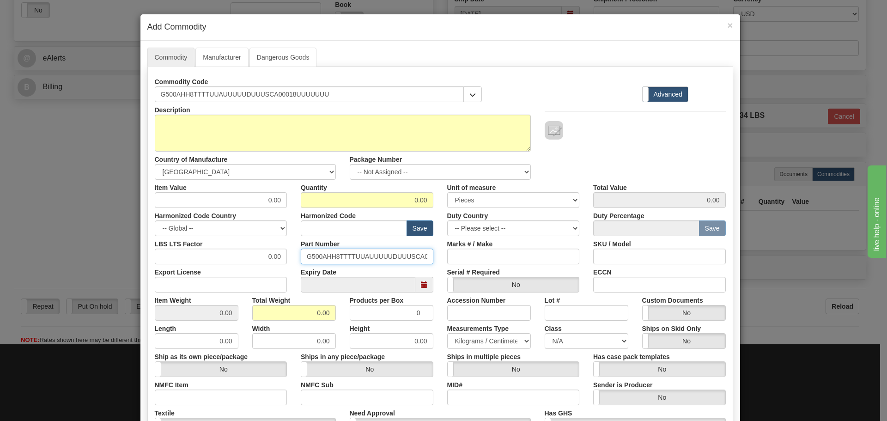
scroll to position [0, 48]
type input "G500AHH8TTTTUUAUUUUUDUUUSCA00018UUUUUUU"
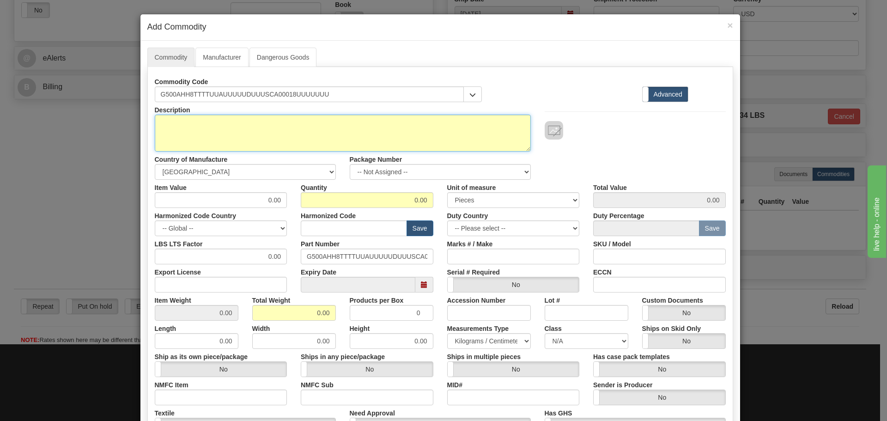
click at [241, 129] on textarea "Description" at bounding box center [343, 133] width 376 height 37
paste textarea "G500 Substation Gateway with embedded"
type textarea "G500 Substation Gateway with embedded"
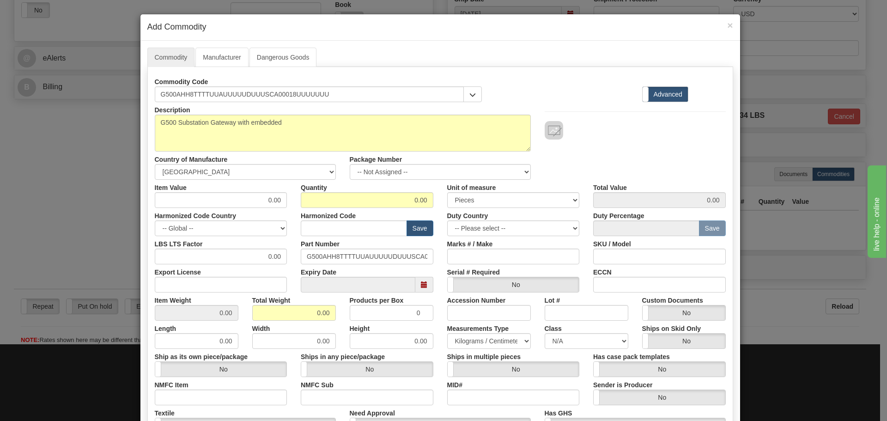
drag, startPoint x: 253, startPoint y: 208, endPoint x: 277, endPoint y: 213, distance: 24.6
click at [277, 213] on div "Harmonized Code Country -- Global -- AFGHANISTAN ALAND ISLANDS ALBANIA ALGERIA …" at bounding box center [221, 222] width 146 height 28
click at [266, 208] on div "Harmonized Code Country -- Global -- AFGHANISTAN ALAND ISLANDS ALBANIA ALGERIA …" at bounding box center [221, 222] width 146 height 28
drag, startPoint x: 257, startPoint y: 201, endPoint x: 279, endPoint y: 201, distance: 21.7
click at [279, 201] on input "0.00" at bounding box center [221, 200] width 133 height 16
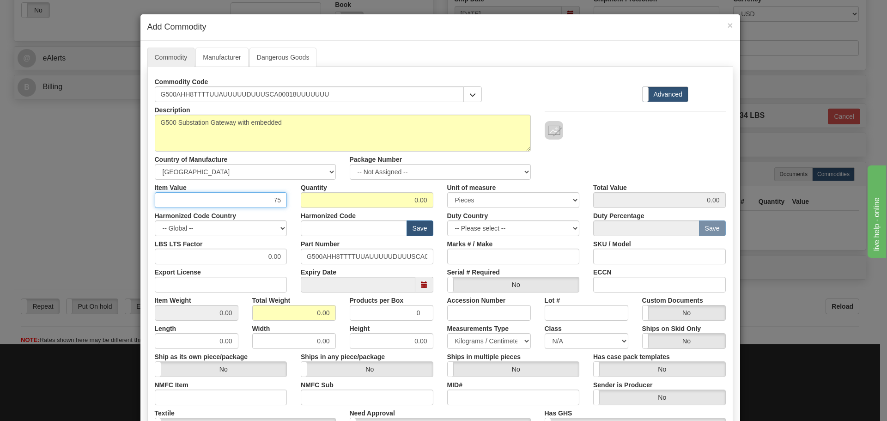
type input "75"
type input "1"
type input "75.00"
drag, startPoint x: 226, startPoint y: 207, endPoint x: 315, endPoint y: 195, distance: 89.4
click at [315, 195] on div "Item Value 75 Quantity 1 Unit of measure 3 Thousand Square Inches Adjustments 5…" at bounding box center [440, 194] width 585 height 28
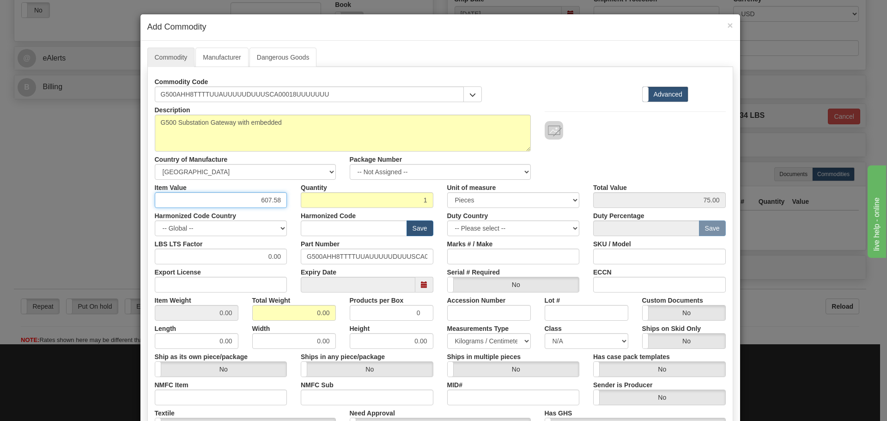
type input "607.58"
click at [432, 212] on div "Harmonized Code Save" at bounding box center [367, 222] width 146 height 28
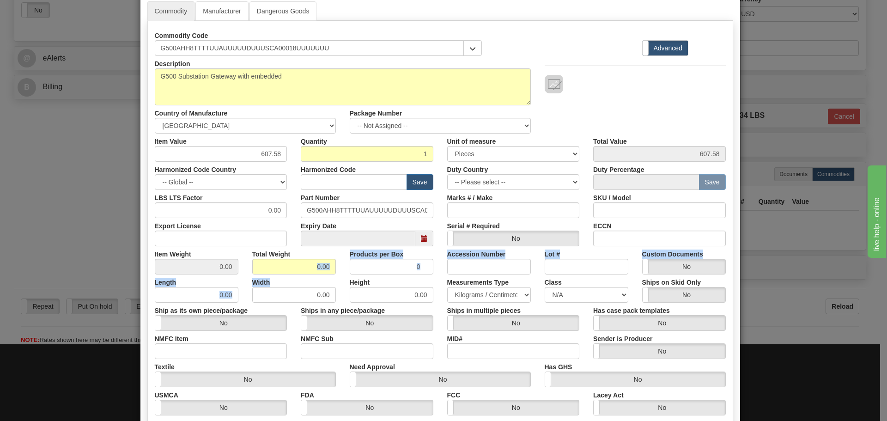
drag, startPoint x: 293, startPoint y: 274, endPoint x: 336, endPoint y: 273, distance: 43.0
click at [336, 273] on div "Description G500 Substation Gateway with embedded Country of Manufacture -- Unk…" at bounding box center [440, 259] width 571 height 407
click at [300, 270] on input "0.00" at bounding box center [294, 267] width 84 height 16
drag, startPoint x: 302, startPoint y: 266, endPoint x: 357, endPoint y: 264, distance: 54.6
click at [357, 264] on div "Item Weight 0.00 Total Weight 0.00 Products per Box 0 Accession Number Lot # Cu…" at bounding box center [440, 260] width 585 height 28
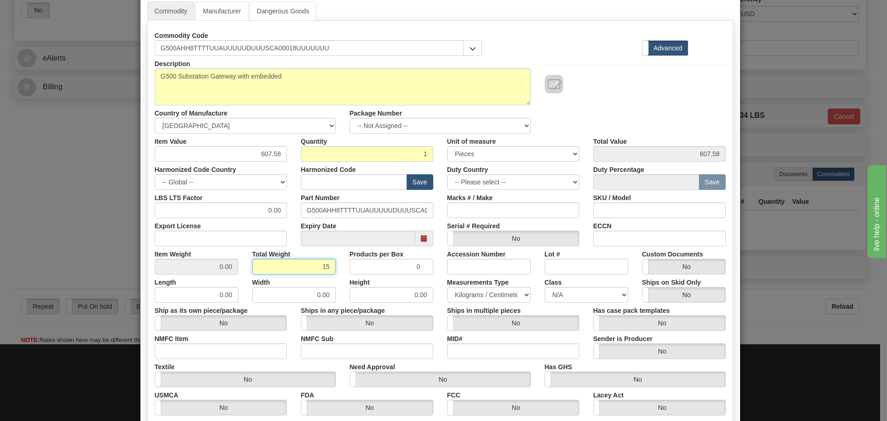
type input "15"
type input "15.0000"
click at [336, 276] on div "Width 0.00" at bounding box center [294, 288] width 98 height 28
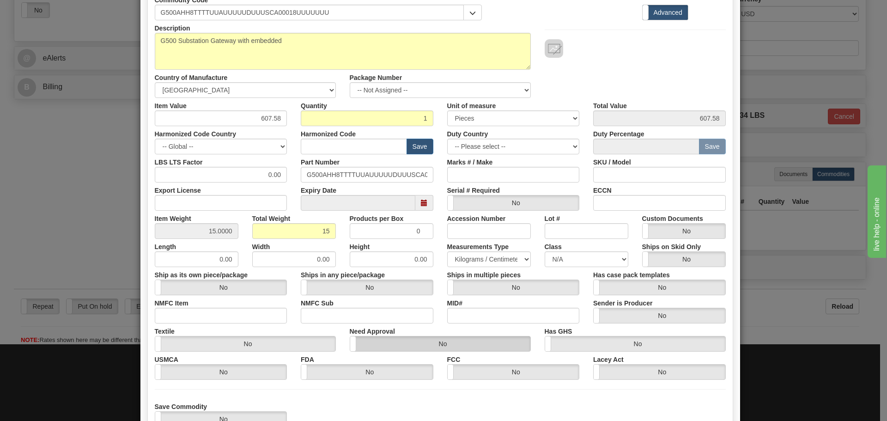
scroll to position [151, 0]
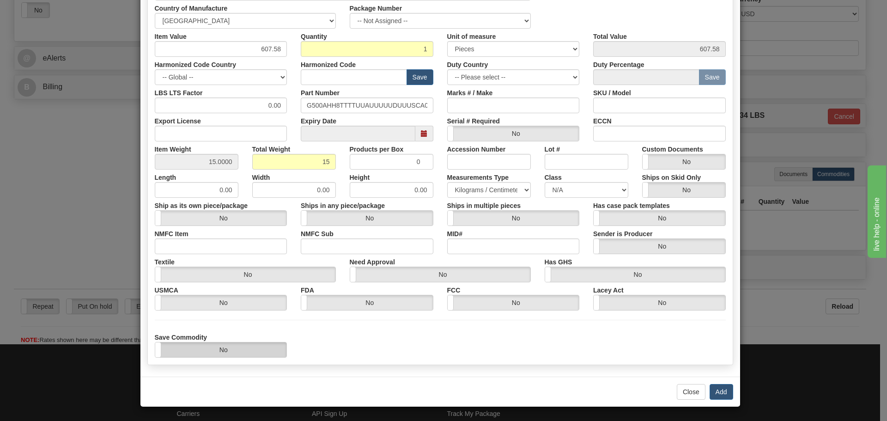
click at [271, 351] on label "No" at bounding box center [221, 349] width 132 height 15
click at [722, 392] on button "Add" at bounding box center [722, 392] width 24 height 16
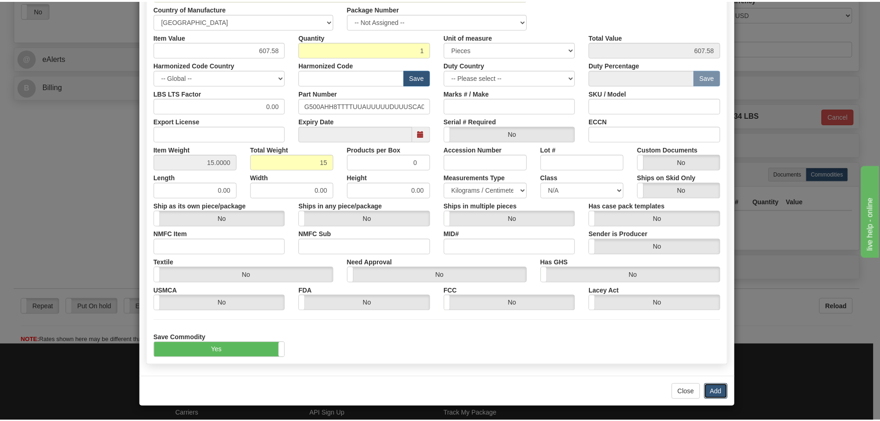
scroll to position [0, 0]
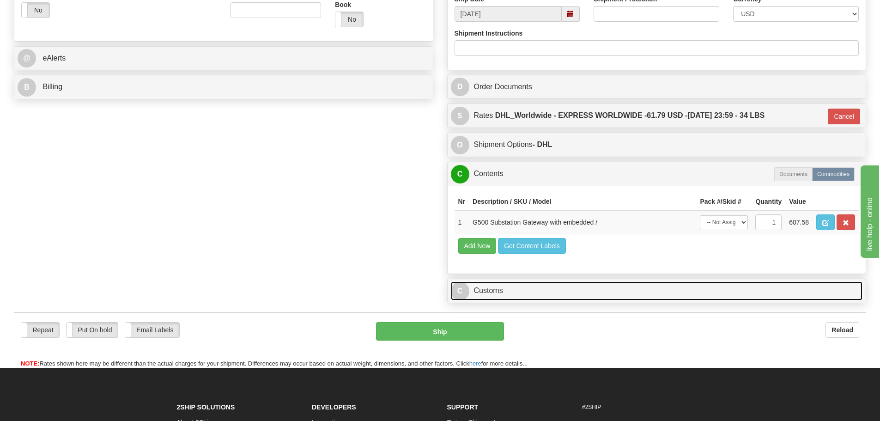
click at [538, 292] on link "C Customs" at bounding box center [657, 290] width 412 height 19
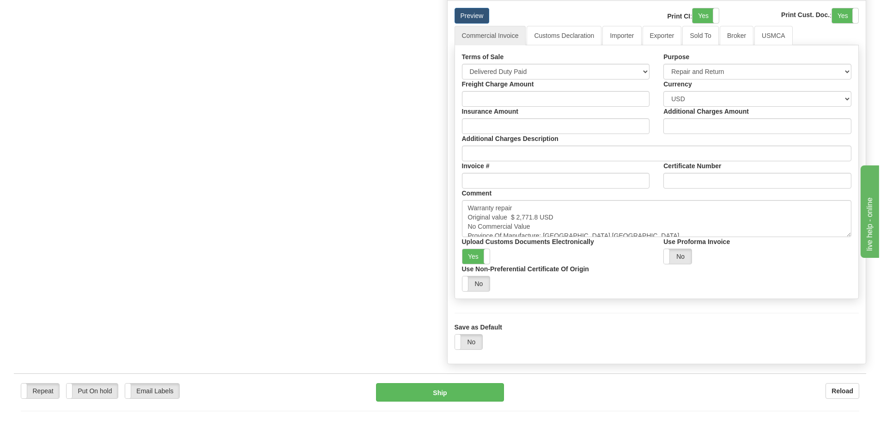
scroll to position [693, 0]
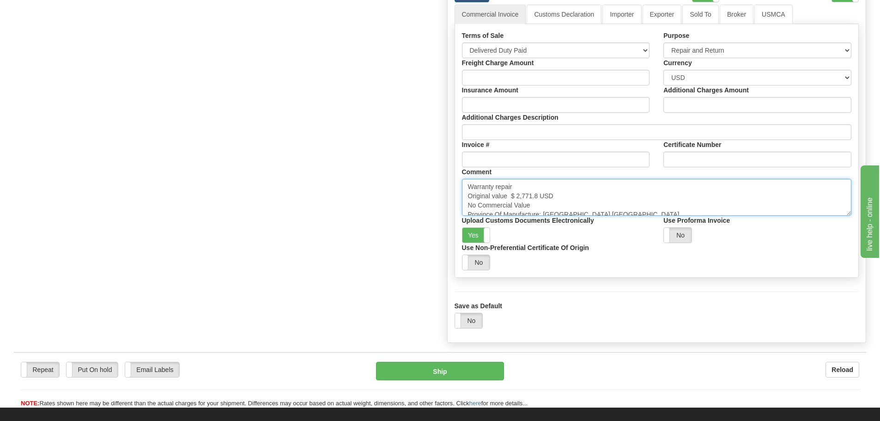
drag, startPoint x: 512, startPoint y: 195, endPoint x: 538, endPoint y: 190, distance: 25.8
click at [539, 191] on textarea "Warranty repair Original value $ 2,771.8 USD No Commercial Value Province Of Ma…" at bounding box center [657, 197] width 390 height 37
paste textarea "$ 18,676.83"
click at [521, 191] on textarea "Warranty repair Original value $ 2,771.8 USD No Commercial Value Province Of Ma…" at bounding box center [657, 197] width 390 height 37
drag, startPoint x: 511, startPoint y: 195, endPoint x: 538, endPoint y: 194, distance: 27.3
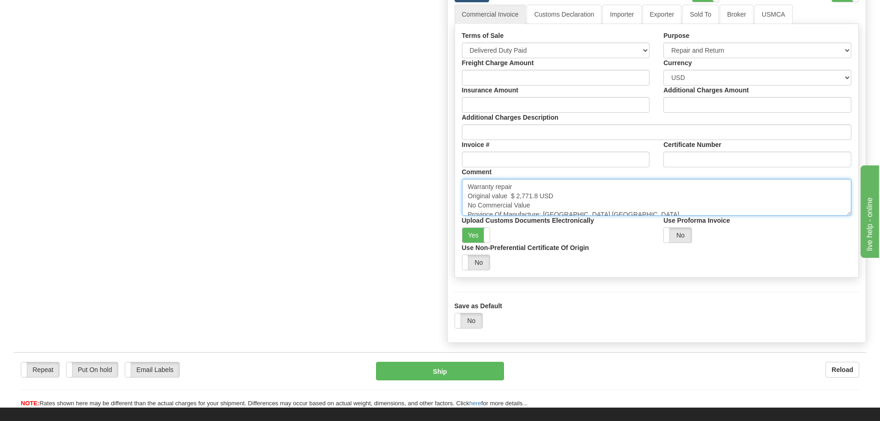
click at [538, 194] on textarea "Warranty repair Original value $ 2,771.8 USD No Commercial Value Province Of Ma…" at bounding box center [657, 197] width 390 height 37
paste textarea "18,676.83"
type textarea "Warranty repair Original value $ 18,676.83 USD No Commercial Value Province Of …"
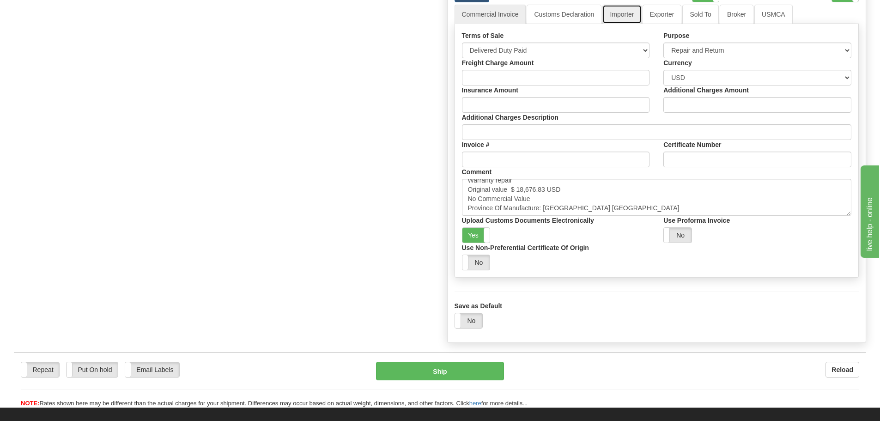
click at [612, 12] on link "Importer" at bounding box center [622, 14] width 39 height 19
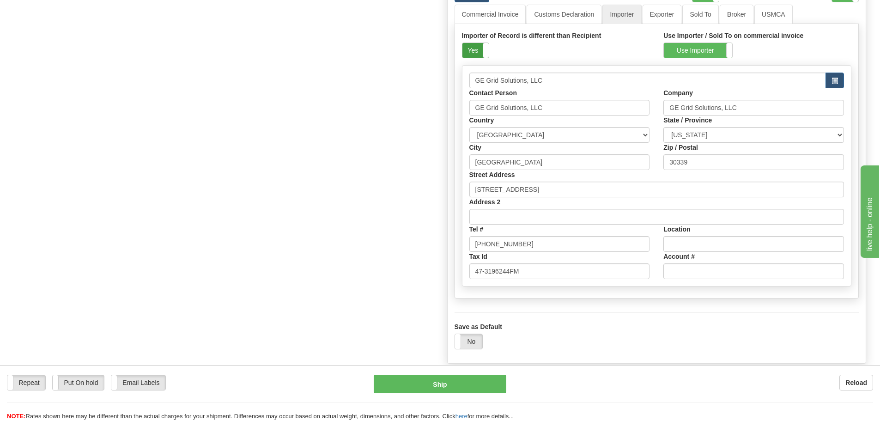
click at [460, 52] on div "Importer of Record is different than Recipient Yes No" at bounding box center [556, 48] width 202 height 34
click at [464, 52] on label "Yes" at bounding box center [476, 50] width 26 height 15
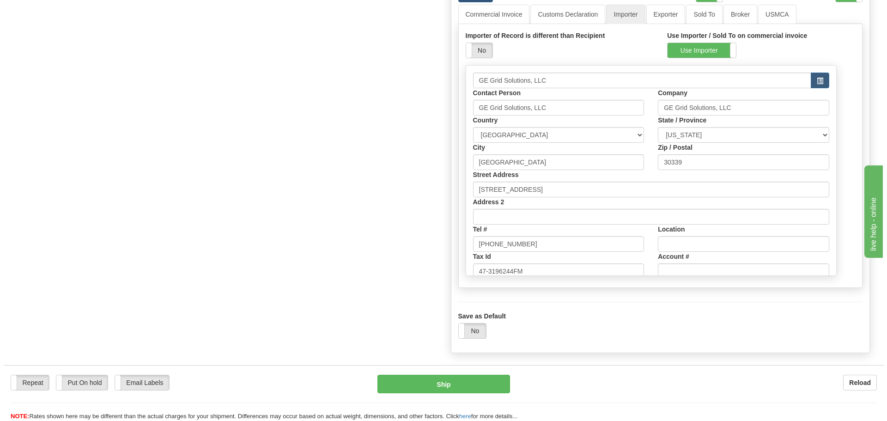
scroll to position [666, 0]
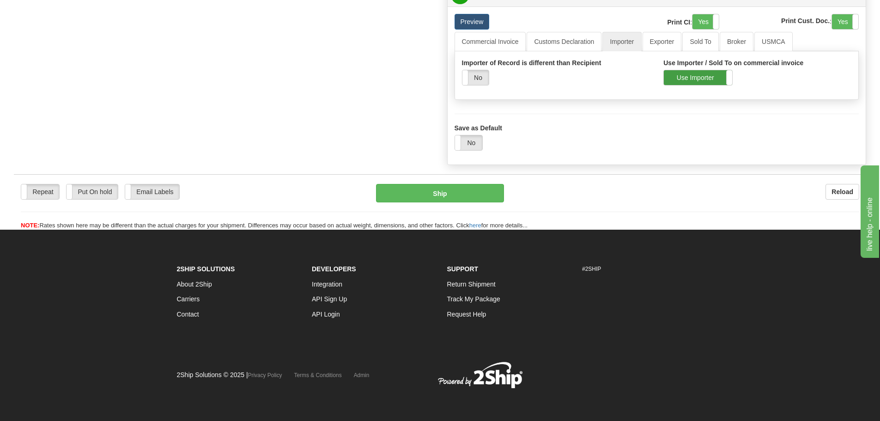
click at [673, 82] on label "Use Importer" at bounding box center [698, 77] width 68 height 15
click at [502, 37] on link "Commercial Invoice" at bounding box center [491, 41] width 72 height 19
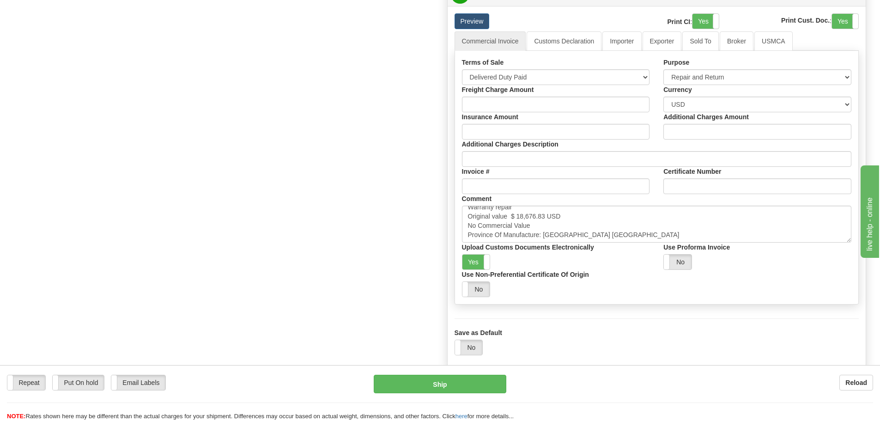
click at [418, 374] on div "Repeat Repeat Put On hold Put On hold Print Order Slip Print Order Slip Email L…" at bounding box center [440, 393] width 880 height 56
click at [419, 378] on button "Ship" at bounding box center [440, 384] width 133 height 18
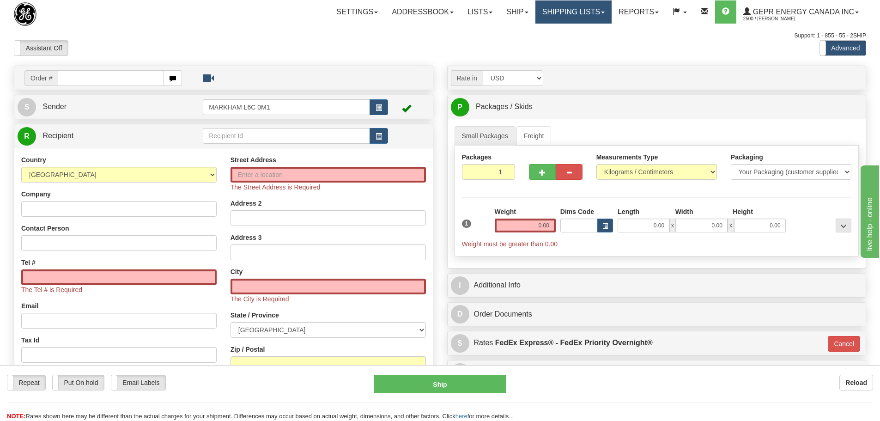
click at [543, 18] on link "Shipping lists" at bounding box center [574, 11] width 76 height 23
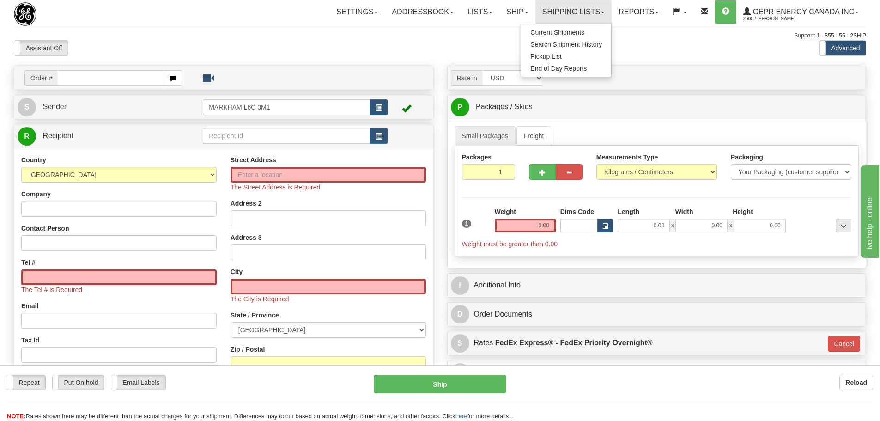
click at [160, 32] on div "Support: 1 - 855 - 55 - 2SHIP" at bounding box center [440, 36] width 853 height 8
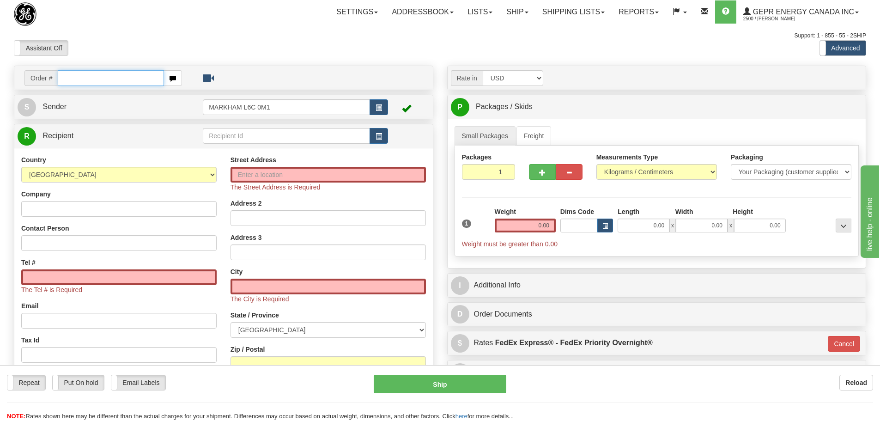
click at [82, 77] on input "text" at bounding box center [111, 78] width 106 height 16
paste input "86686262"
type input "86686262"
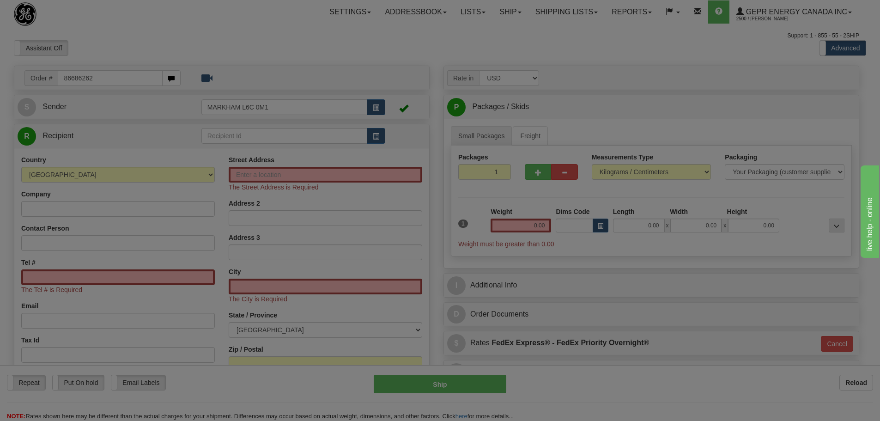
click at [126, 44] on body "Training Course Close Toggle navigation Settings Shipping Preferences New Recip…" at bounding box center [440, 210] width 880 height 421
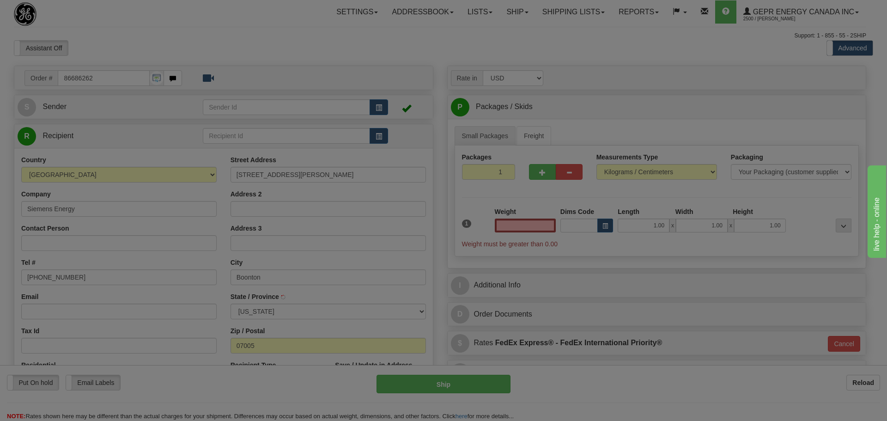
type input "0.00"
type input "BOONTON"
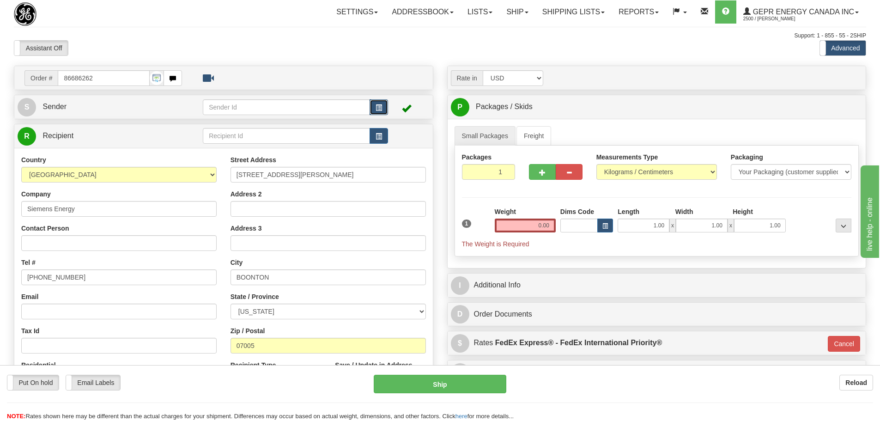
click at [374, 106] on button "button" at bounding box center [379, 107] width 18 height 16
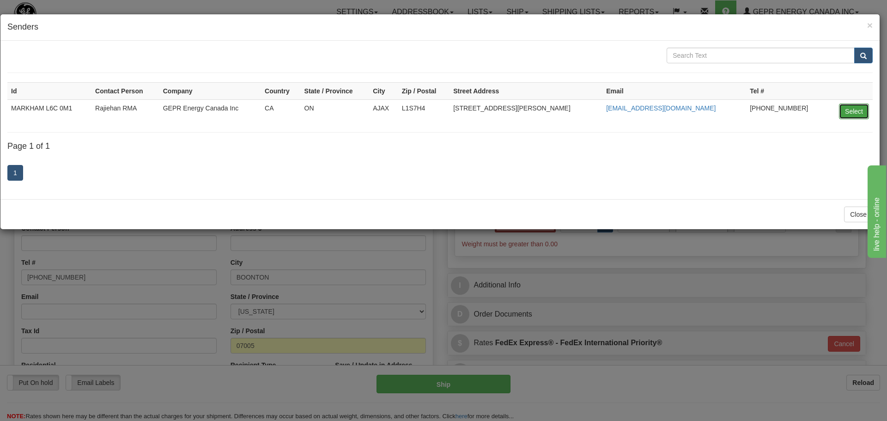
click at [845, 112] on button "Select" at bounding box center [854, 112] width 30 height 16
type input "MARKHAM L6C 0M1"
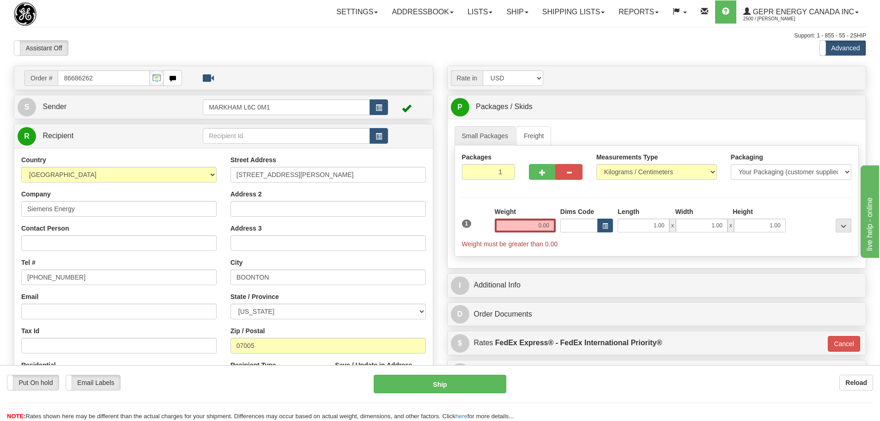
click at [393, 59] on div "Toggle navigation Settings Shipping Preferences Fields Preferences New" at bounding box center [440, 260] width 880 height 521
click at [374, 52] on div "Assistant On Assistant Off Do a return Do a return Previous Next Standard Advan…" at bounding box center [440, 48] width 866 height 16
click at [384, 37] on div "Support: 1 - 855 - 55 - 2SHIP" at bounding box center [440, 36] width 853 height 8
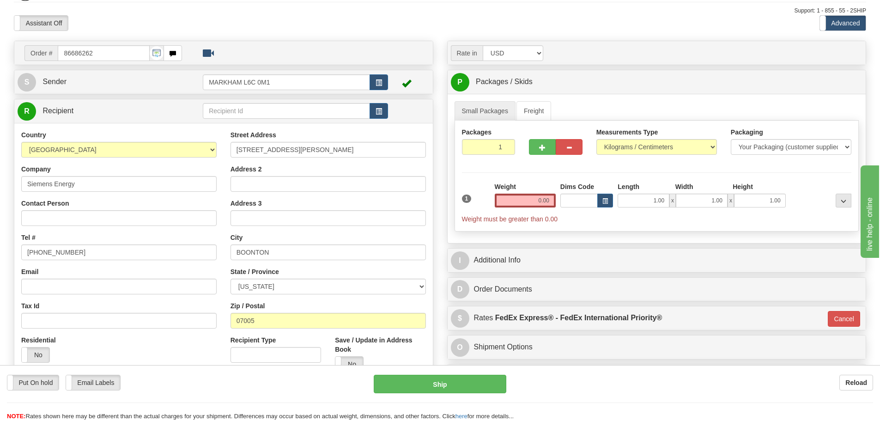
scroll to position [46, 0]
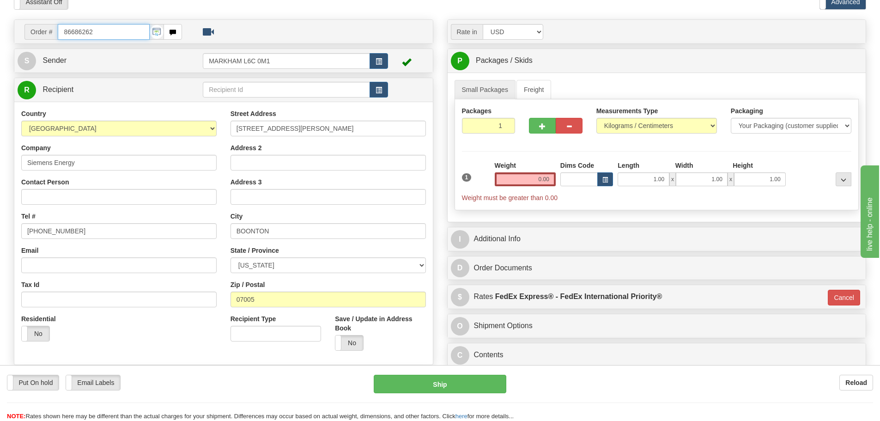
drag, startPoint x: 82, startPoint y: 31, endPoint x: -2, endPoint y: 36, distance: 84.2
click at [0, 36] on html "Training Course Close Toggle navigation Settings Shipping Preferences New Sende…" at bounding box center [440, 164] width 880 height 421
click at [91, 31] on input "86686262" at bounding box center [104, 32] width 92 height 16
click at [92, 31] on input "86686262" at bounding box center [104, 32] width 92 height 16
click at [98, 31] on input "86686262" at bounding box center [104, 32] width 92 height 16
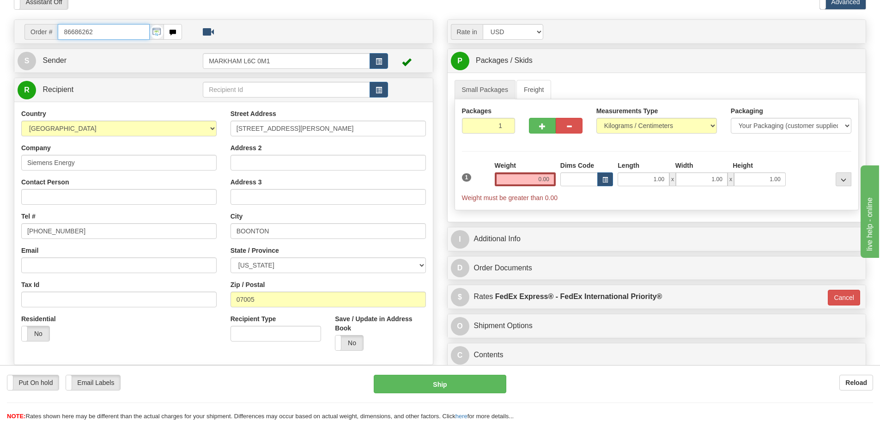
drag, startPoint x: 92, startPoint y: 31, endPoint x: 54, endPoint y: 31, distance: 38.4
click at [54, 31] on div "Order # 86686262" at bounding box center [103, 32] width 158 height 16
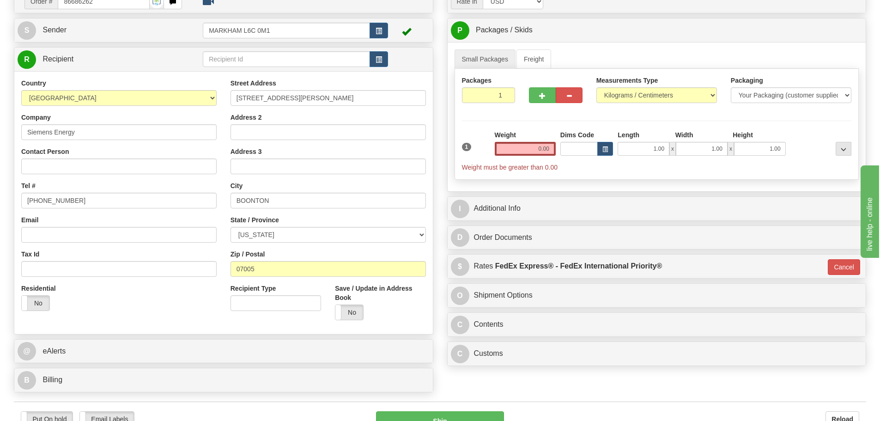
scroll to position [139, 0]
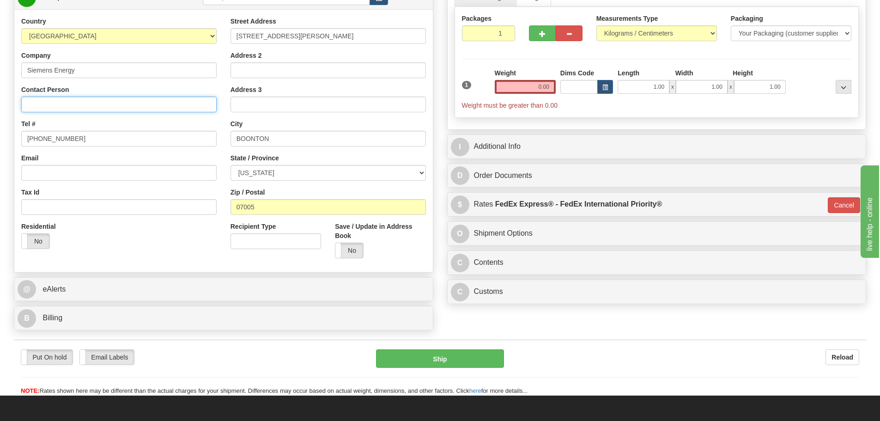
click at [35, 106] on input "Contact Person" at bounding box center [118, 105] width 195 height 16
paste input "Soufian Ammari"
type input "Soufian Ammari"
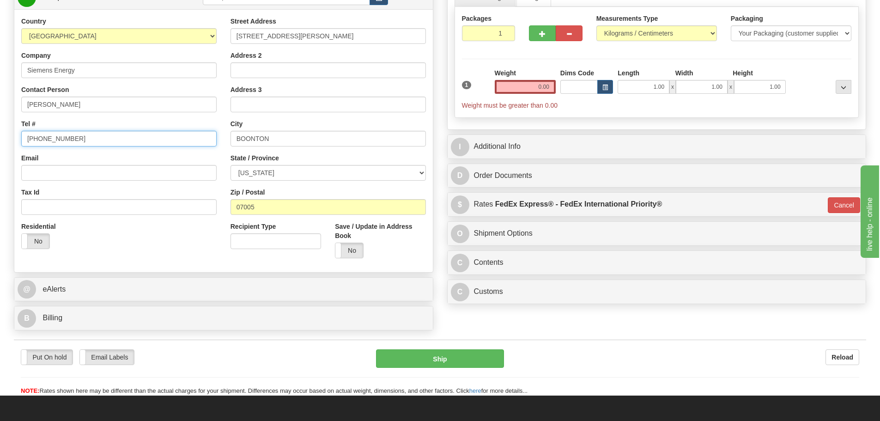
drag, startPoint x: 72, startPoint y: 135, endPoint x: -32, endPoint y: 145, distance: 104.4
click at [0, 145] on html "Training Course Close Toggle navigation Settings Shipping Preferences New Sende…" at bounding box center [440, 71] width 880 height 421
paste input "973-570-8104"
type input "973-570-8104"
click at [53, 129] on div "Tel # 973-570-8104" at bounding box center [118, 132] width 195 height 27
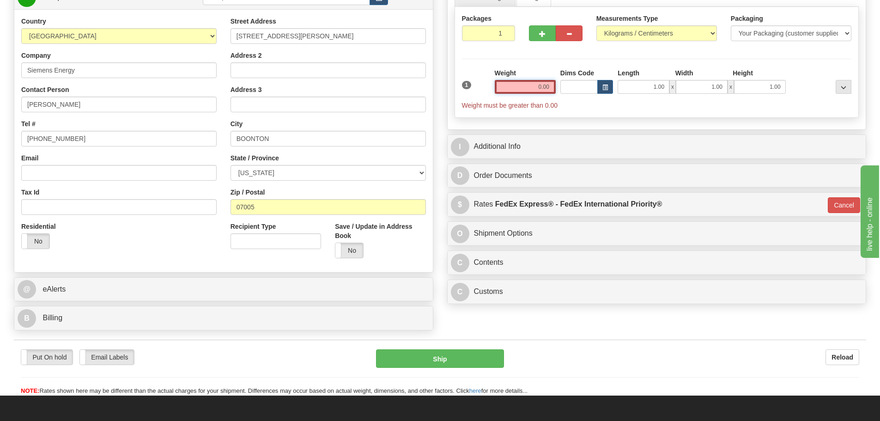
click at [535, 85] on input "0.00" at bounding box center [525, 87] width 61 height 14
click at [541, 89] on input "text" at bounding box center [525, 87] width 61 height 14
type input "0.00"
drag, startPoint x: 489, startPoint y: 32, endPoint x: 512, endPoint y: 36, distance: 23.4
click at [512, 36] on input "1" at bounding box center [489, 33] width 54 height 16
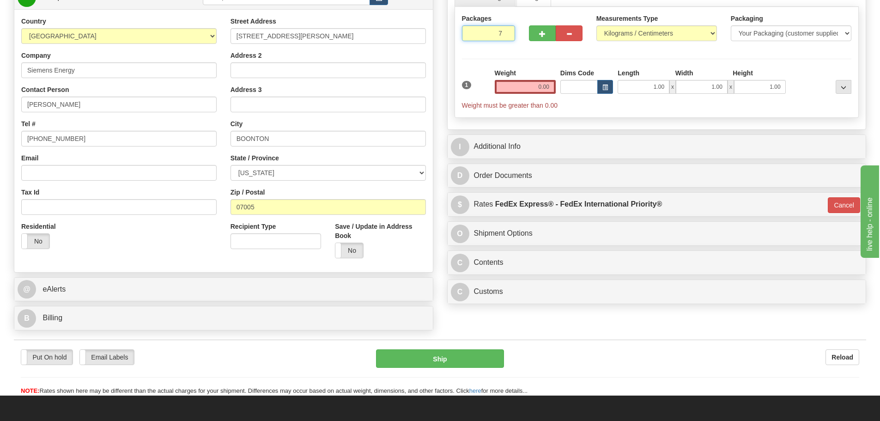
type input "7"
click at [525, 89] on input "0.00" at bounding box center [525, 87] width 61 height 14
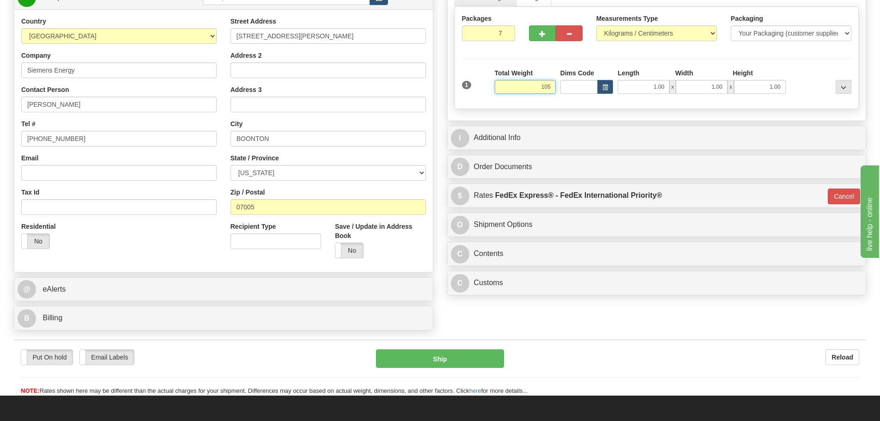
type input "105"
type input "01"
type input "105.00"
click at [498, 62] on div "Packages 7 1 Measurements Type" at bounding box center [657, 58] width 405 height 102
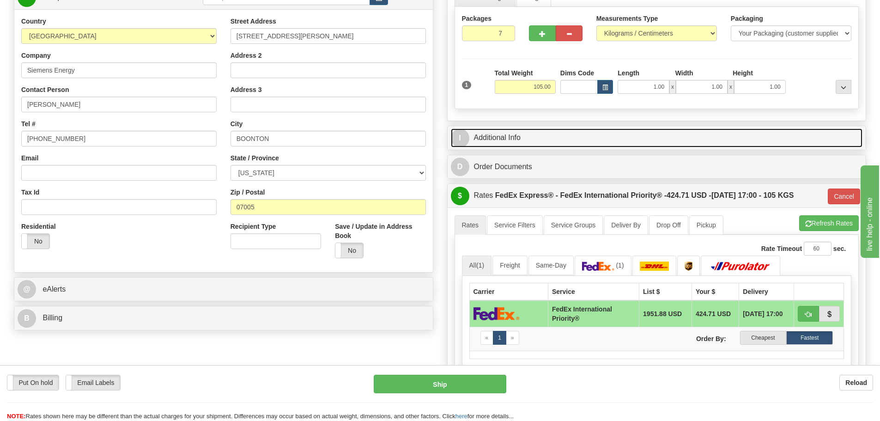
click at [589, 145] on link "I Additional Info" at bounding box center [657, 137] width 412 height 19
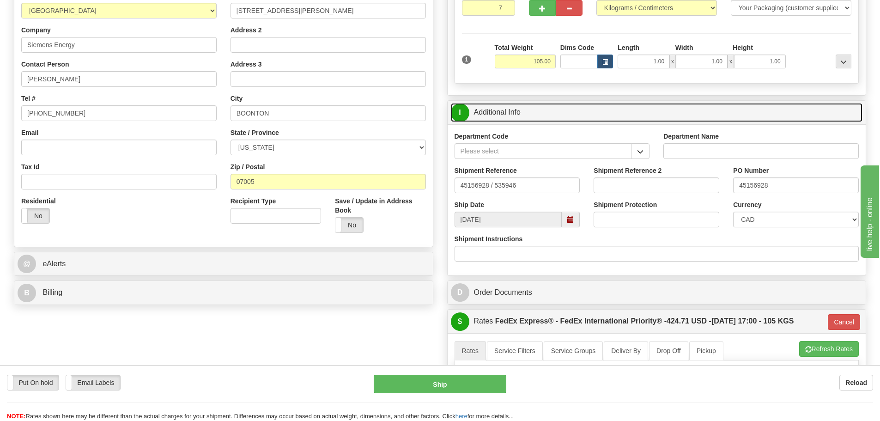
scroll to position [185, 0]
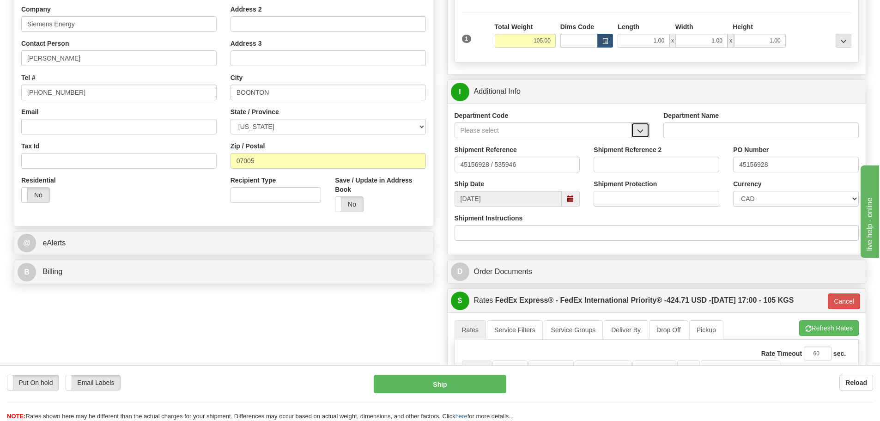
click at [634, 131] on button "button" at bounding box center [640, 130] width 18 height 16
click at [612, 146] on div "SER" at bounding box center [541, 145] width 168 height 10
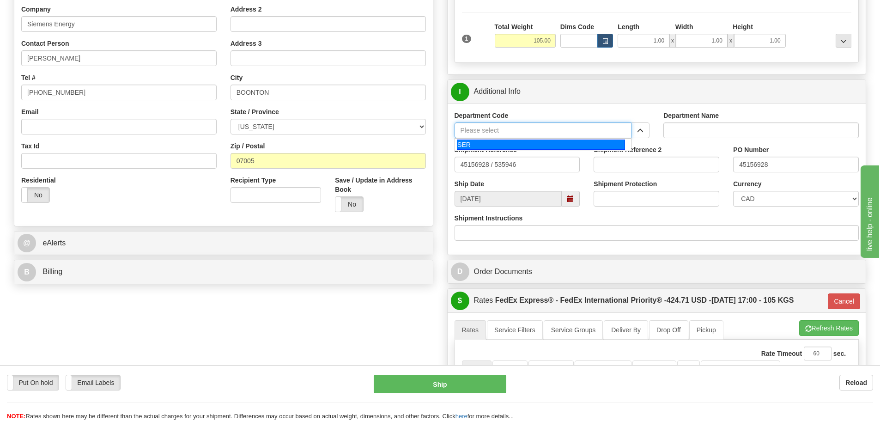
type input "SER"
type input "SERVICE DEPARTMENT"
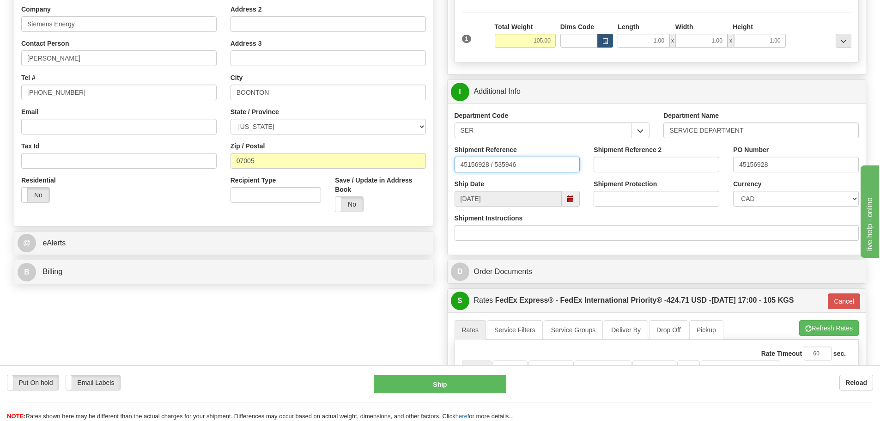
click at [530, 168] on input "45156928 / 535946" at bounding box center [518, 165] width 126 height 16
drag, startPoint x: 542, startPoint y: 161, endPoint x: 437, endPoint y: 165, distance: 105.4
paste input "LSN-43663"
click at [525, 167] on input "LSN-43663 RMA" at bounding box center [518, 165] width 126 height 16
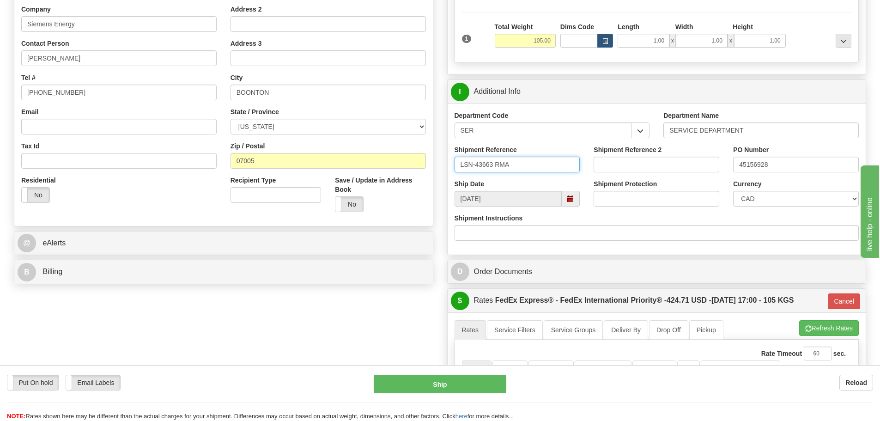
paste input "5399004085"
type input "LSN-43663 RMA 5399004085"
click at [748, 195] on select "CAD USD EUR ZAR RON ANG ARN AUD AUS AWG BBD BFR BGN BHD BMD BND BRC BRL CHP CKZ…" at bounding box center [796, 199] width 126 height 16
select select "1"
click at [733, 191] on select "CAD USD EUR ZAR RON ANG ARN AUD AUS AWG BBD BFR BGN BHD BMD BND BRC BRL CHP CKZ…" at bounding box center [796, 199] width 126 height 16
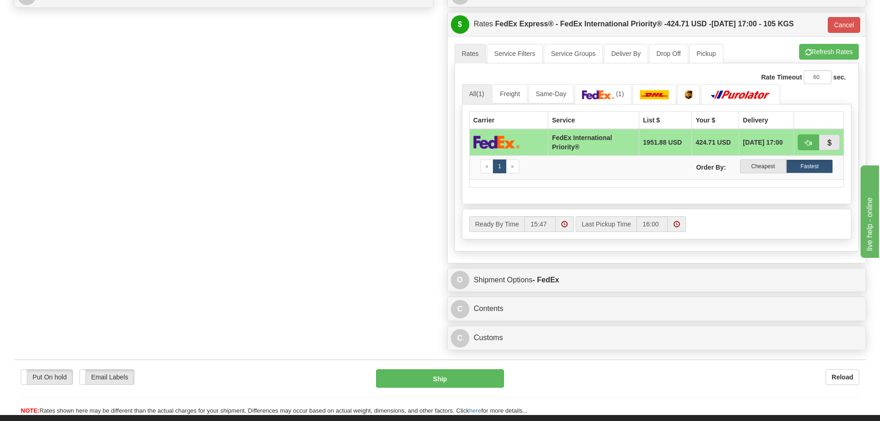
scroll to position [462, 0]
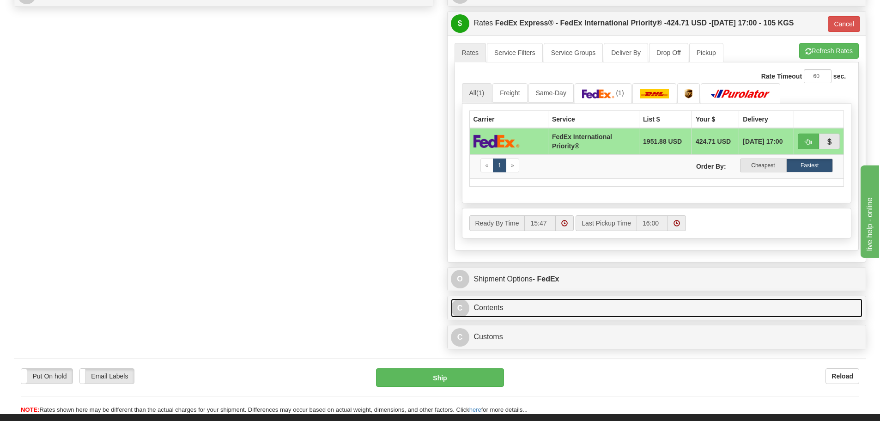
click at [532, 312] on link "C Contents" at bounding box center [657, 308] width 412 height 19
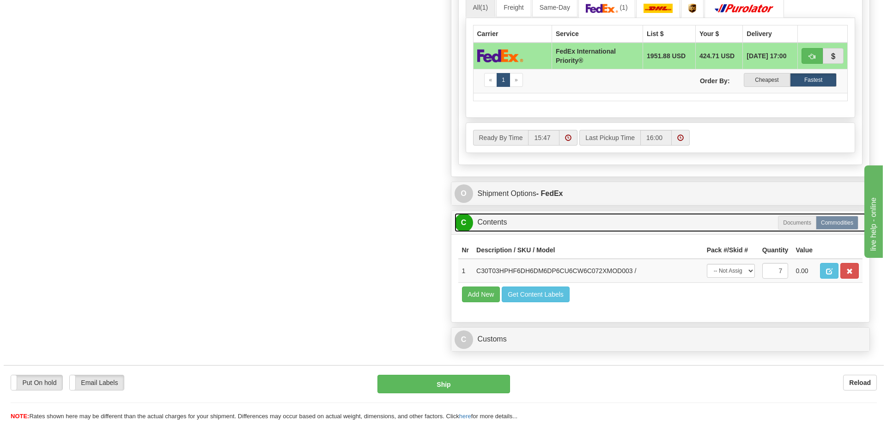
scroll to position [555, 0]
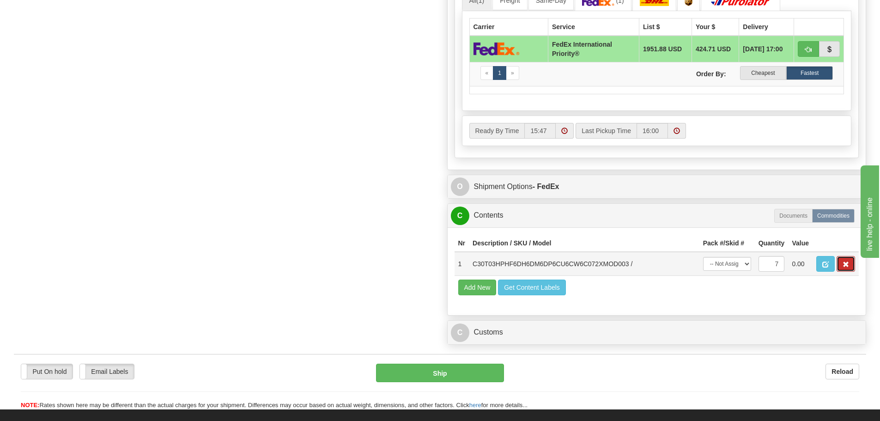
click at [845, 265] on span "button" at bounding box center [846, 265] width 6 height 6
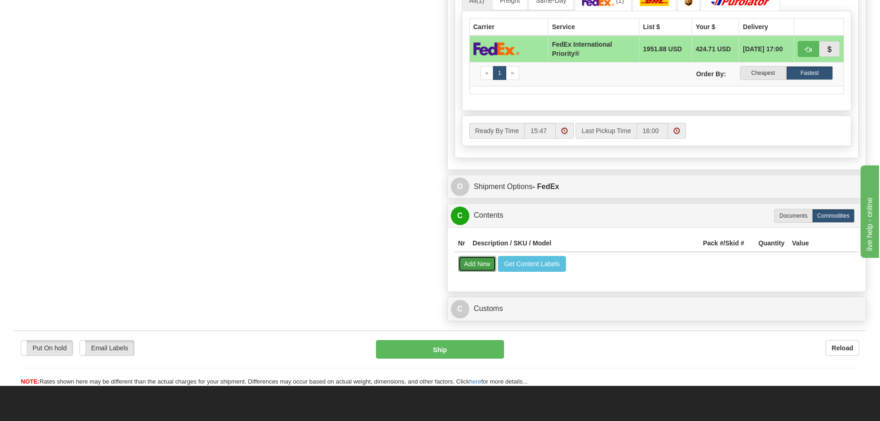
click at [465, 268] on button "Add New" at bounding box center [477, 264] width 38 height 16
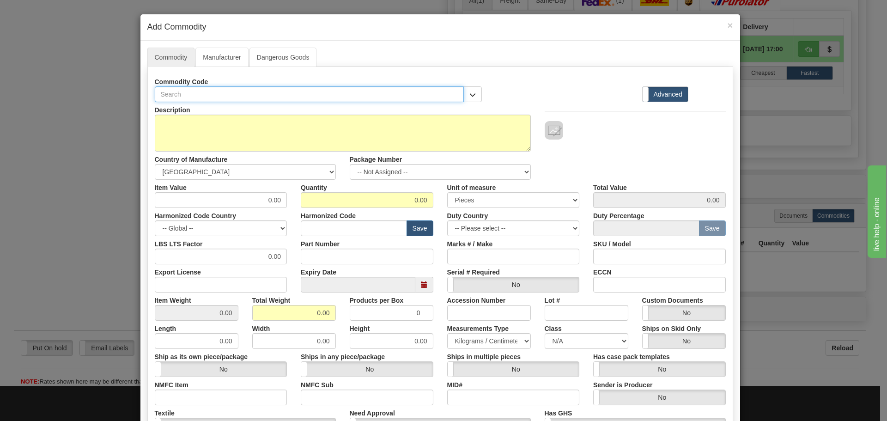
click at [230, 98] on input "text" at bounding box center [310, 94] width 310 height 16
paste input "C30T03HPHF6DH6DM6DP6CU6CW6C"
type input "C30T03HPHF6DH6DM6DP6CU6CW6C"
click at [309, 262] on input "Part Number" at bounding box center [367, 257] width 133 height 16
paste input "C30T03HPHF6DH6DM6DP6CU6CW6C"
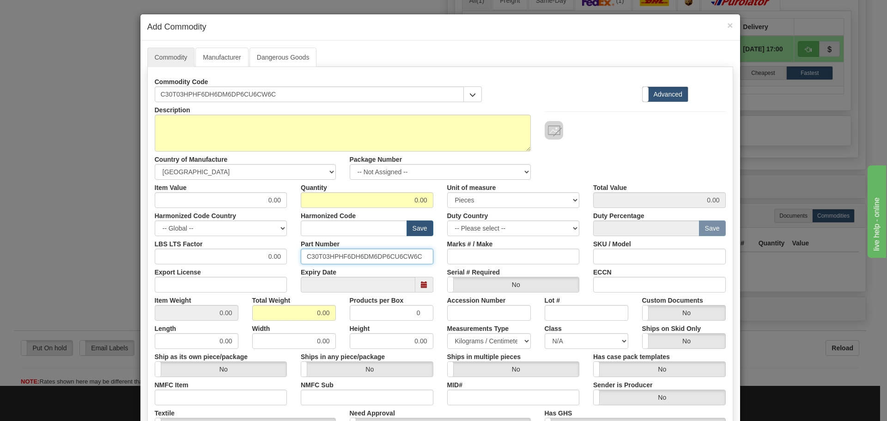
type input "C30T03HPHF6DH6DM6DP6CU6CW6C"
drag, startPoint x: 249, startPoint y: 200, endPoint x: 268, endPoint y: 200, distance: 19.4
click at [268, 200] on input "0.00" at bounding box center [221, 200] width 133 height 16
click at [269, 198] on input "0.00" at bounding box center [221, 200] width 133 height 16
drag, startPoint x: 257, startPoint y: 202, endPoint x: 308, endPoint y: 197, distance: 51.0
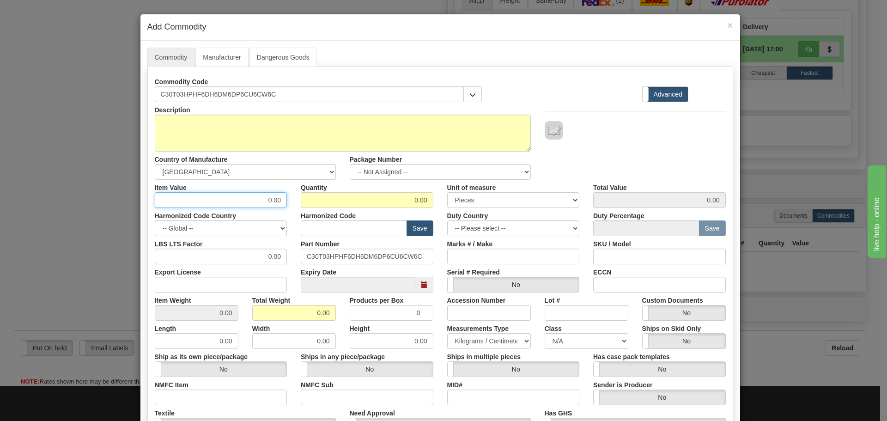
click at [311, 199] on div "Item Value 0.00 Quantity 0.00 Unit of measure 3 Thousand Square Inches Adjustme…" at bounding box center [440, 194] width 585 height 28
type input "1314.57"
type input "7"
type input "9201.99"
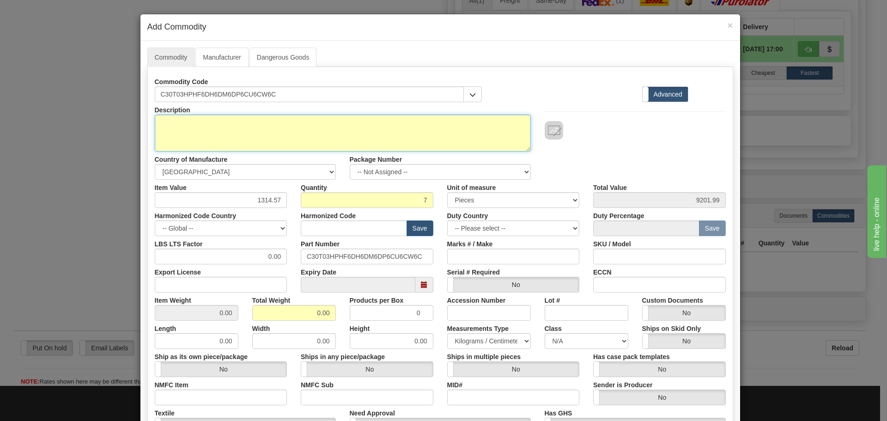
click at [208, 140] on textarea "Description" at bounding box center [343, 133] width 376 height 37
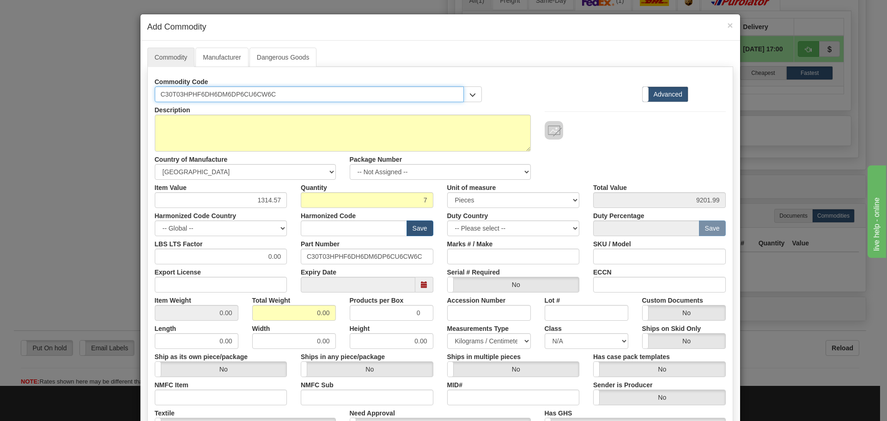
drag, startPoint x: 293, startPoint y: 94, endPoint x: 68, endPoint y: 101, distance: 224.7
click at [68, 101] on div "× Add Commodity Commodity Manufacturer Dangerous Goods Commodity Code C30T03HPH…" at bounding box center [443, 210] width 887 height 421
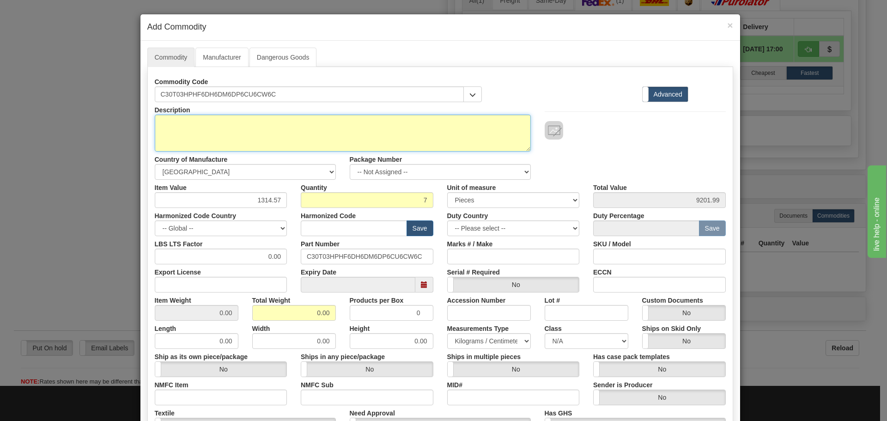
click at [204, 130] on textarea "Description" at bounding box center [343, 133] width 376 height 37
paste textarea "C30 - Controller"
click at [262, 145] on textarea "C30 - Controller" at bounding box center [343, 133] width 376 height 37
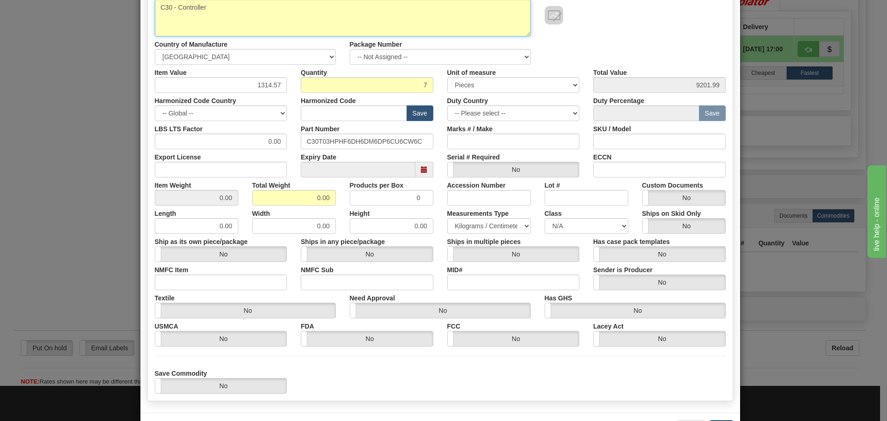
scroll to position [151, 0]
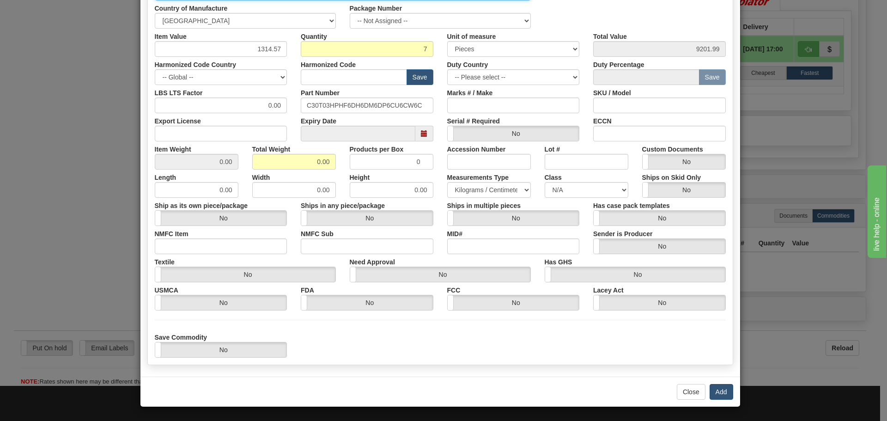
type textarea "C30 - Controller"
click at [719, 394] on button "Add" at bounding box center [722, 392] width 24 height 16
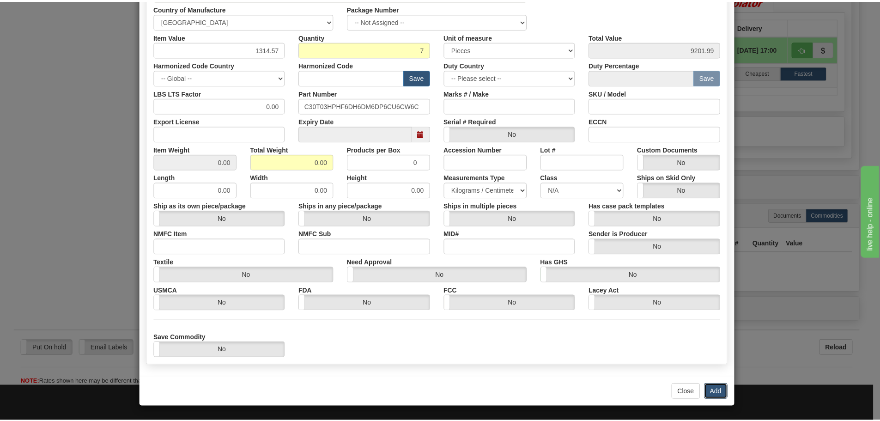
scroll to position [0, 0]
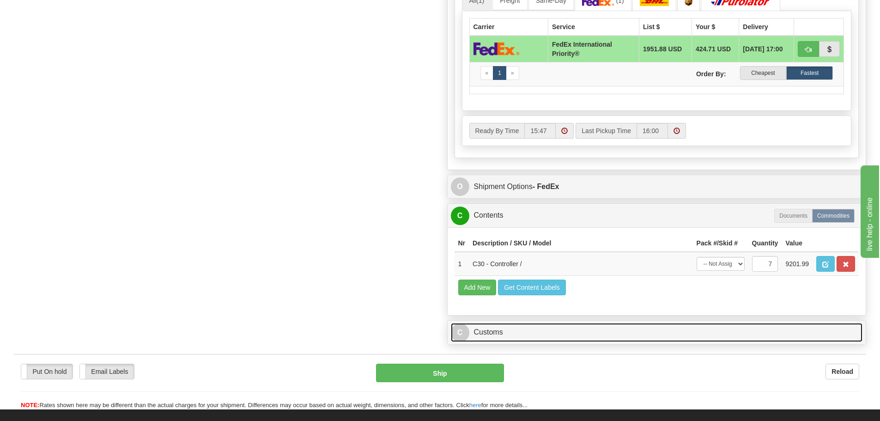
click at [483, 333] on link "C Customs" at bounding box center [657, 332] width 412 height 19
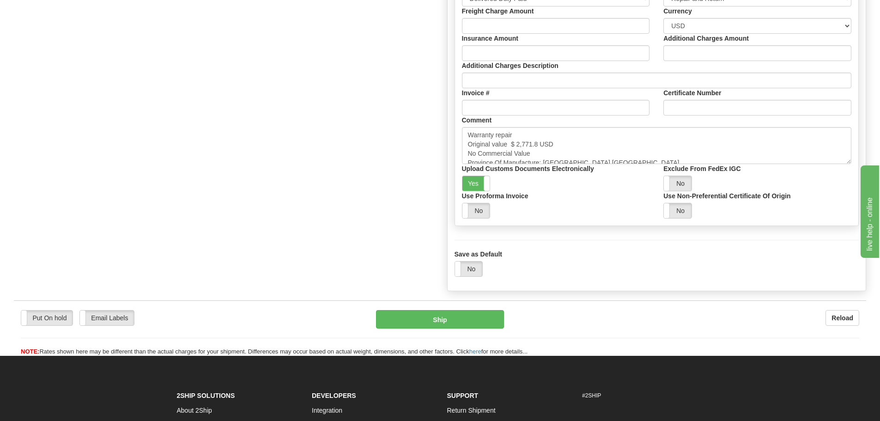
scroll to position [970, 0]
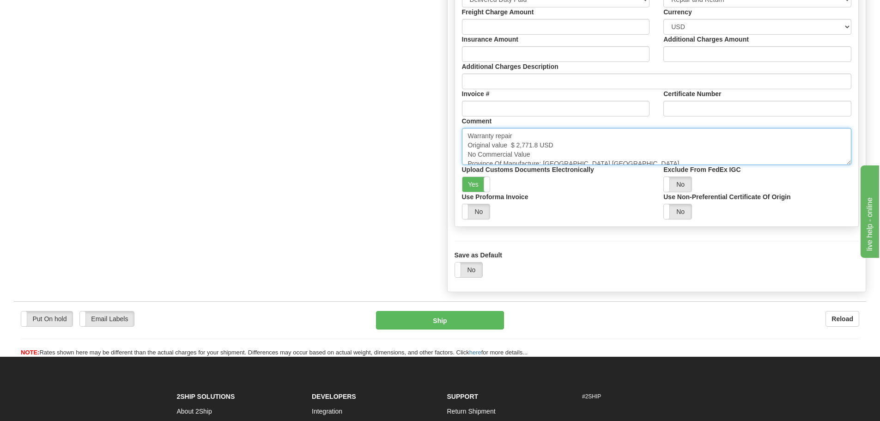
drag, startPoint x: 530, startPoint y: 154, endPoint x: 437, endPoint y: 133, distance: 94.9
paste textarea "Repair & return unit Original value USD No commercial value"
click at [513, 138] on textarea "Warranty repair Original value $ 2,771.8 USD No Commercial Value Province Of Ma…" at bounding box center [657, 146] width 390 height 37
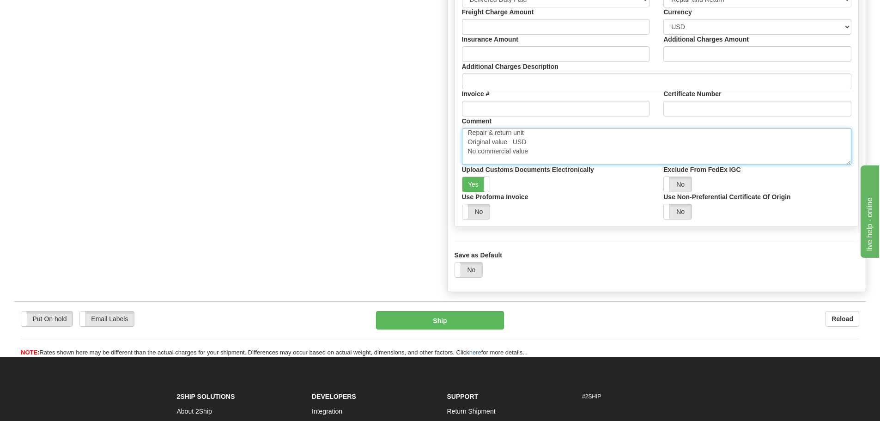
paste textarea "$ 13,802.87"
click at [574, 145] on textarea "Warranty repair Original value $ 2,771.8 USD No Commercial Value Province Of Ma…" at bounding box center [657, 146] width 390 height 37
click at [600, 161] on textarea "Warranty repair Original value $ 2,771.8 USD No Commercial Value Province Of Ma…" at bounding box center [657, 146] width 390 height 37
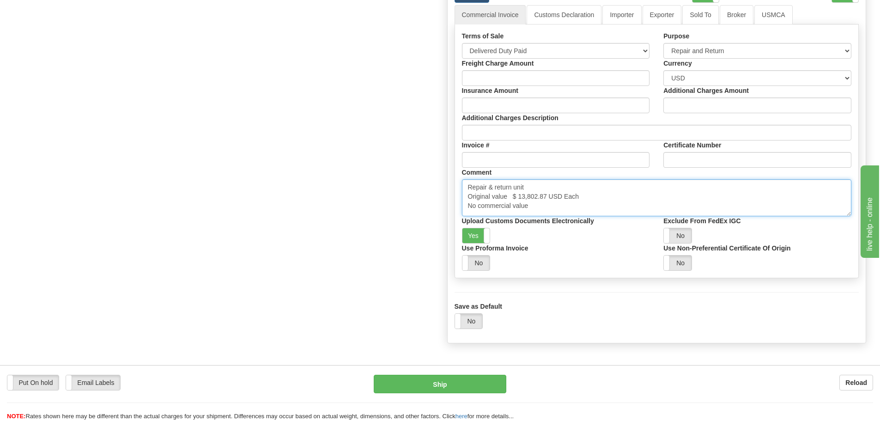
scroll to position [878, 0]
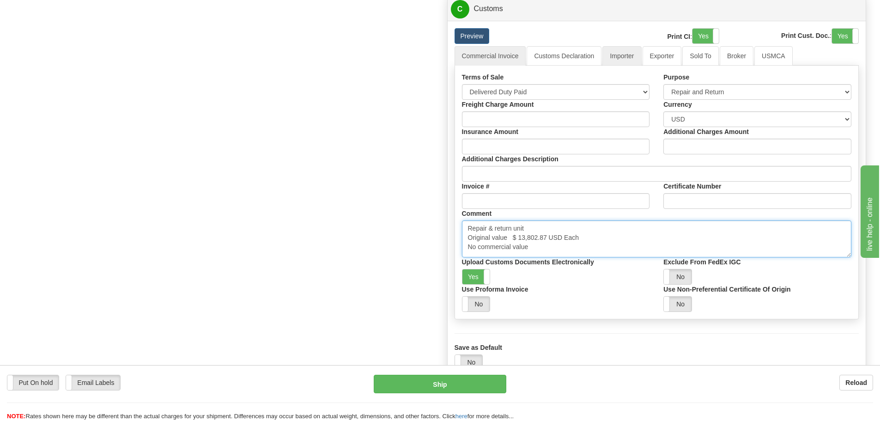
type textarea "Repair & return unit Original value $ 13,802.87 USD Each No commercial value Pr…"
click at [618, 55] on link "Importer" at bounding box center [622, 55] width 39 height 19
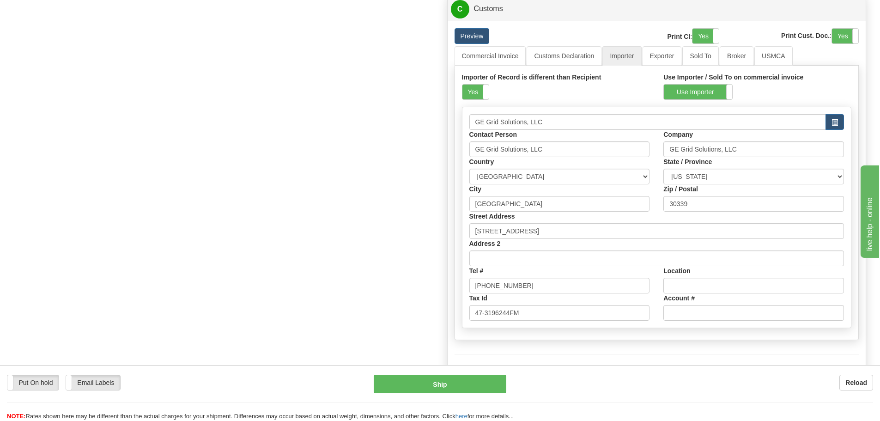
click at [508, 68] on div "Importer of Record is different than Recipient Yes No Use Importer / Sold To on…" at bounding box center [657, 203] width 405 height 274
click at [507, 63] on link "Commercial Invoice" at bounding box center [491, 55] width 72 height 19
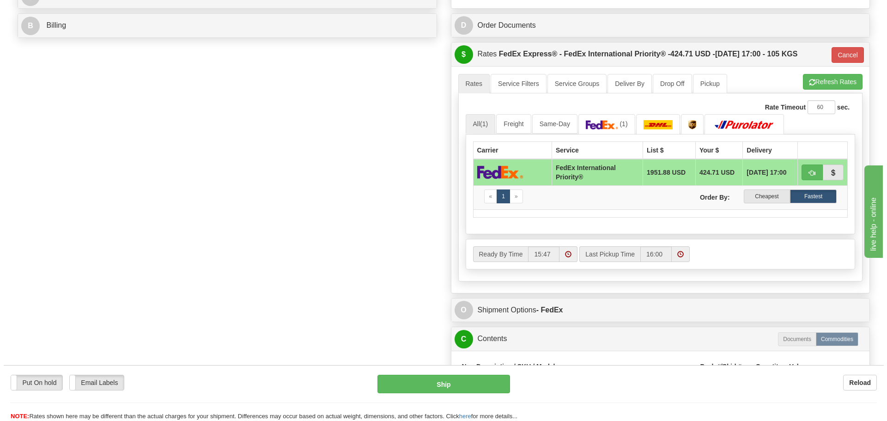
scroll to position [555, 0]
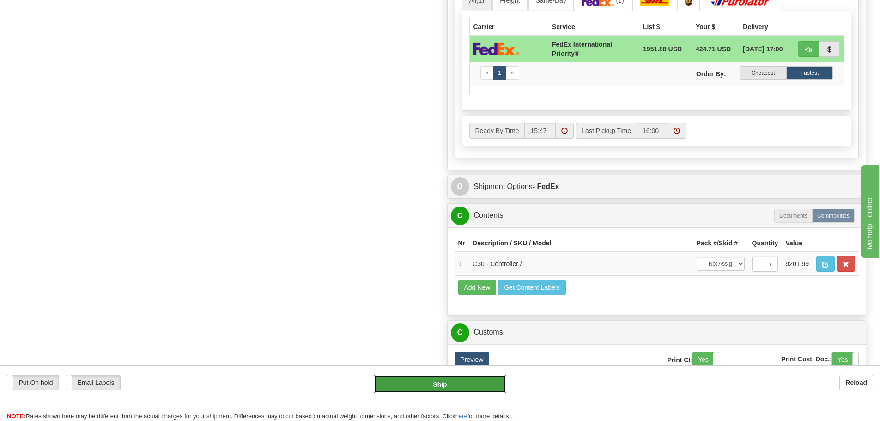
click at [430, 379] on button "Ship" at bounding box center [440, 384] width 133 height 18
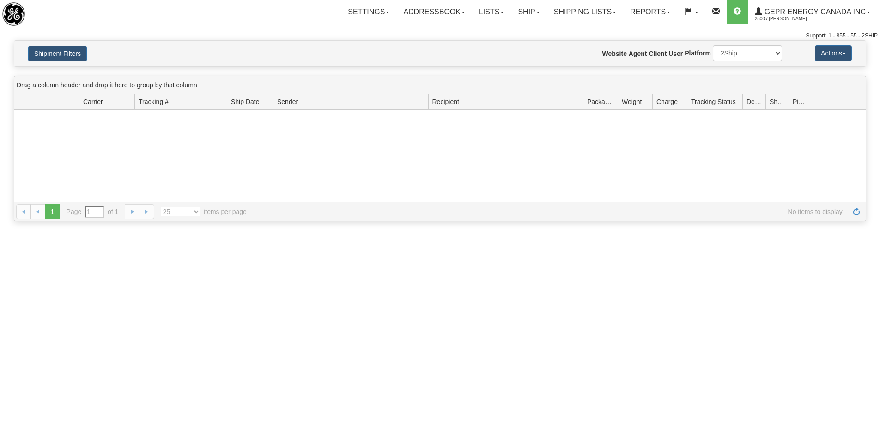
type input "From [DATE] To [DATE]"
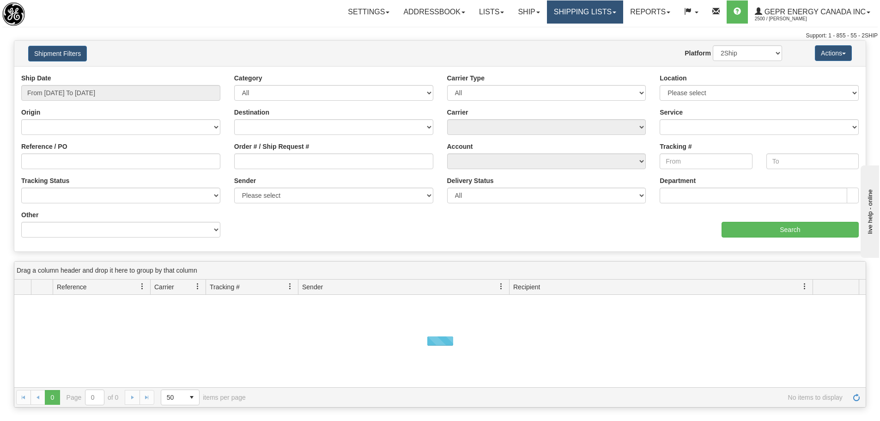
click at [559, 17] on link "Shipping lists" at bounding box center [585, 11] width 76 height 23
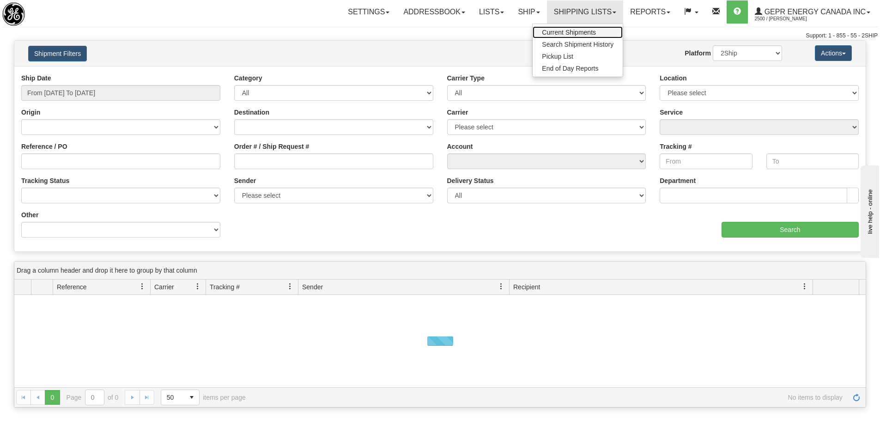
click at [562, 30] on span "Current Shipments" at bounding box center [569, 32] width 54 height 7
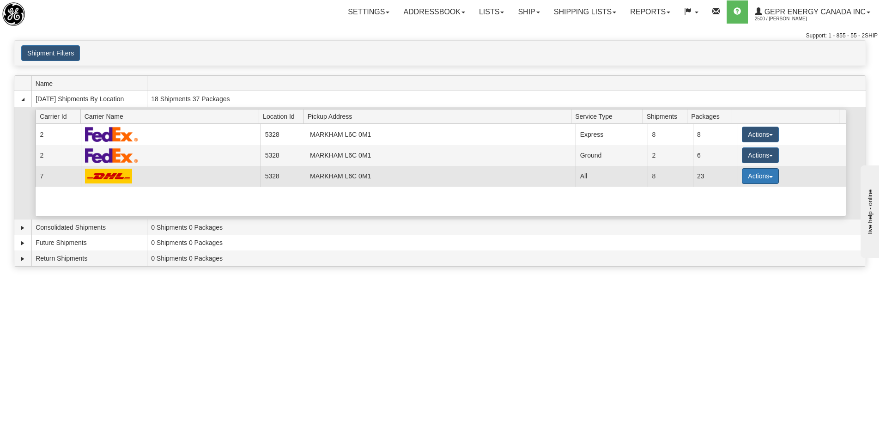
click at [750, 177] on button "Actions" at bounding box center [760, 176] width 37 height 16
click at [738, 192] on span "Details" at bounding box center [726, 193] width 25 height 6
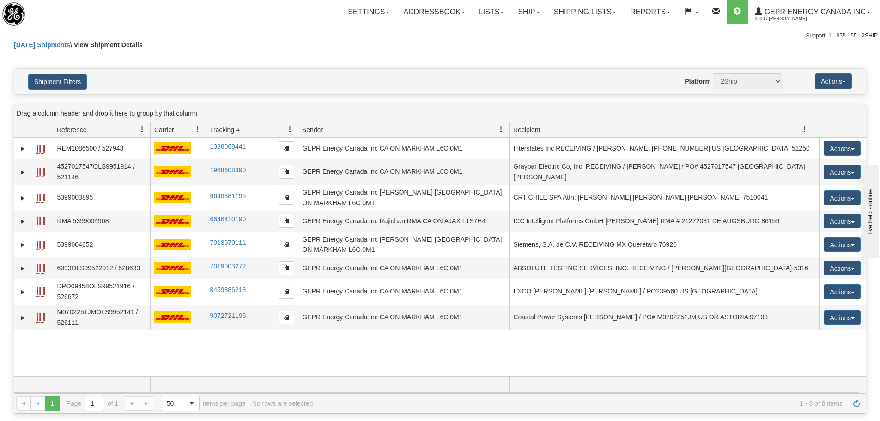
click at [290, 332] on div "31527744 2500 REM1086500 / 527943 1338088441 1338088441 [DATE] [DATE] 12:09:39 …" at bounding box center [440, 257] width 852 height 238
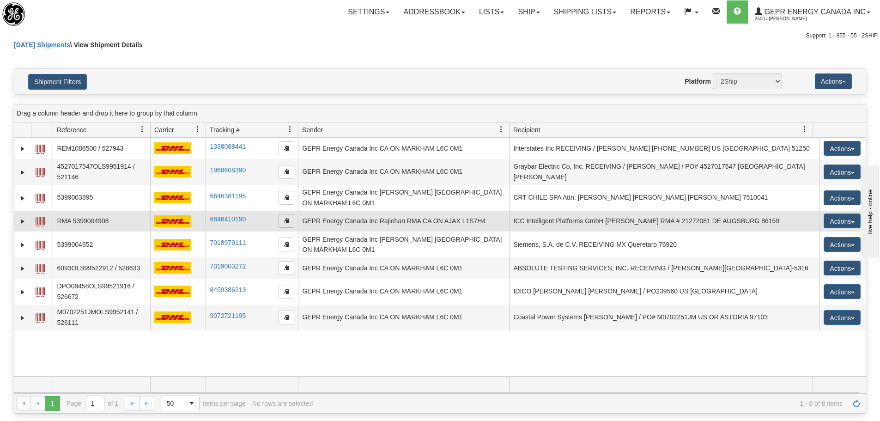
click at [285, 218] on span "button" at bounding box center [287, 221] width 6 height 6
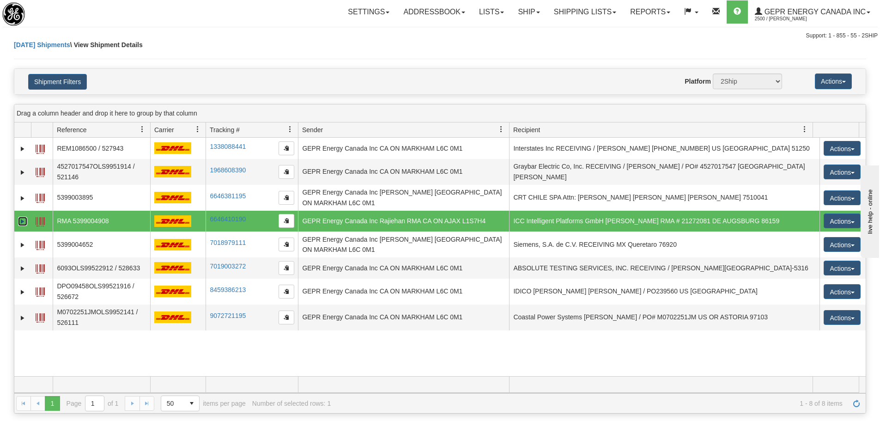
click at [26, 217] on link "Expand" at bounding box center [22, 221] width 9 height 9
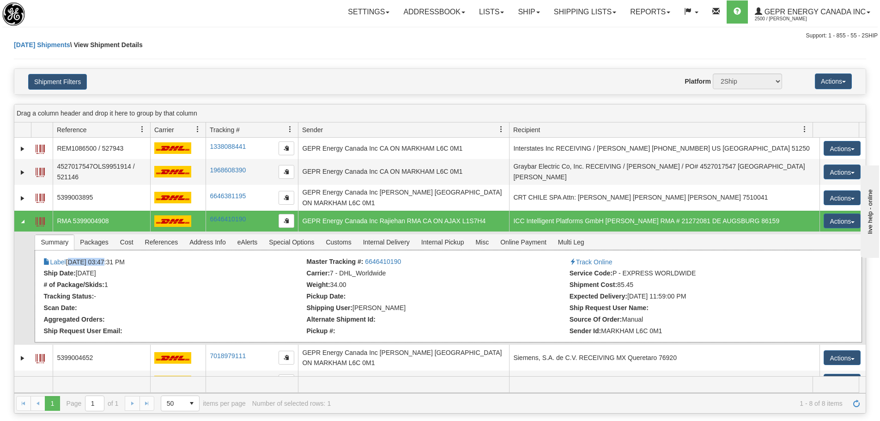
drag, startPoint x: 103, startPoint y: 253, endPoint x: 69, endPoint y: 257, distance: 34.4
click at [69, 258] on li "Label [DATE] 03:47:31 PM" at bounding box center [173, 262] width 261 height 9
copy li "[DATE]"
click at [329, 235] on span "Customs" at bounding box center [338, 242] width 37 height 15
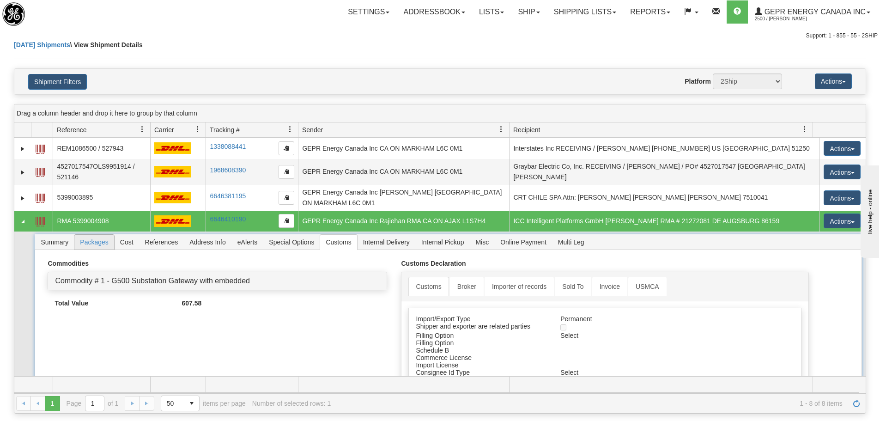
click at [111, 238] on span "Packages" at bounding box center [93, 242] width 39 height 15
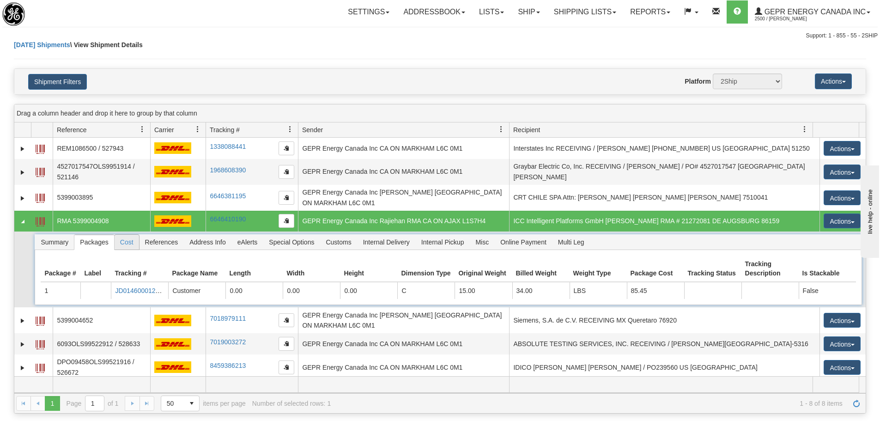
click at [125, 238] on span "Cost" at bounding box center [127, 242] width 24 height 15
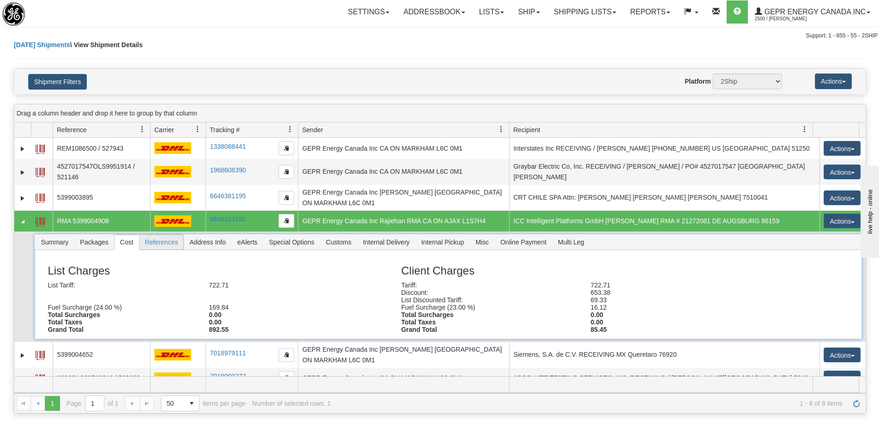
click at [151, 241] on span "References" at bounding box center [162, 242] width 44 height 15
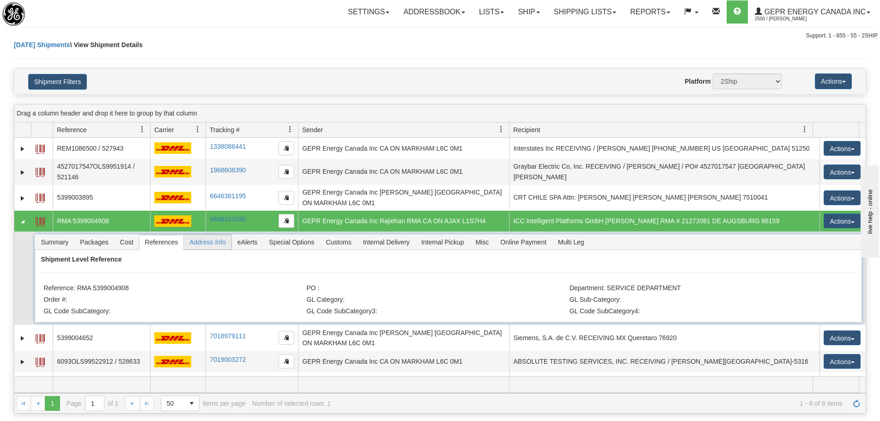
click at [195, 239] on span "Address Info" at bounding box center [208, 242] width 48 height 15
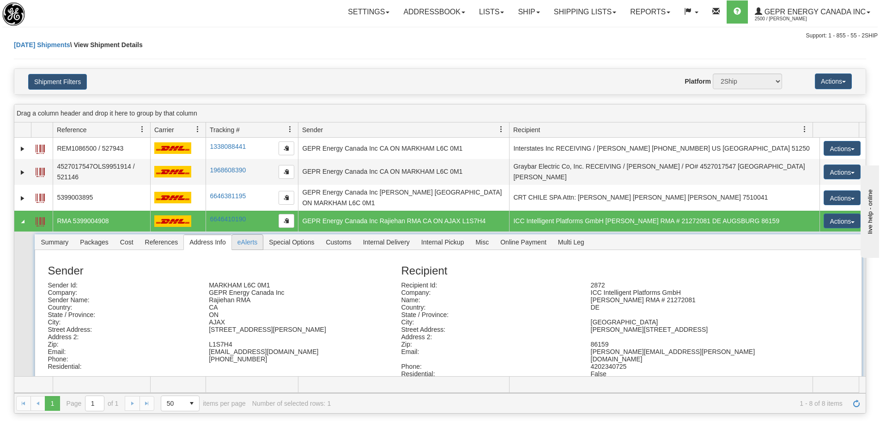
click at [243, 243] on span "eAlerts" at bounding box center [247, 242] width 31 height 15
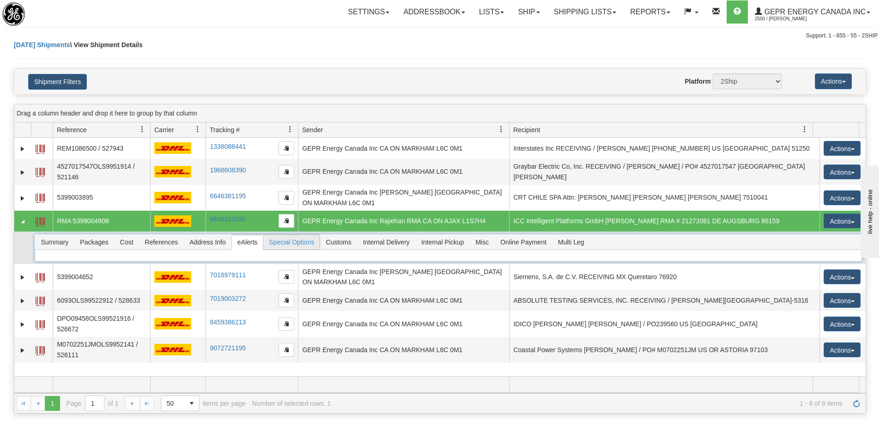
click at [300, 235] on span "Special Options" at bounding box center [291, 242] width 56 height 15
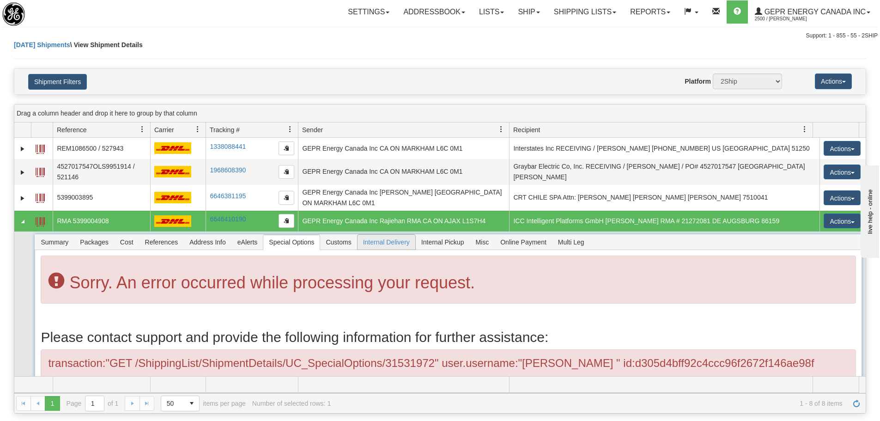
click at [386, 240] on span "Internal Delivery" at bounding box center [387, 242] width 58 height 15
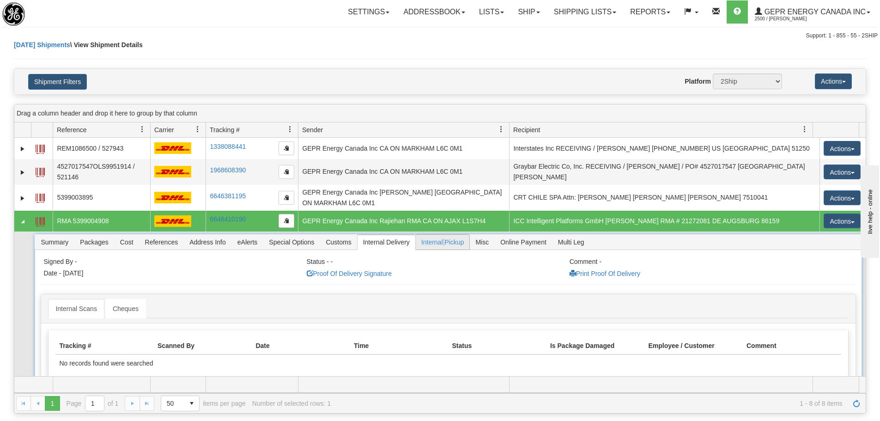
click at [444, 237] on span "Internal Pickup" at bounding box center [443, 242] width 54 height 15
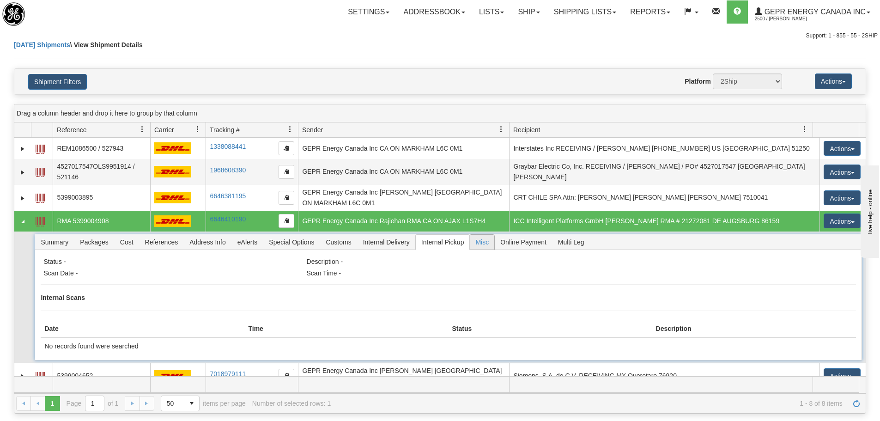
click at [483, 241] on span "Misc" at bounding box center [482, 242] width 24 height 15
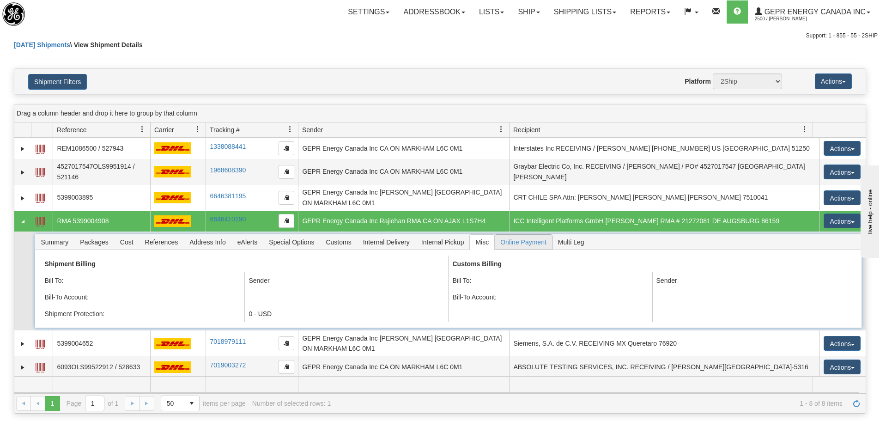
click at [511, 240] on span "Online Payment" at bounding box center [523, 242] width 57 height 15
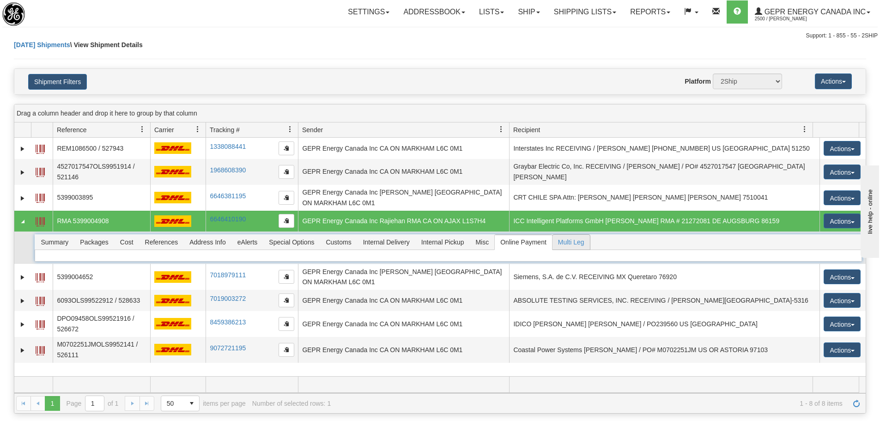
click at [563, 245] on li "Multi Leg" at bounding box center [571, 242] width 38 height 16
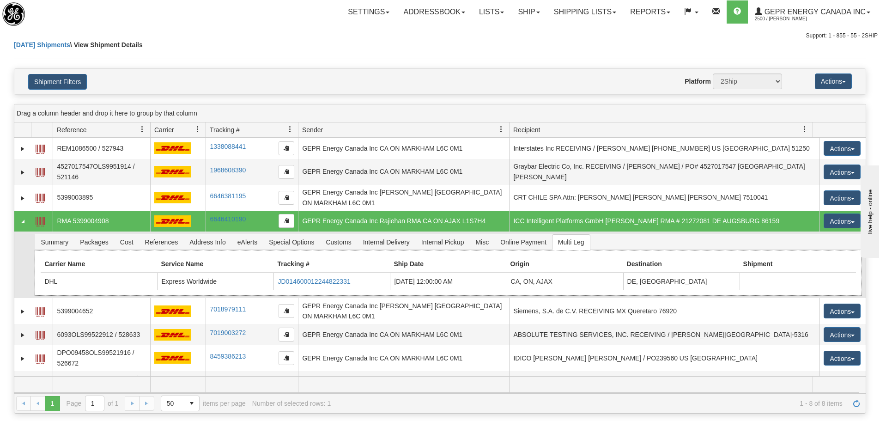
click at [165, 250] on div "Carrier Name Service Name Tracking # Ship Date Origin Destination Shipment DHL …" at bounding box center [448, 273] width 827 height 46
click at [165, 242] on span "References" at bounding box center [162, 242] width 44 height 15
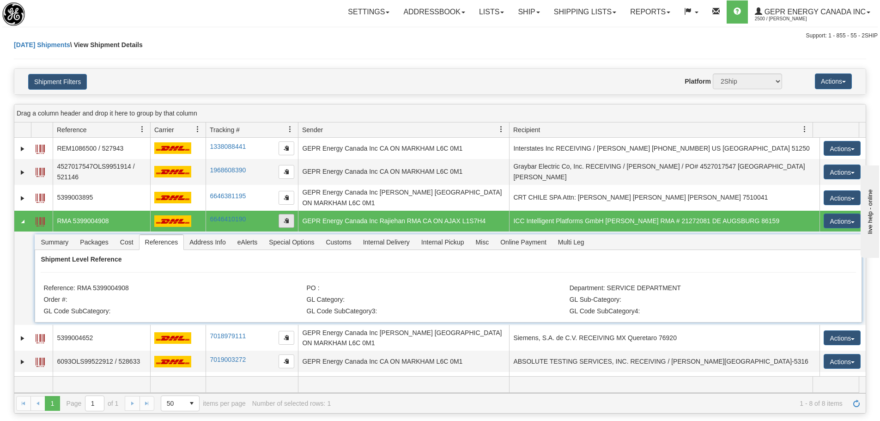
click at [284, 218] on span "button" at bounding box center [287, 221] width 6 height 6
drag, startPoint x: 242, startPoint y: 17, endPoint x: 234, endPoint y: 14, distance: 8.2
click at [242, 17] on div "Settings Shipping Preferences Fields Preferences New Store Connections Addressb…" at bounding box center [517, 11] width 722 height 23
click at [234, 61] on div "[DATE] Shipments \ View Shipment Details" at bounding box center [440, 54] width 853 height 28
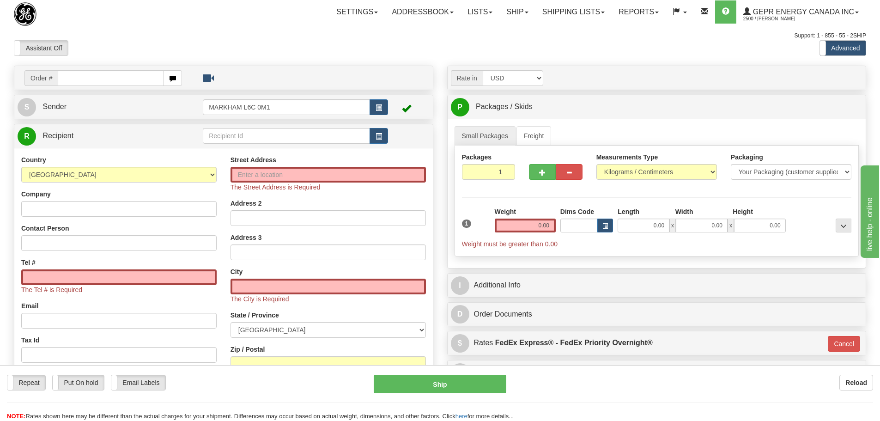
click at [239, 7] on div "Settings Shipping Preferences Fields Preferences New Store Connections Addressb…" at bounding box center [514, 11] width 703 height 23
click at [121, 82] on input "text" at bounding box center [111, 78] width 106 height 16
paste input "86686274"
type input "86686274"
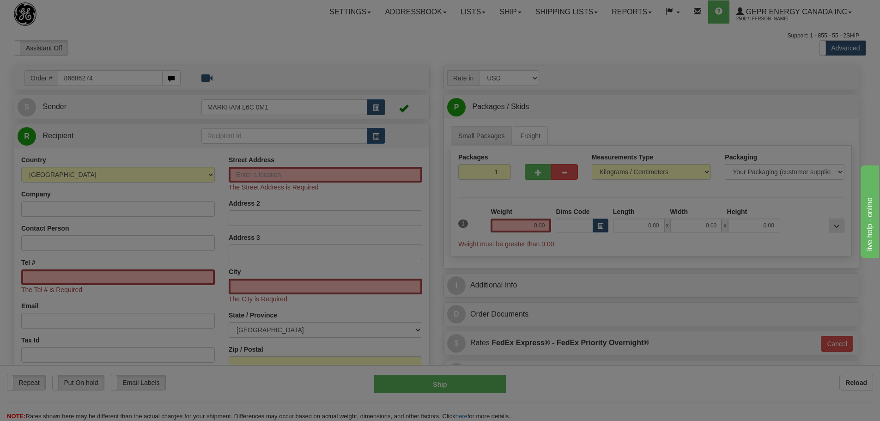
click at [146, 47] on body "Training Course Close Toggle navigation Settings Shipping Preferences New Recip…" at bounding box center [440, 210] width 880 height 421
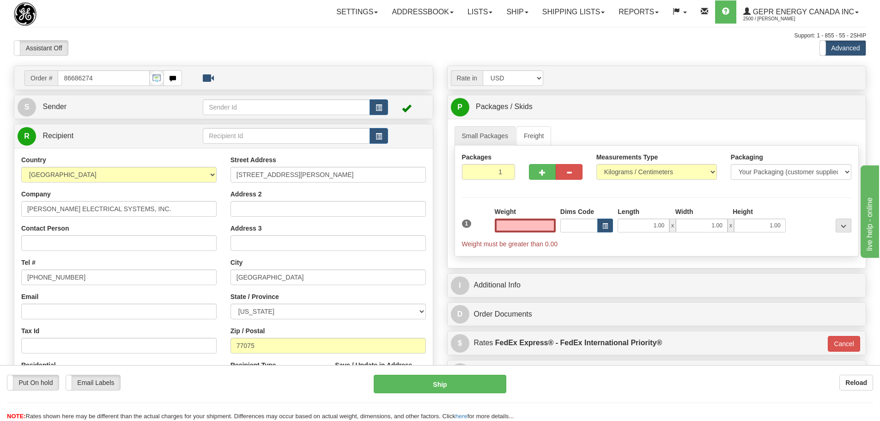
type input "0.00"
click at [374, 106] on button "button" at bounding box center [379, 107] width 18 height 16
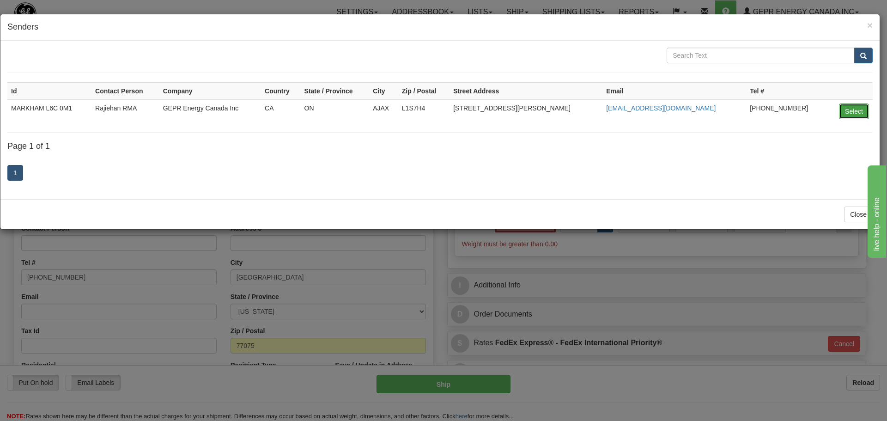
click at [845, 115] on button "Select" at bounding box center [854, 112] width 30 height 16
type input "MARKHAM L6C 0M1"
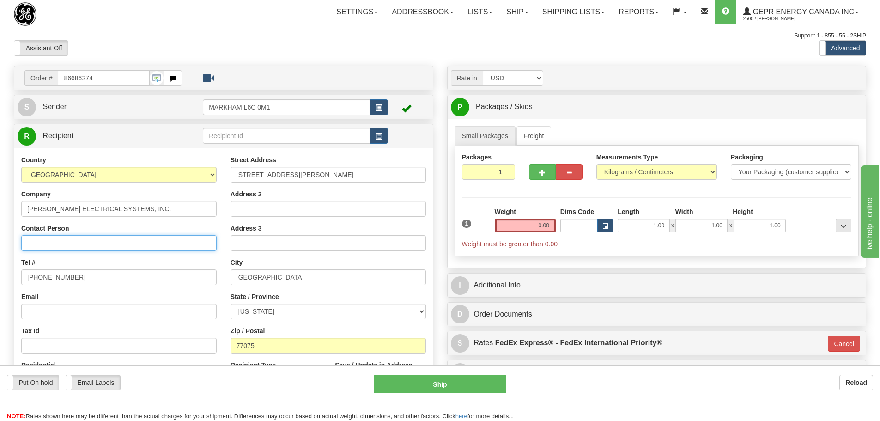
click at [49, 245] on input "Contact Person" at bounding box center [118, 243] width 195 height 16
paste input "[PERSON_NAME]"
type input "[PERSON_NAME]"
click at [90, 243] on input "[PERSON_NAME]" at bounding box center [118, 243] width 195 height 16
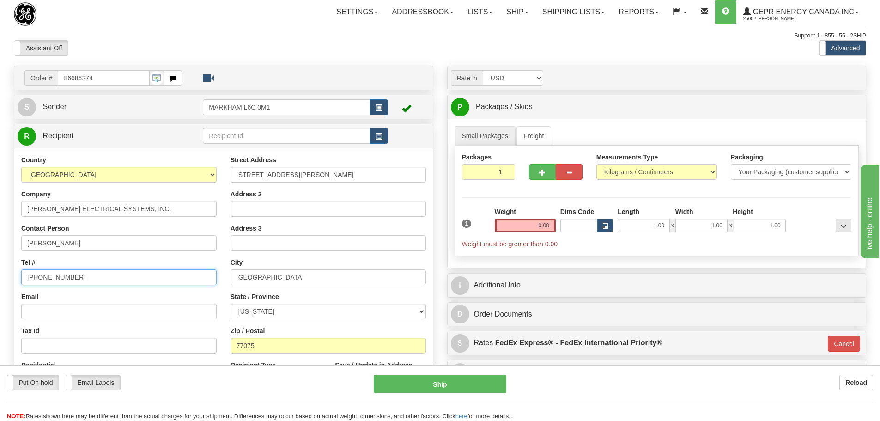
drag, startPoint x: -17, startPoint y: 279, endPoint x: -50, endPoint y: 279, distance: 32.8
click at [0, 279] on html "Training Course Close Toggle navigation Settings Shipping Preferences New Sende…" at bounding box center [440, 210] width 880 height 421
paste input "[PHONE_NUMBER]"
type input "[PHONE_NUMBER]"
click at [74, 265] on div "Tel # [PHONE_NUMBER]" at bounding box center [118, 271] width 195 height 27
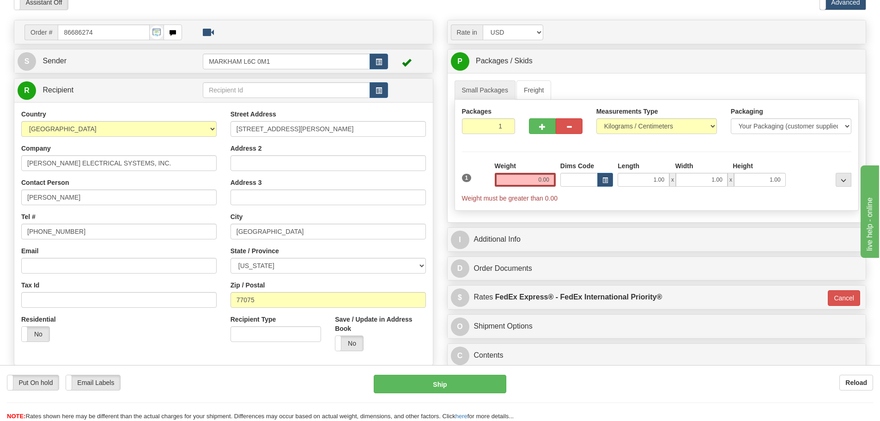
scroll to position [46, 0]
click at [509, 187] on div "Weight 0.00" at bounding box center [526, 177] width 66 height 32
click at [518, 182] on input "0.00" at bounding box center [525, 179] width 61 height 14
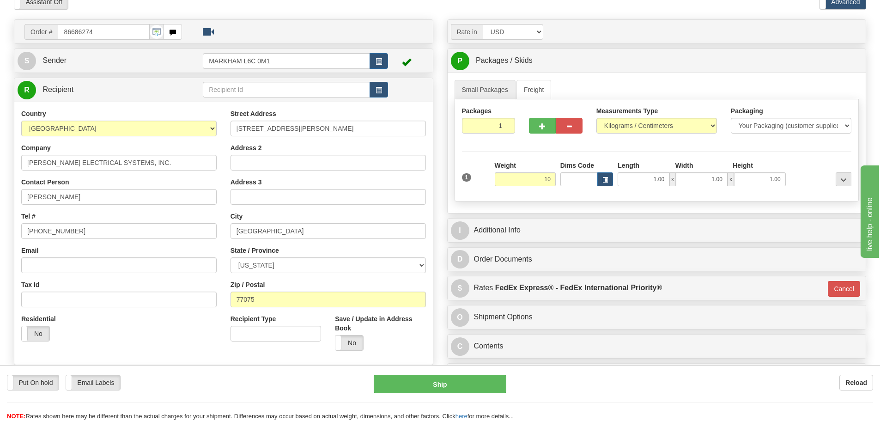
type input "10.00"
type input "01"
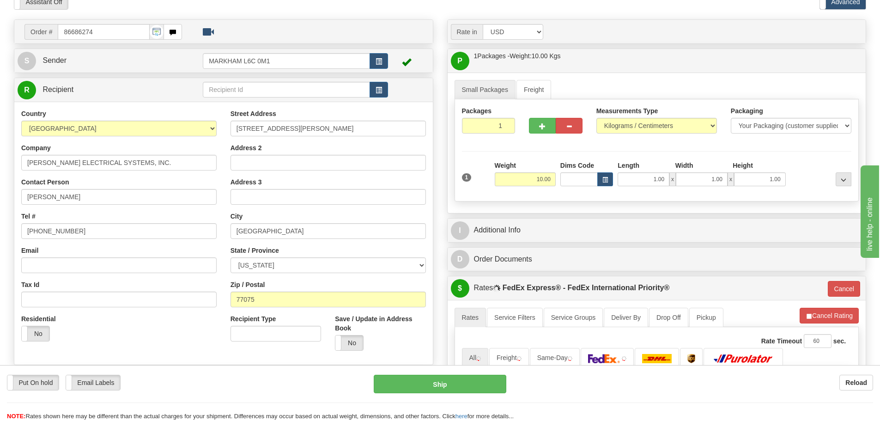
click at [518, 161] on div "Weight 10.00" at bounding box center [525, 173] width 61 height 25
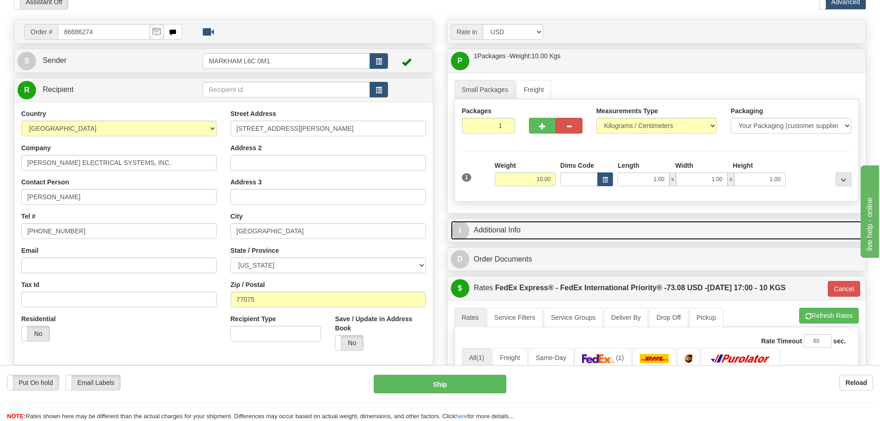
click at [530, 229] on link "I Additional Info" at bounding box center [657, 230] width 412 height 19
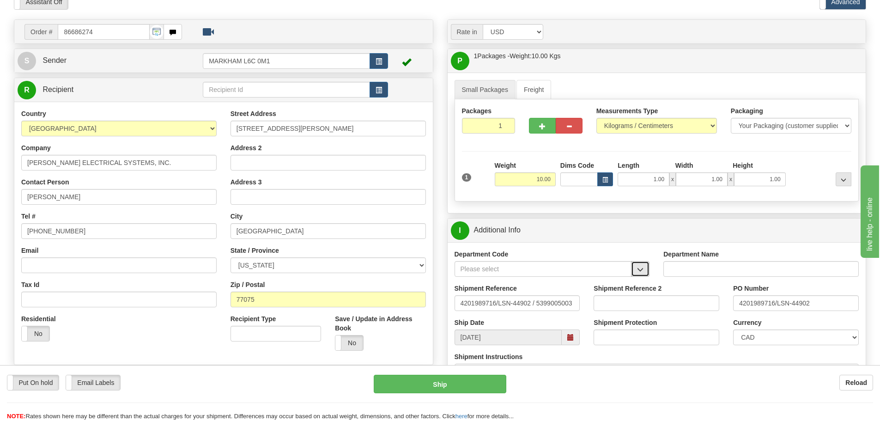
click at [640, 267] on span "button" at bounding box center [640, 270] width 6 height 6
click at [588, 286] on div "SER" at bounding box center [541, 283] width 168 height 10
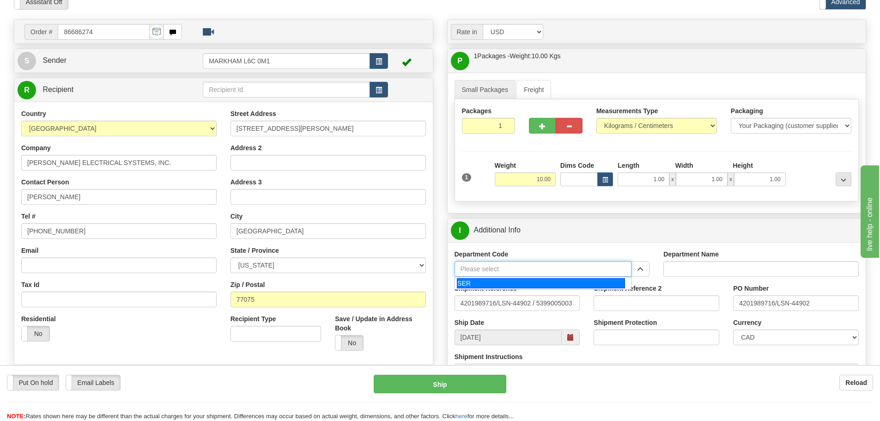
type input "SER"
type input "SERVICE DEPARTMENT"
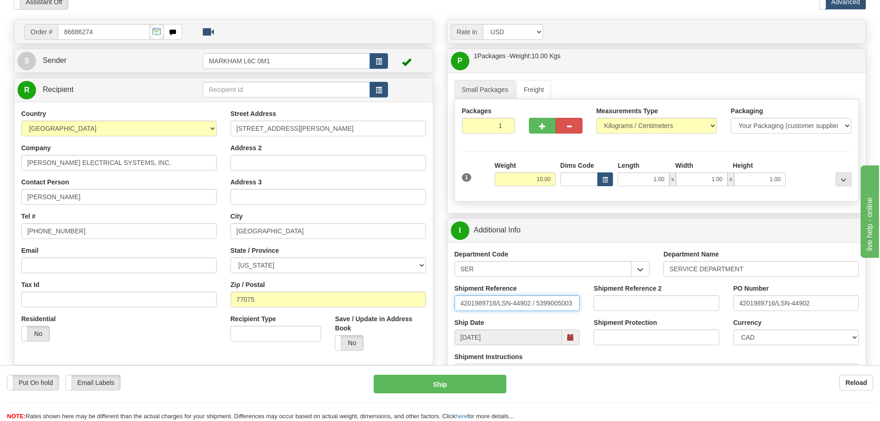
drag, startPoint x: 539, startPoint y: 303, endPoint x: 330, endPoint y: 301, distance: 208.9
click at [330, 19] on div "Order # 86686274" at bounding box center [440, 19] width 866 height 0
click at [461, 307] on input "5399005003" at bounding box center [518, 303] width 126 height 16
paste input "LSN-44902"
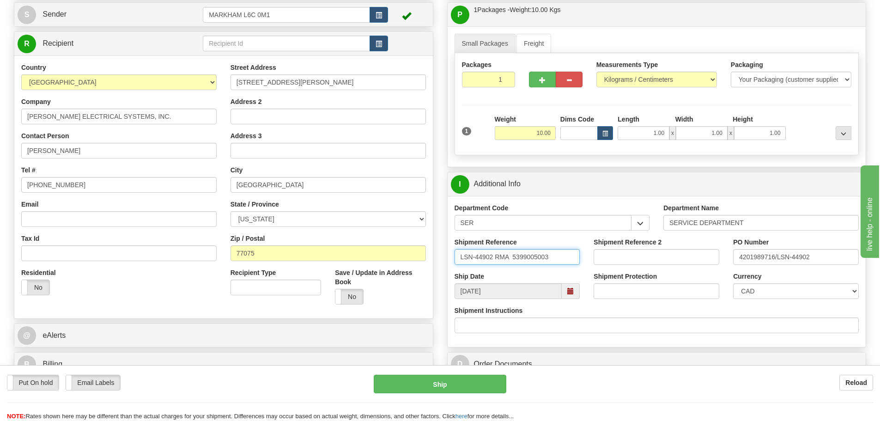
type input "LSN-44902 RMA 5399005003"
drag, startPoint x: 831, startPoint y: 261, endPoint x: 638, endPoint y: 262, distance: 193.2
click at [638, 262] on div "Shipment Reference LSN-44902 RMA 5399005003 Shipment Reference 2 PO Number 4201…" at bounding box center [657, 255] width 419 height 34
click at [829, 260] on input "4201989716/LSN-44902" at bounding box center [796, 257] width 126 height 16
paste input "text"
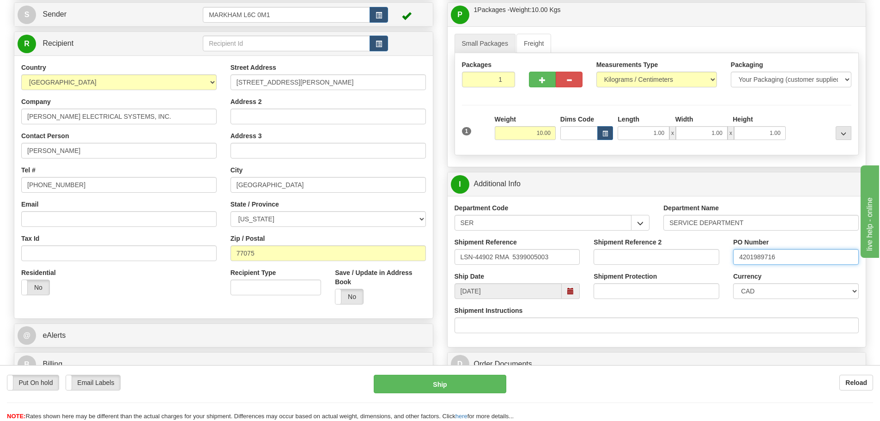
type input "4201989716"
click at [820, 288] on select "CAD USD EUR ZAR RON ANG ARN AUD AUS AWG BBD BFR BGN BHD BMD BND BRC BRL CHP CKZ…" at bounding box center [796, 291] width 126 height 16
select select "1"
click at [733, 283] on select "CAD USD EUR ZAR RON ANG ARN AUD AUS AWG BBD BFR BGN BHD BMD BND BRC BRL CHP CKZ…" at bounding box center [796, 291] width 126 height 16
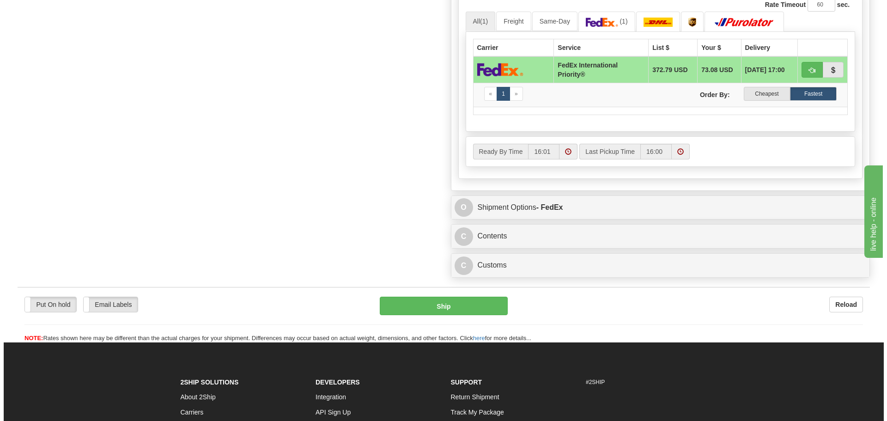
scroll to position [555, 0]
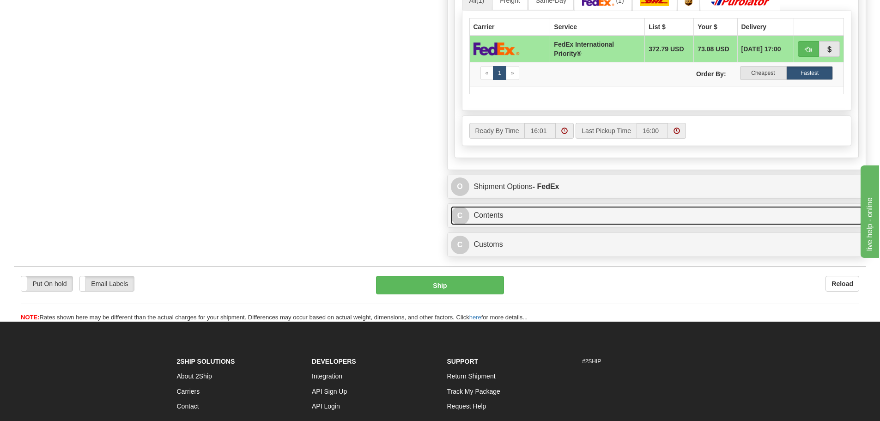
click at [499, 220] on link "C Contents" at bounding box center [657, 215] width 412 height 19
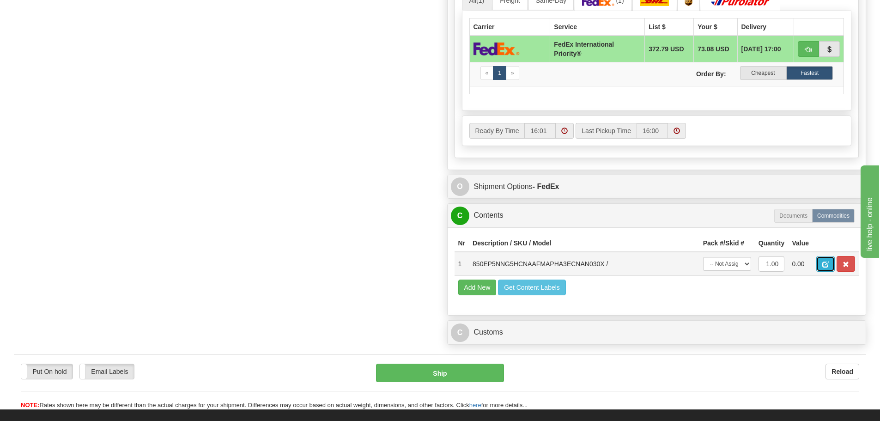
click at [827, 266] on span "button" at bounding box center [826, 265] width 6 height 6
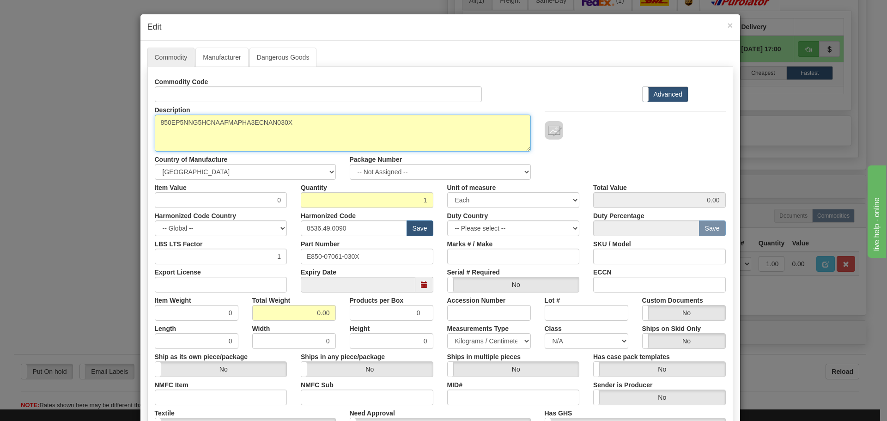
drag, startPoint x: 323, startPoint y: 129, endPoint x: -13, endPoint y: 163, distance: 338.6
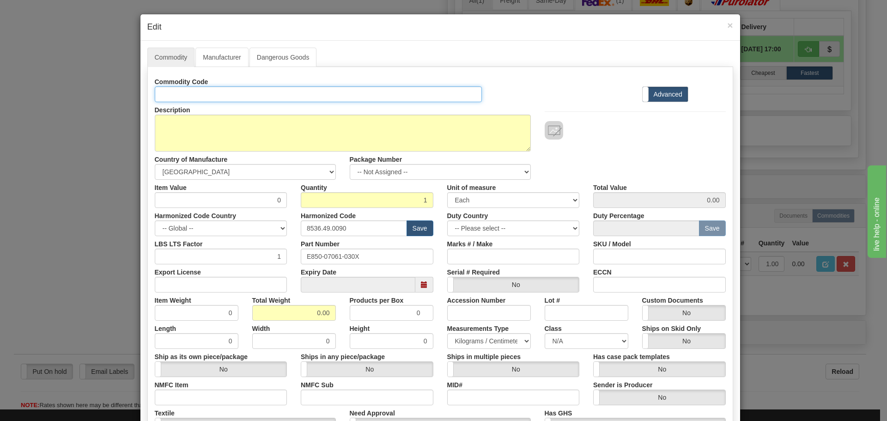
click at [184, 93] on input "Id" at bounding box center [319, 94] width 328 height 16
paste input "850EP5NNG5HCNAAFMAPHA3ECNAN030X"
type input "850EP5NNG5HCNAAFMAPHA3ECNAN030X"
drag, startPoint x: 349, startPoint y: 253, endPoint x: 275, endPoint y: 249, distance: 74.5
click at [275, 249] on div "LBS LTS Factor 1 Part Number E850-07061-030X Marks # / Make SKU / Model" at bounding box center [440, 250] width 585 height 28
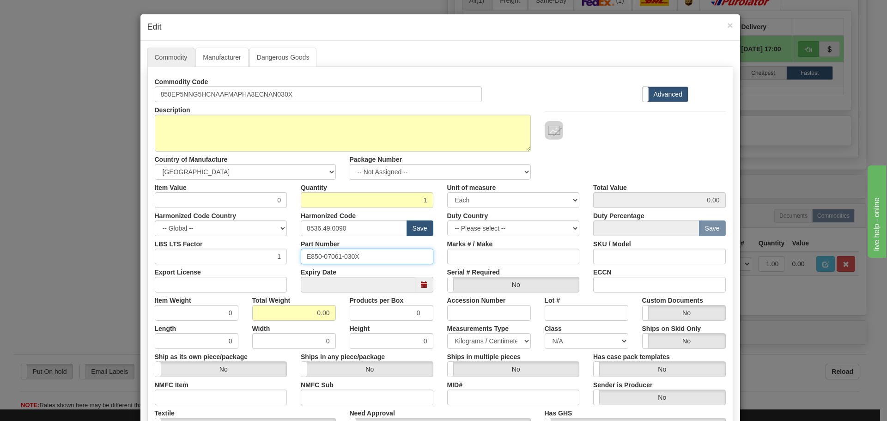
paste input "850EP5NNG5HCNAAFMAPHA3ECNAN"
type input "850EP5NNG5HCNAAFMAPHA3ECNAN030X"
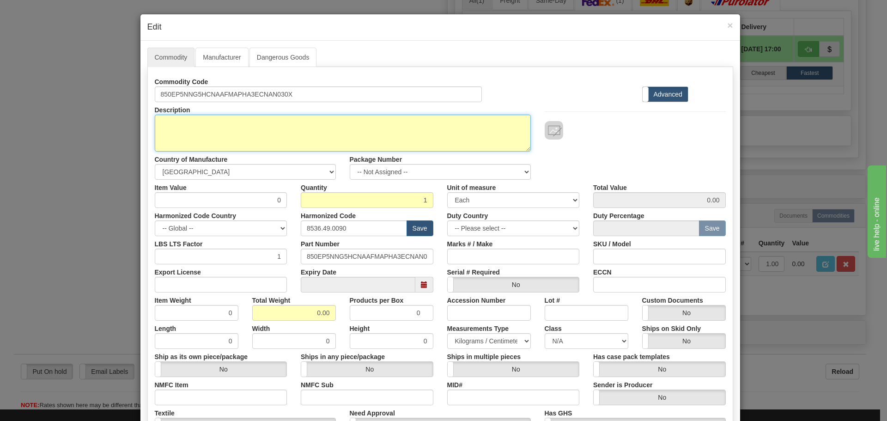
click at [244, 145] on textarea "850EP5NNG5HCNAAFMAPHA3ECNAN030X" at bounding box center [343, 133] width 376 height 37
click at [328, 134] on textarea "850EP5NNG5HCNAAFMAPHA3ECNAN030X" at bounding box center [343, 133] width 376 height 37
paste textarea "850 Feeder Protection System"
type textarea "850 Feeder Protection System"
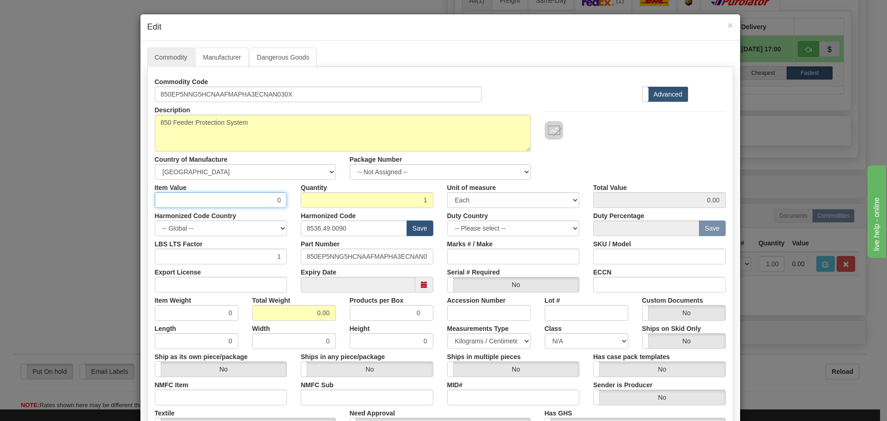
drag, startPoint x: 267, startPoint y: 196, endPoint x: 283, endPoint y: 204, distance: 18.4
click at [283, 204] on input "0" at bounding box center [221, 200] width 133 height 16
type input "482"
type input "482.00"
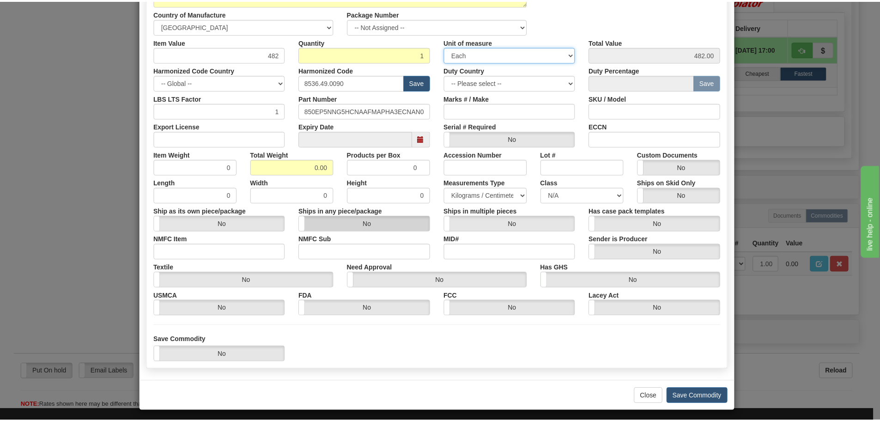
scroll to position [150, 0]
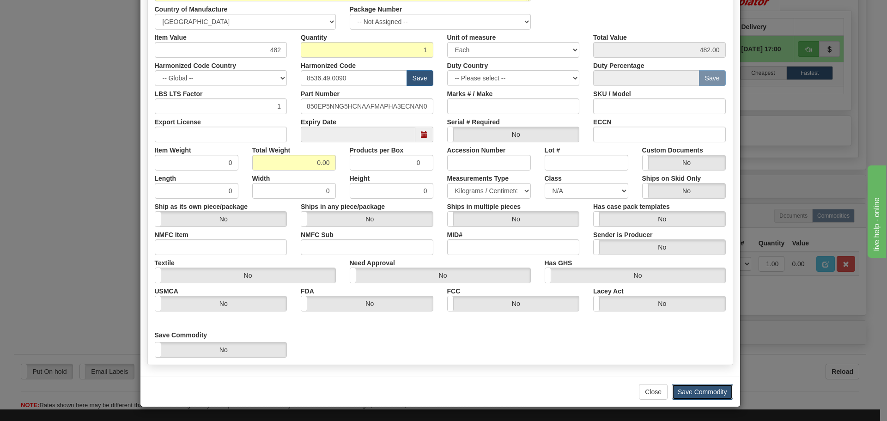
click at [680, 387] on button "Save Commodity" at bounding box center [702, 392] width 61 height 16
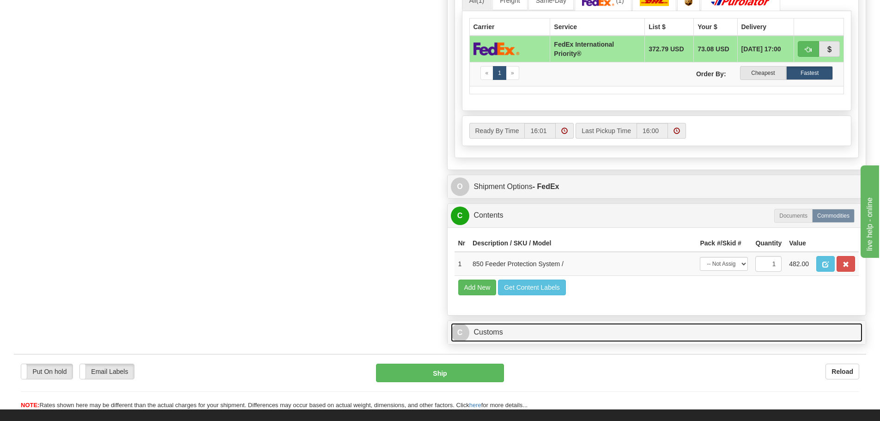
click at [562, 325] on link "C Customs" at bounding box center [657, 332] width 412 height 19
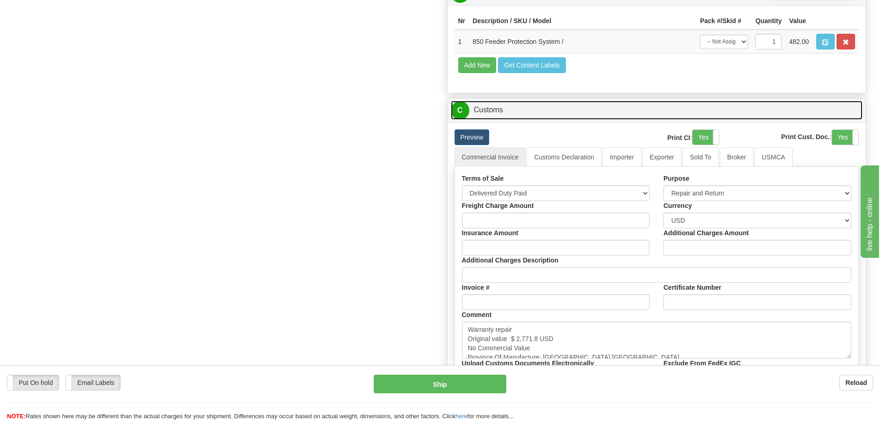
scroll to position [786, 0]
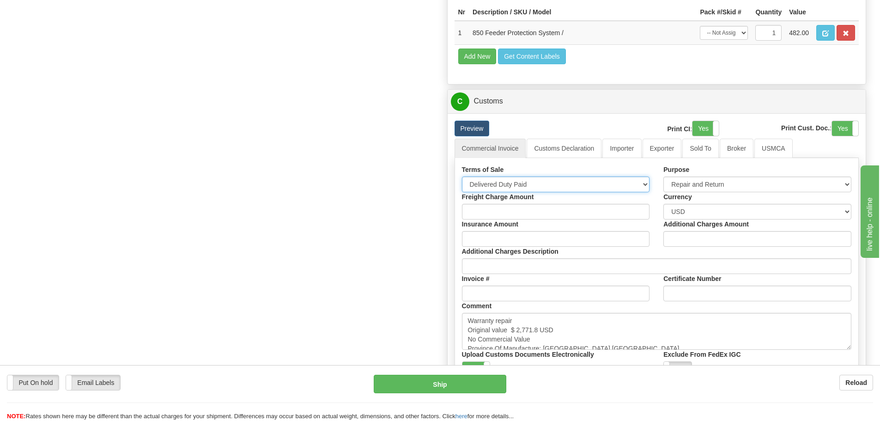
click at [591, 184] on select "Free Carrier Free On Board Ex Works Delivered Duty Unpaid Delivered Duty Paid C…" at bounding box center [556, 185] width 188 height 16
select select "7"
click at [462, 177] on select "Free Carrier Free On Board Ex Works Delivered Duty Unpaid Delivered Duty Paid C…" at bounding box center [556, 185] width 188 height 16
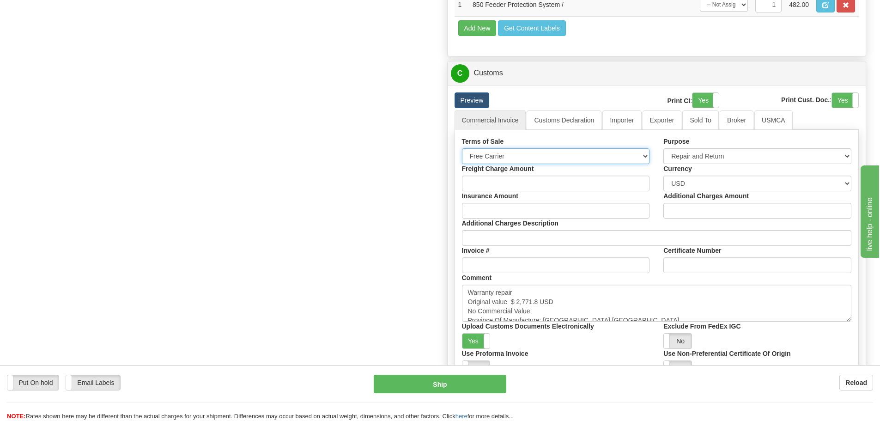
scroll to position [878, 0]
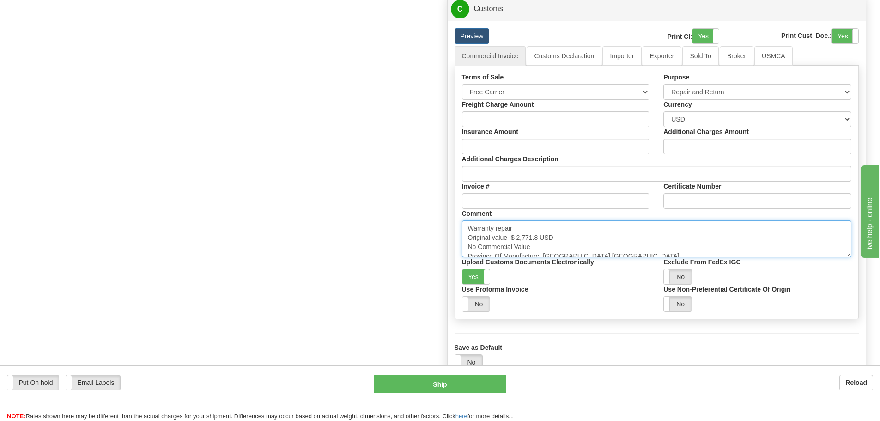
click at [583, 239] on textarea "Warranty repair Original value $ 2,771.8 USD No Commercial Value Province Of Ma…" at bounding box center [657, 238] width 390 height 37
click at [546, 243] on textarea "Warranty repair Original value $ 2,771.8 USD No Commercial Value Province Of Ma…" at bounding box center [657, 238] width 390 height 37
drag, startPoint x: 533, startPoint y: 250, endPoint x: 422, endPoint y: 207, distance: 119.4
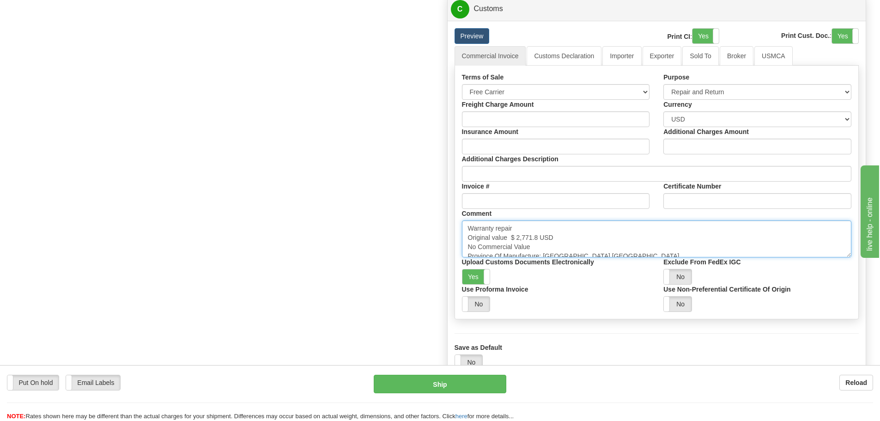
paste textarea "Repair & return unit Original value USD No commercial value"
click at [511, 233] on textarea "Warranty repair Original value $ 2,771.8 USD No Commercial Value Province Of Ma…" at bounding box center [657, 238] width 390 height 37
paste textarea "$ 11,705.31"
click at [570, 236] on textarea "Warranty repair Original value $ 2,771.8 USD No Commercial Value Province Of Ma…" at bounding box center [657, 238] width 390 height 37
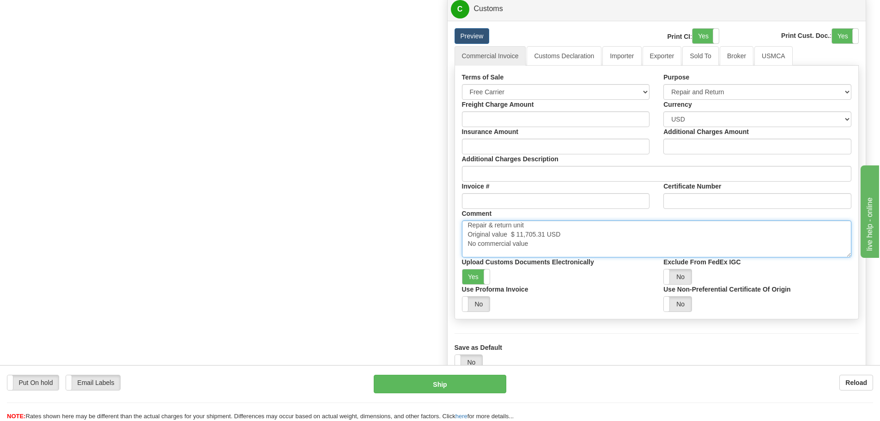
type textarea "Repair & return unit Original value $ 11,705.31 USD No commercial value Provinc…"
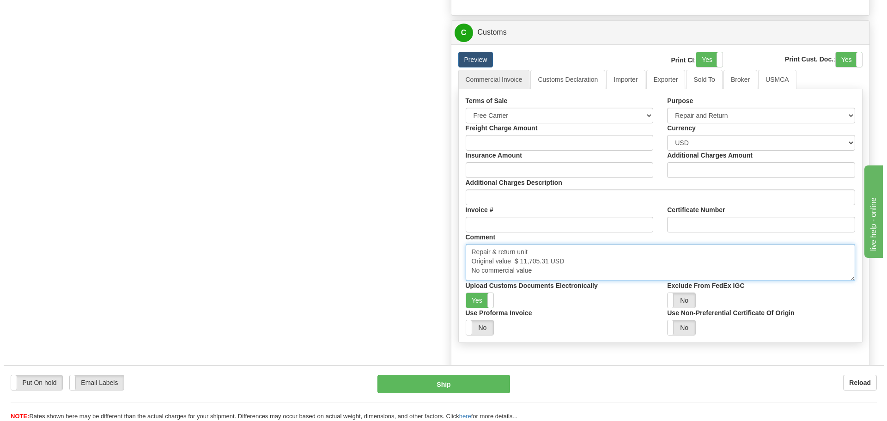
scroll to position [832, 0]
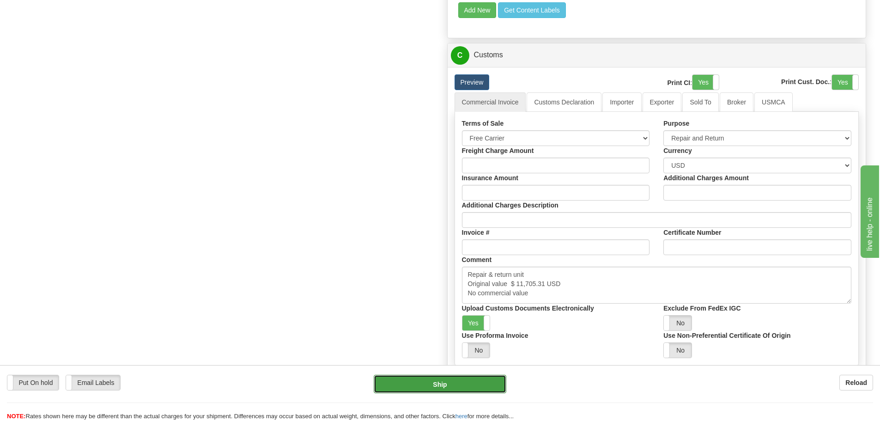
click at [413, 381] on button "Ship" at bounding box center [440, 384] width 133 height 18
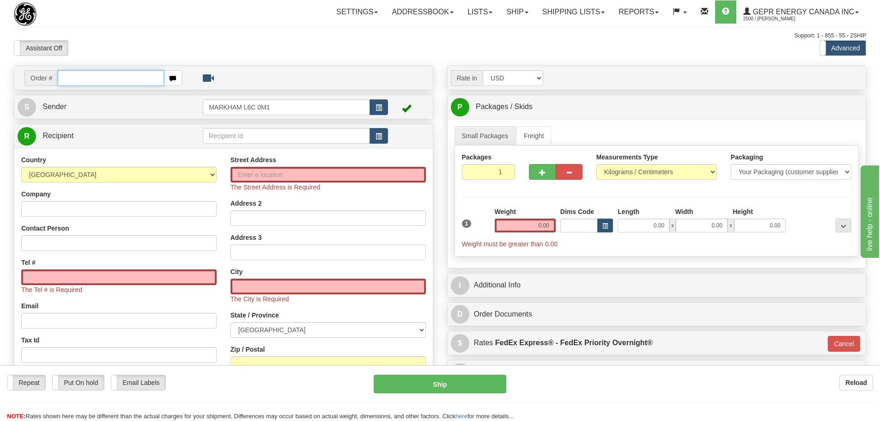
click at [83, 81] on input "text" at bounding box center [111, 78] width 106 height 16
paste input "0086686281"
drag, startPoint x: 72, startPoint y: 79, endPoint x: 49, endPoint y: 79, distance: 23.6
click at [49, 79] on div "Order # 0086686281" at bounding box center [103, 78] width 158 height 16
type input "86686281"
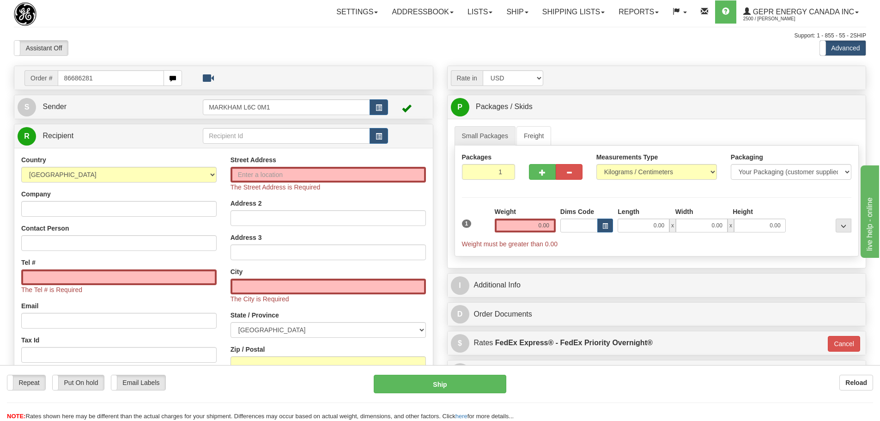
click at [136, 56] on body "Training Course Close Toggle navigation Settings Shipping Preferences New Recip…" at bounding box center [440, 210] width 880 height 421
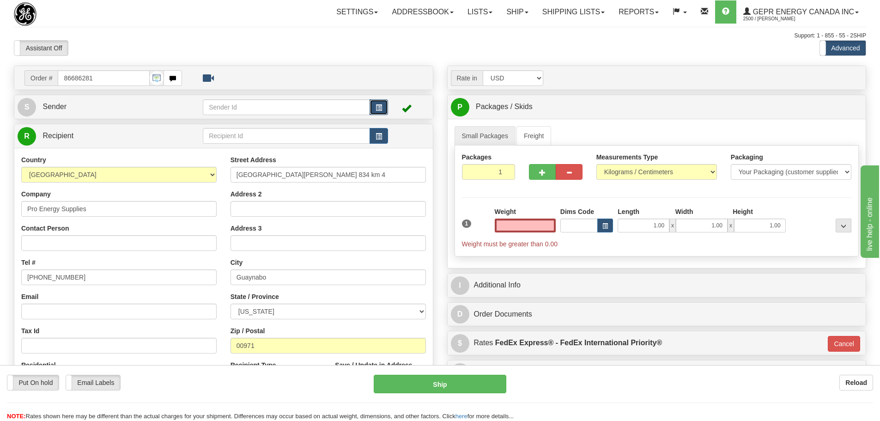
type input "0.00"
click at [378, 104] on button "button" at bounding box center [379, 107] width 18 height 16
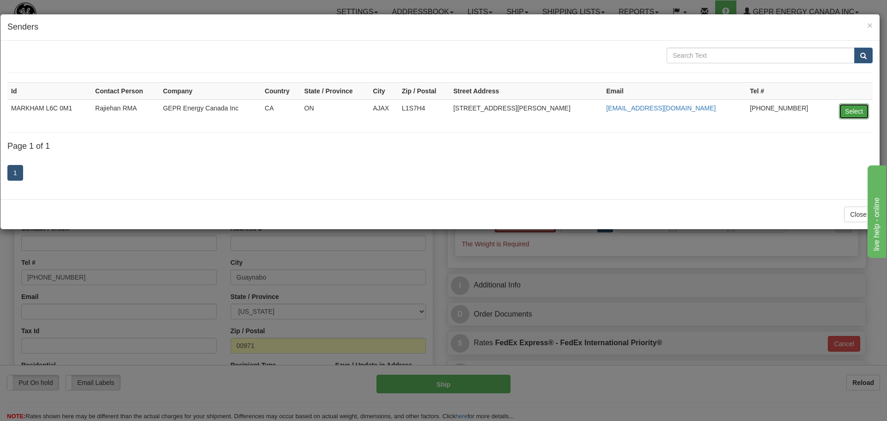
click at [844, 110] on button "Select" at bounding box center [854, 112] width 30 height 16
type input "MARKHAM L6C 0M1"
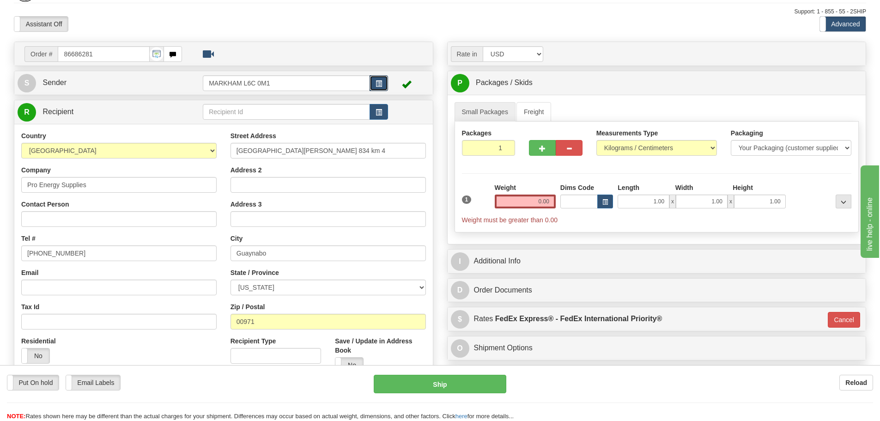
scroll to position [46, 0]
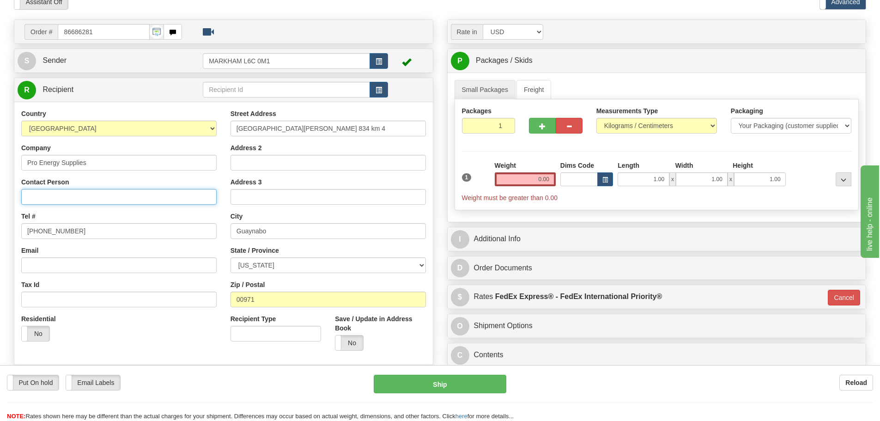
click at [48, 201] on input "Contact Person" at bounding box center [118, 197] width 195 height 16
paste input "[PERSON_NAME] [PERSON_NAME] Miro"
type input "[PERSON_NAME] [PERSON_NAME] Miro"
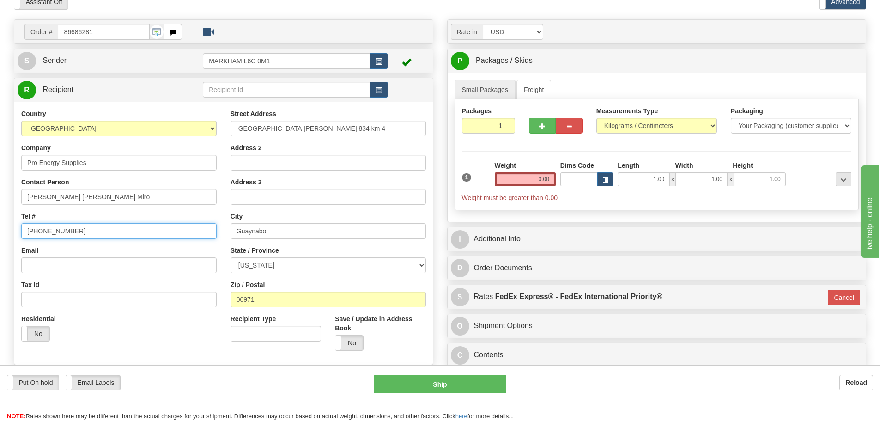
drag, startPoint x: 90, startPoint y: 229, endPoint x: -88, endPoint y: 225, distance: 178.0
click at [0, 225] on html "Training Course Close Toggle navigation Settings Shipping Preferences New Sende…" at bounding box center [440, 164] width 880 height 421
paste input "787.707.0008"
type input "787.707.0008"
click at [134, 205] on div "Country [GEOGRAPHIC_DATA] [GEOGRAPHIC_DATA] [GEOGRAPHIC_DATA] [GEOGRAPHIC_DATA]…" at bounding box center [118, 228] width 209 height 239
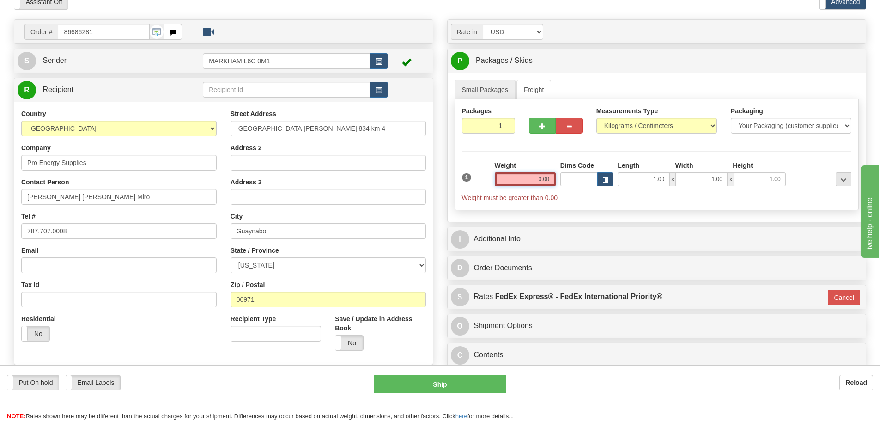
drag, startPoint x: 514, startPoint y: 182, endPoint x: 561, endPoint y: 177, distance: 46.9
click at [561, 177] on div "1 Weight 0.00 Dims Code 1.00" at bounding box center [657, 182] width 395 height 42
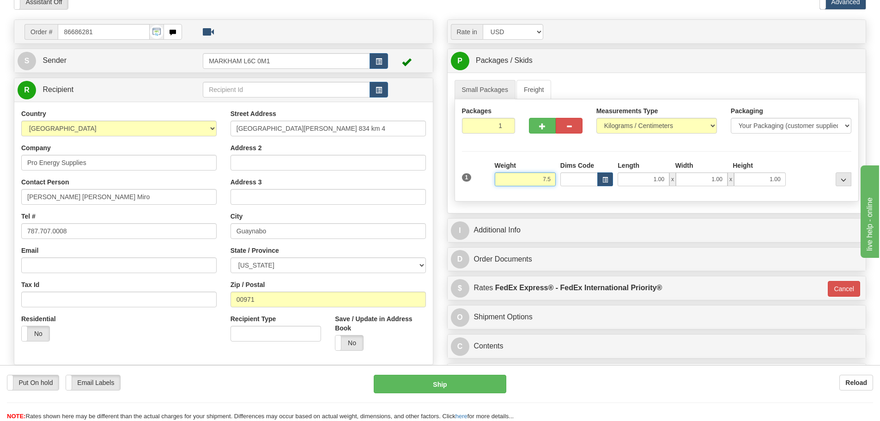
click at [542, 172] on input "7.5" at bounding box center [525, 179] width 61 height 14
type input "7.50"
type input "01"
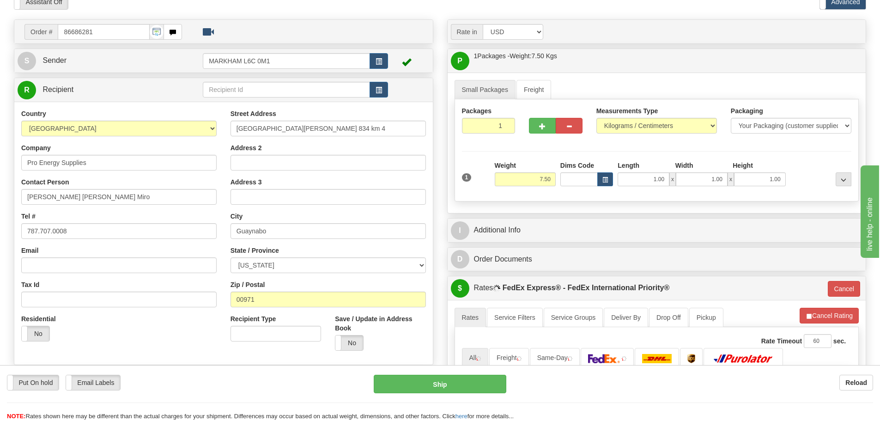
click at [538, 213] on div "Rate in Account Currency ARN AWG AUD AUS BHD BBD BFR BMD BRC BRL GBP UKL BND BG…" at bounding box center [656, 293] width 433 height 549
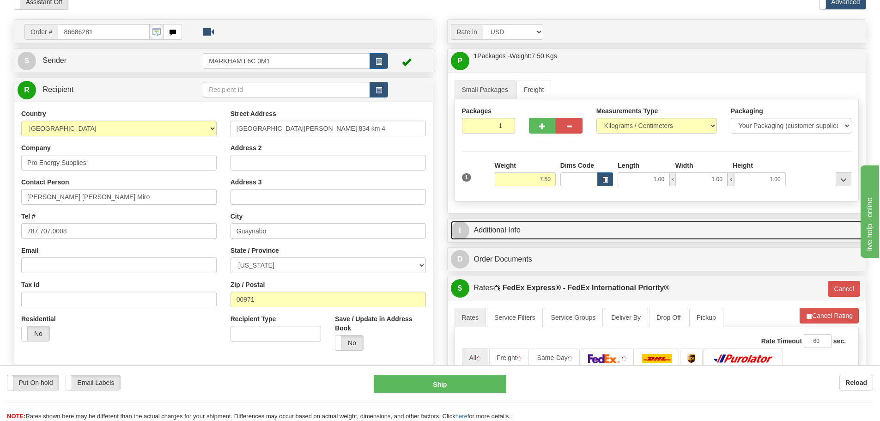
click at [540, 224] on link "I Additional Info" at bounding box center [657, 230] width 412 height 19
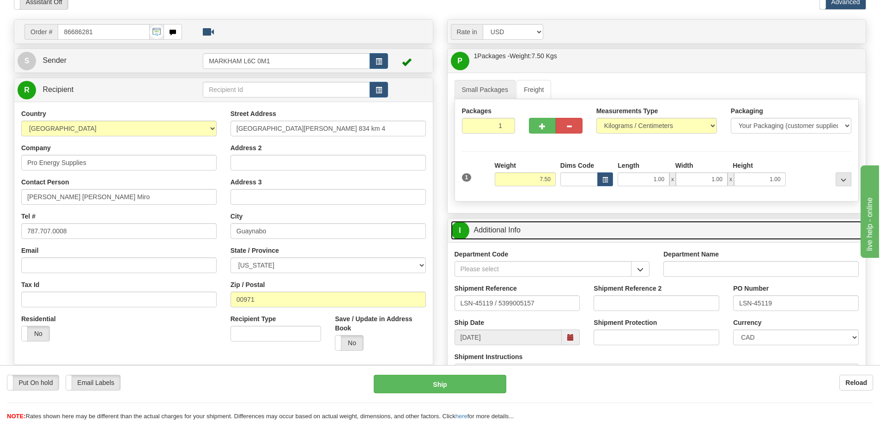
scroll to position [92, 0]
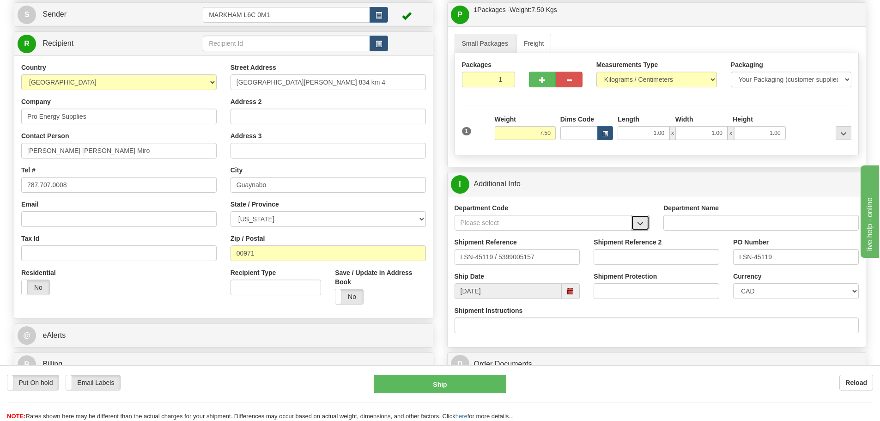
click at [641, 220] on span "button" at bounding box center [640, 223] width 6 height 6
click at [627, 232] on li "SER" at bounding box center [543, 237] width 177 height 12
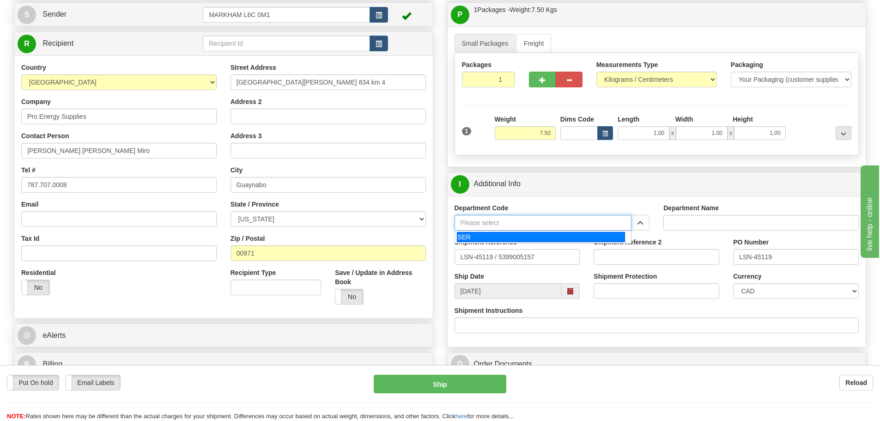
type input "SER"
type input "SERVICE DEPARTMENT"
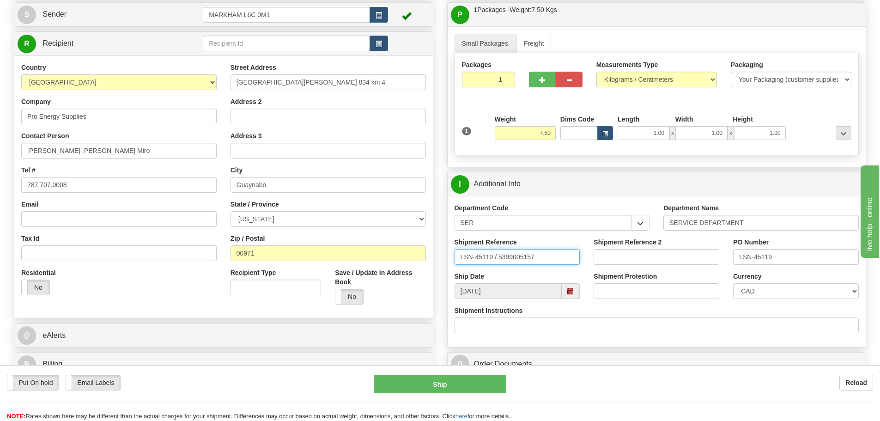
drag, startPoint x: 494, startPoint y: 264, endPoint x: 500, endPoint y: 268, distance: 6.9
click at [500, 268] on div "Shipment Reference LSN-45119 / 5399005157" at bounding box center [518, 255] width 140 height 34
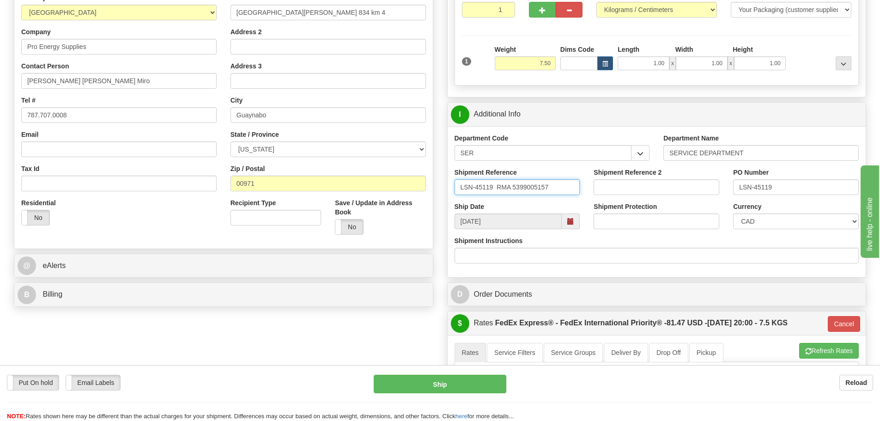
scroll to position [185, 0]
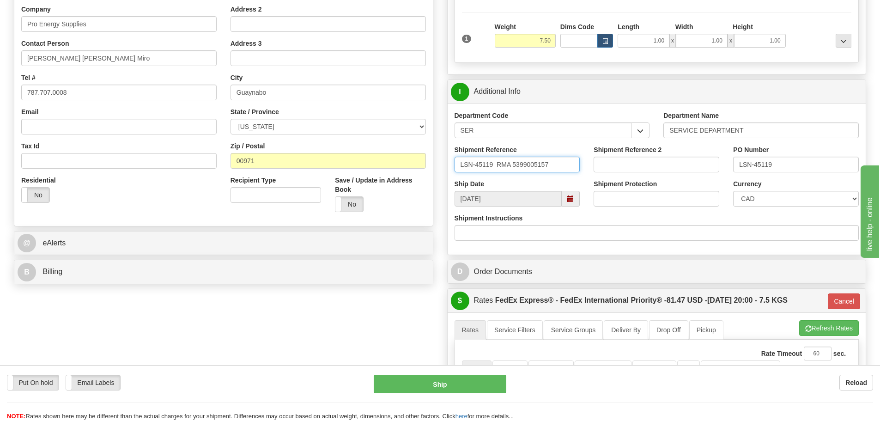
type input "LSN-45119 RMA 5399005157"
click at [771, 201] on select "CAD USD EUR ZAR RON ANG ARN AUD AUS AWG BBD BFR BGN BHD BMD BND BRC BRL CHP CKZ…" at bounding box center [796, 199] width 126 height 16
click at [733, 191] on select "CAD USD EUR ZAR RON ANG ARN AUD AUS AWG BBD BFR BGN BHD BMD BND BRC BRL CHP CKZ…" at bounding box center [796, 199] width 126 height 16
click at [763, 197] on select "CAD USD EUR ZAR RON ANG ARN AUD AUS AWG BBD BFR BGN BHD BMD BND BRC BRL CHP CKZ…" at bounding box center [796, 199] width 126 height 16
select select "1"
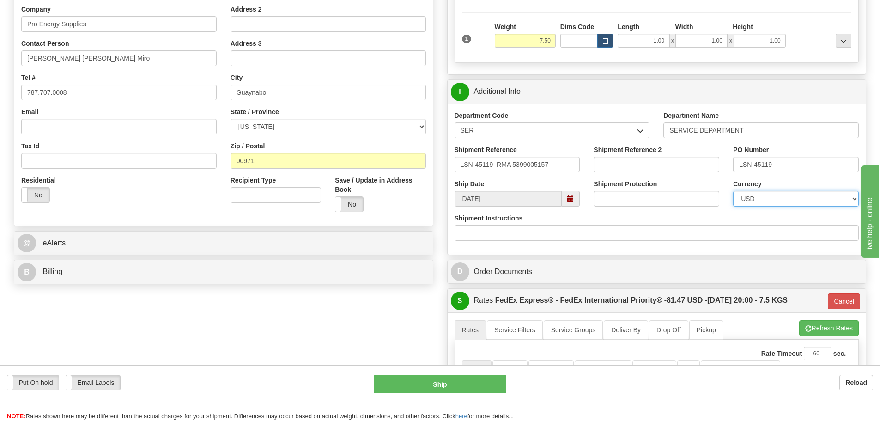
click at [733, 191] on select "CAD USD EUR ZAR RON ANG ARN AUD AUS AWG BBD BFR BGN BHD BMD BND BRC BRL CHP CKZ…" at bounding box center [796, 199] width 126 height 16
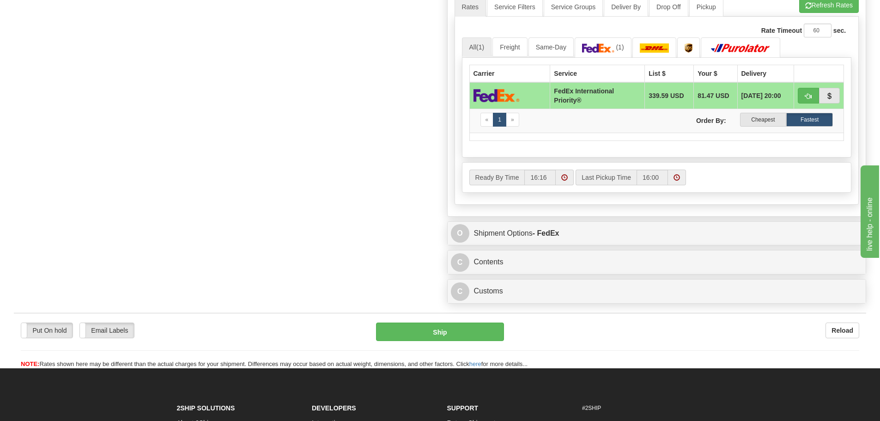
scroll to position [508, 0]
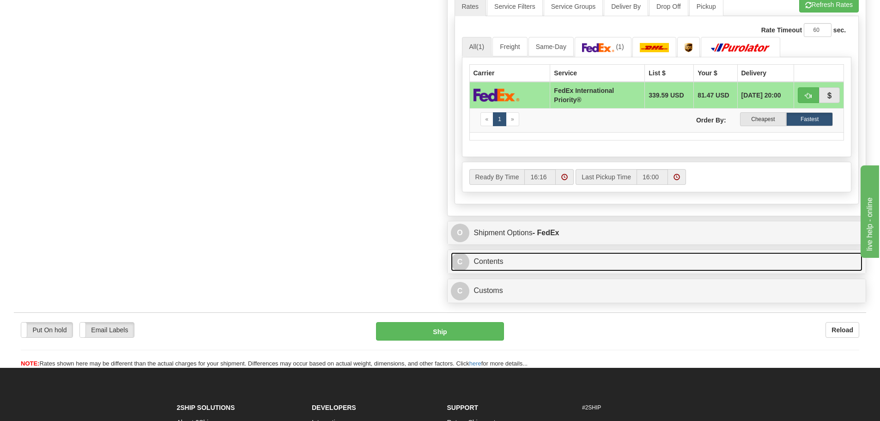
click at [557, 260] on link "C Contents" at bounding box center [657, 261] width 412 height 19
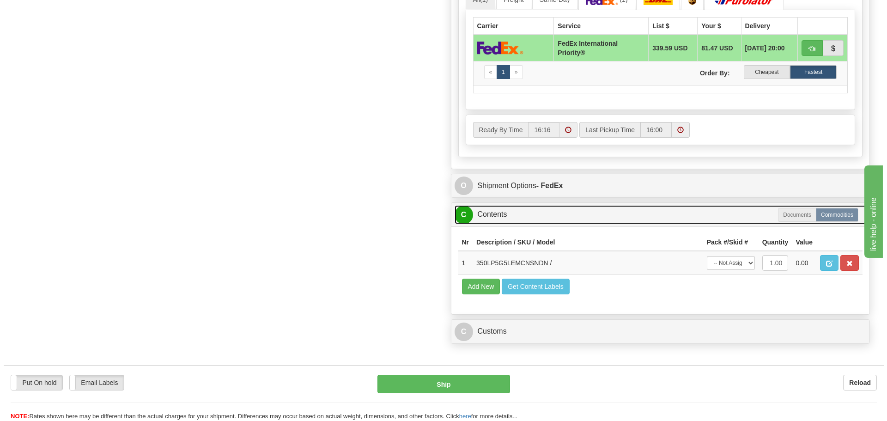
scroll to position [601, 0]
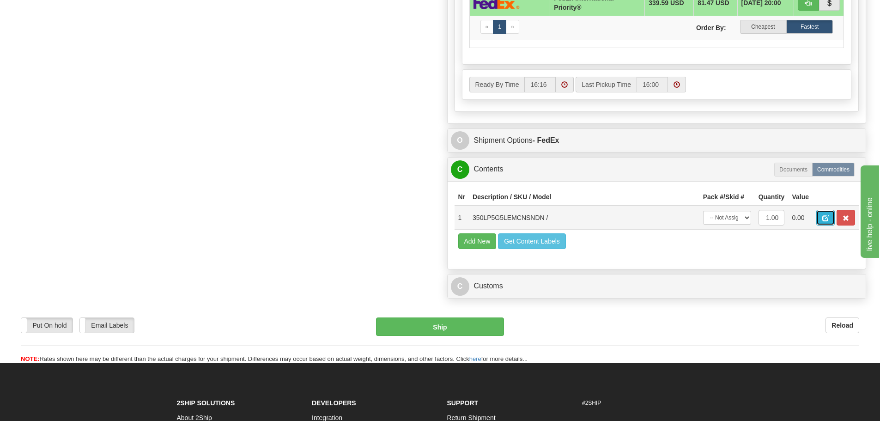
click at [828, 217] on span "button" at bounding box center [826, 218] width 6 height 6
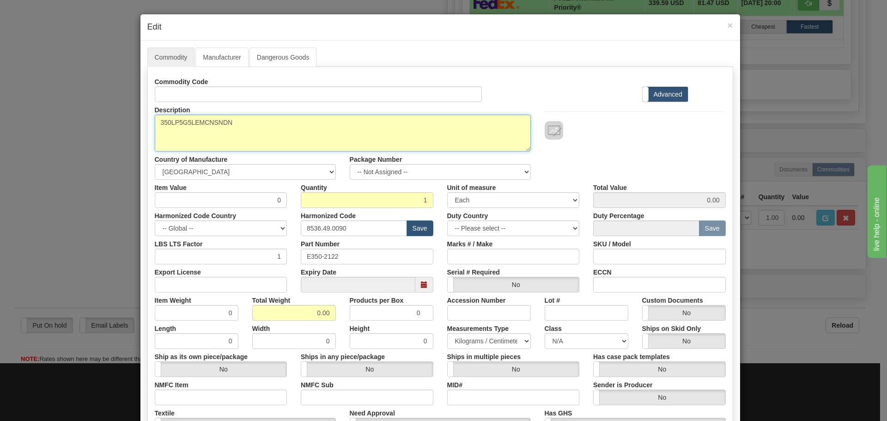
drag, startPoint x: 249, startPoint y: 132, endPoint x: 82, endPoint y: 138, distance: 167.4
click at [82, 138] on div "× Edit Commodity Manufacturer Dangerous Goods Commodity Code Standard Advanced …" at bounding box center [443, 210] width 887 height 421
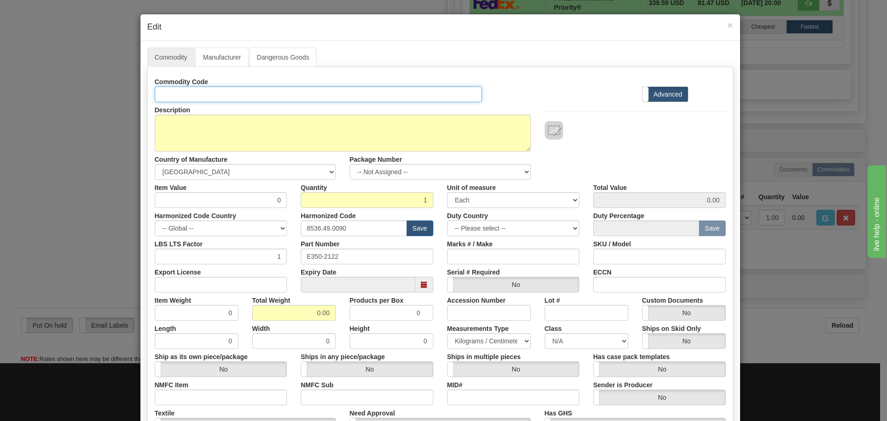
click at [250, 85] on div "Commodity Code" at bounding box center [319, 88] width 342 height 28
paste input "350LP5G5LEMCNSNDN"
type input "350LP5G5LEMCNSNDN"
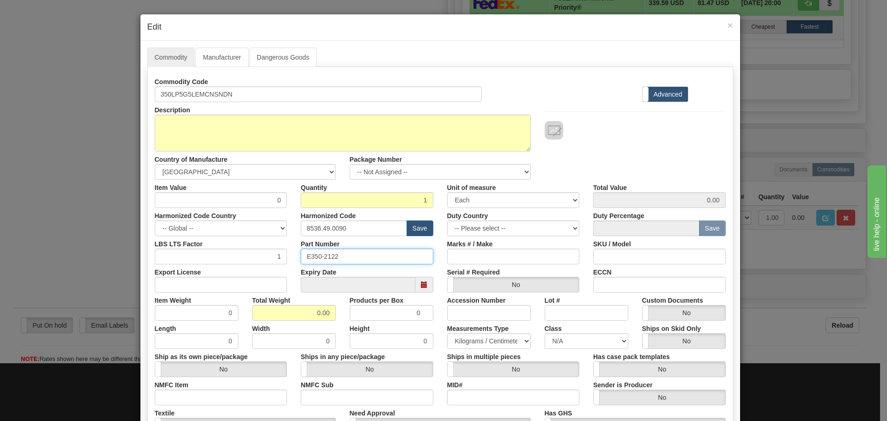
drag, startPoint x: 360, startPoint y: 254, endPoint x: 264, endPoint y: 265, distance: 96.8
click at [264, 265] on div "Commodity Code 350LP5G5LEMCNSNDN Standard Advanced Description 350LP5G5LEMCNSND…" at bounding box center [440, 268] width 571 height 388
paste input "350LP5G5LEMCNSNDN"
type input "350LP5G5LEMCNSNDN"
drag, startPoint x: 263, startPoint y: 195, endPoint x: 279, endPoint y: 205, distance: 18.2
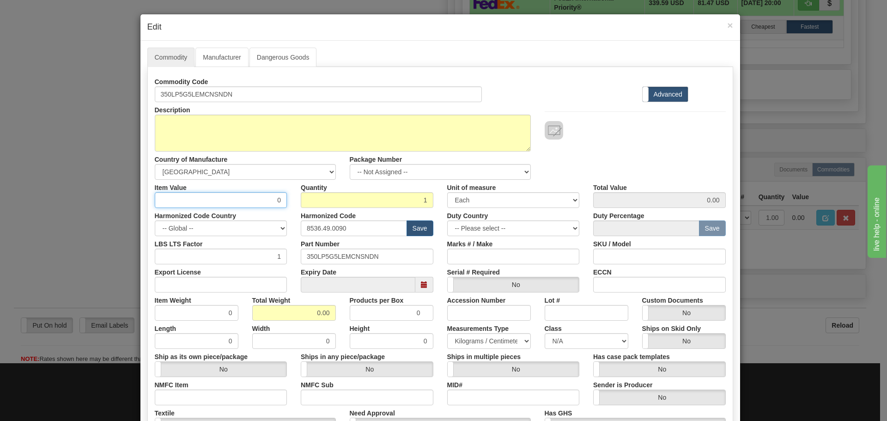
click at [279, 205] on input "0" at bounding box center [221, 200] width 133 height 16
paste input "$ 1,774.36"
type input "$ 1,774.36"
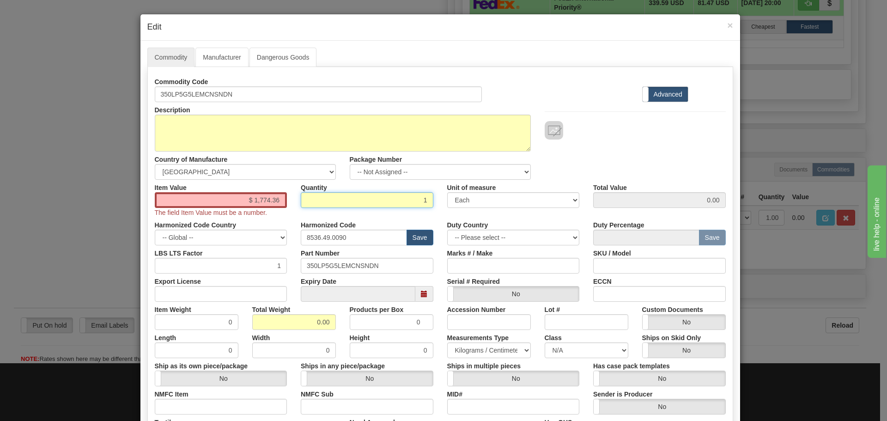
click at [334, 201] on input "1" at bounding box center [367, 200] width 133 height 16
drag, startPoint x: 243, startPoint y: 198, endPoint x: 309, endPoint y: 200, distance: 65.6
click at [309, 200] on div "Item Value $ 1,774.36 The field Item Value must be a number. Quantity 1 Unit of…" at bounding box center [440, 198] width 585 height 37
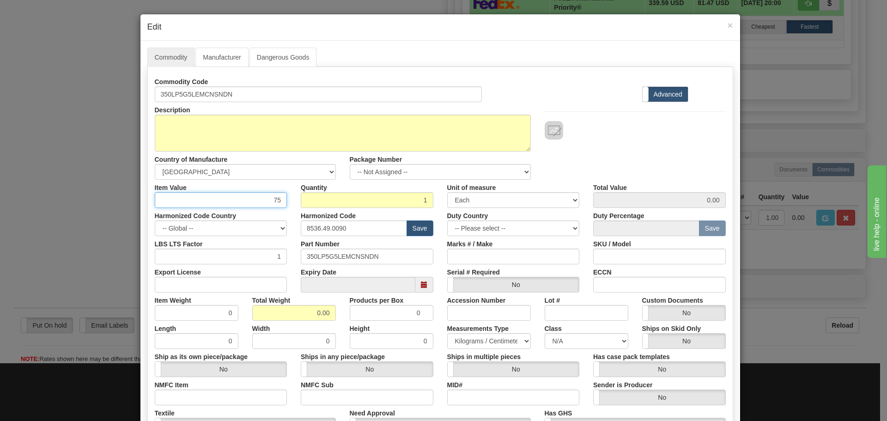
type input "75"
type input "75.00"
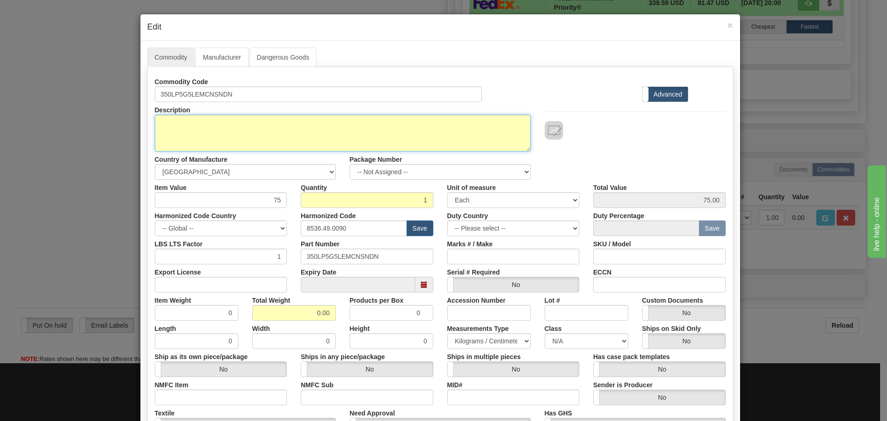
click at [284, 134] on textarea "350LP5G5LEMCNSNDN" at bounding box center [343, 133] width 376 height 37
click at [265, 123] on textarea "350LP5G5LEMCNSNDN" at bounding box center [343, 133] width 376 height 37
paste textarea "350 - Feeder Protection Relay"
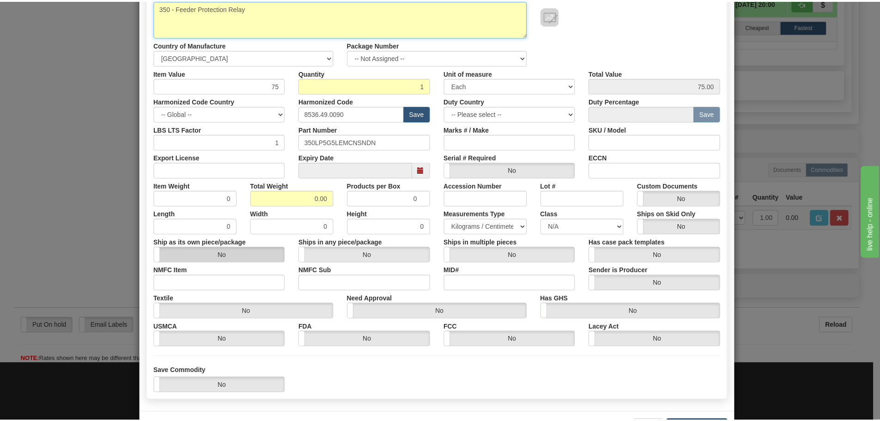
scroll to position [150, 0]
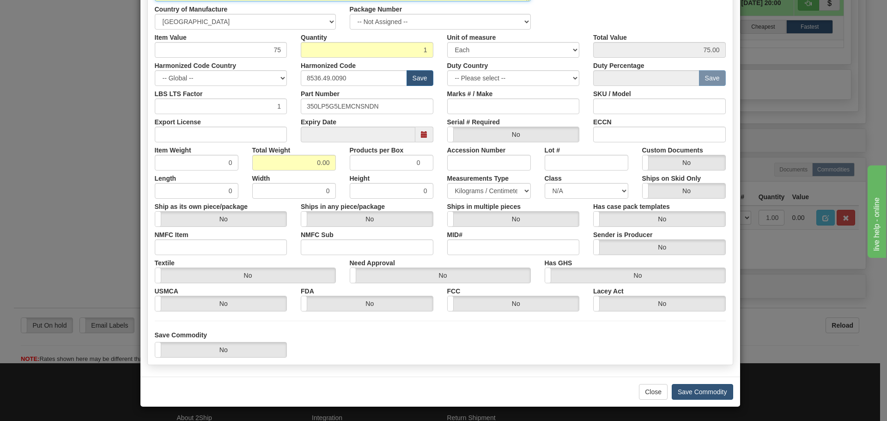
type textarea "350 - Feeder Protection Relay"
click at [687, 386] on button "Save Commodity" at bounding box center [702, 392] width 61 height 16
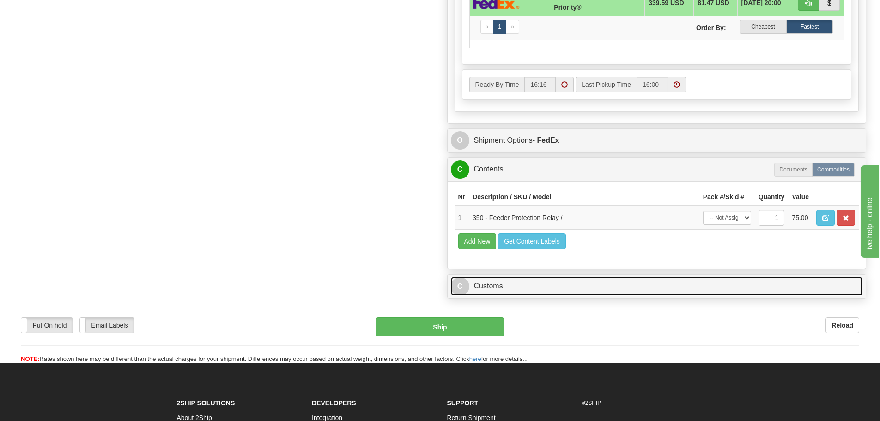
click at [612, 282] on link "C Customs" at bounding box center [657, 286] width 412 height 19
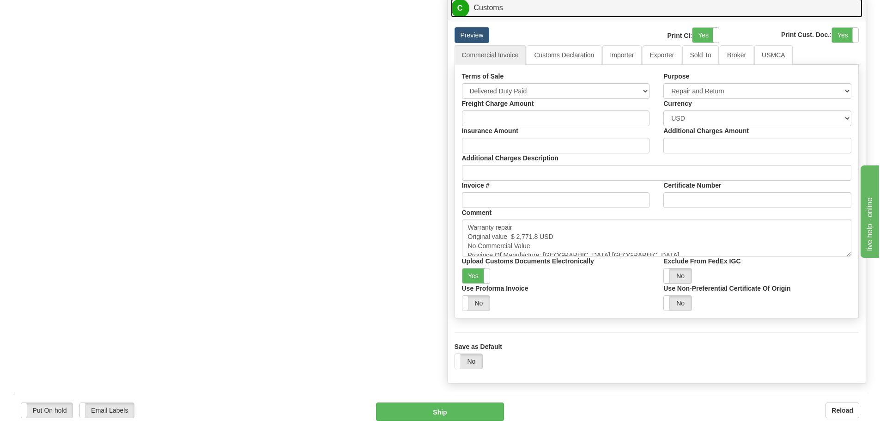
scroll to position [924, 0]
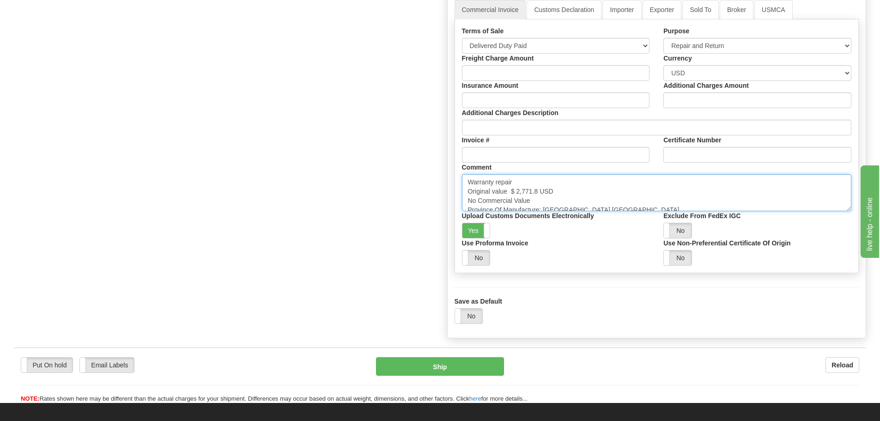
drag, startPoint x: 511, startPoint y: 188, endPoint x: 542, endPoint y: 187, distance: 31.0
click at [542, 187] on textarea "Warranty repair Original value $ 2,771.8 USD No Commercial Value Province Of Ma…" at bounding box center [657, 192] width 390 height 37
paste textarea "1,774.36"
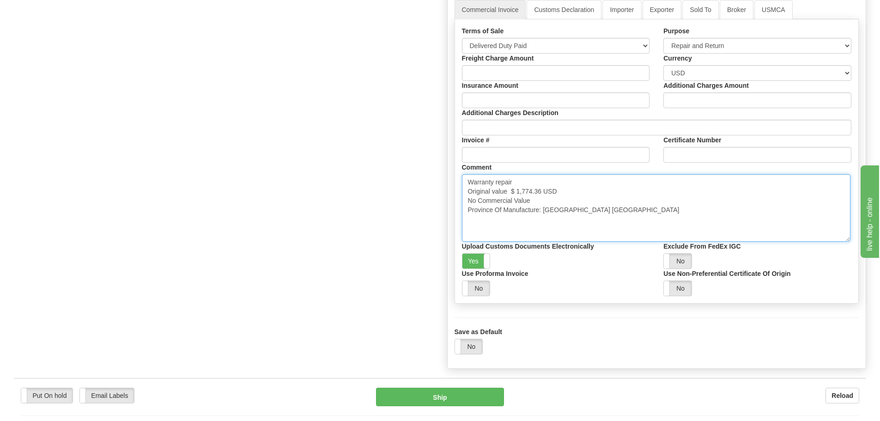
drag, startPoint x: 849, startPoint y: 204, endPoint x: 848, endPoint y: 237, distance: 32.4
click at [848, 237] on textarea "Warranty repair Original value $ 2,771.8 USD No Commercial Value Province Of Ma…" at bounding box center [656, 207] width 389 height 67
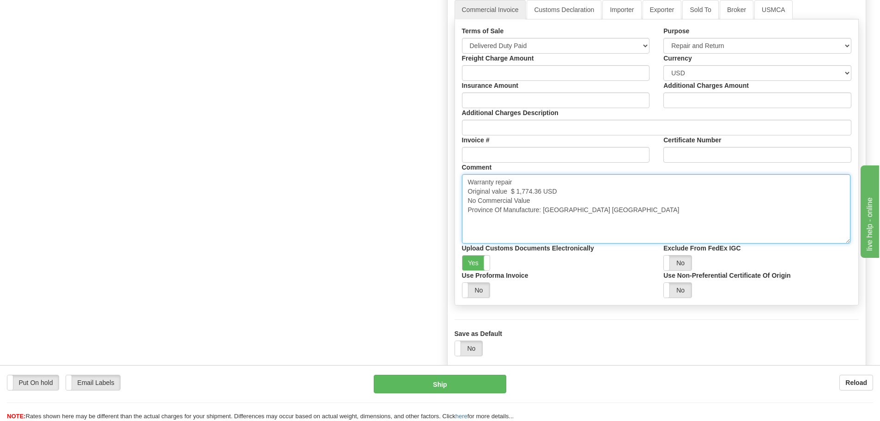
drag, startPoint x: 749, startPoint y: 204, endPoint x: 741, endPoint y: 197, distance: 9.8
click at [747, 202] on textarea "Warranty repair Original value $ 2,771.8 USD No Commercial Value Province Of Ma…" at bounding box center [656, 208] width 389 height 69
type textarea "Warranty repair Original value $ 1,774.36 USD No Commercial Value Province Of M…"
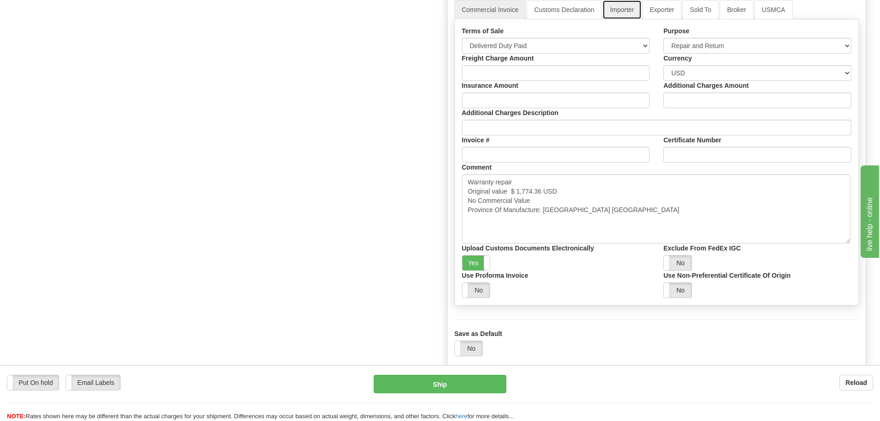
click at [620, 12] on link "Importer" at bounding box center [622, 9] width 39 height 19
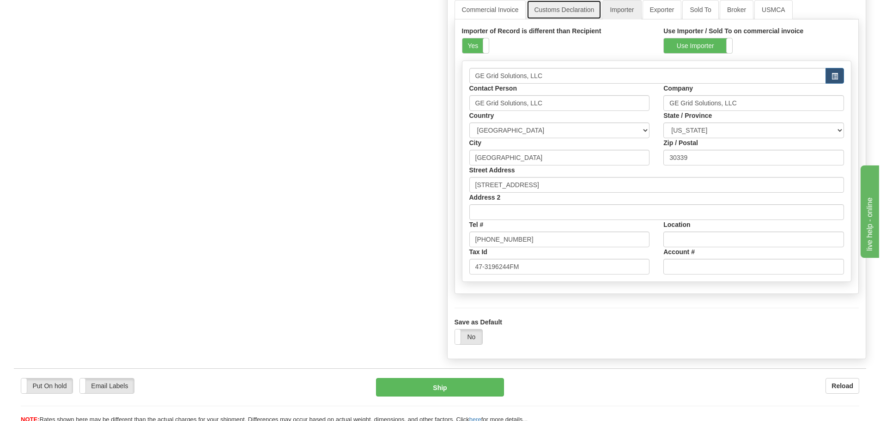
drag, startPoint x: 574, startPoint y: 7, endPoint x: 567, endPoint y: 8, distance: 7.9
click at [574, 7] on link "Customs Declaration" at bounding box center [564, 9] width 75 height 19
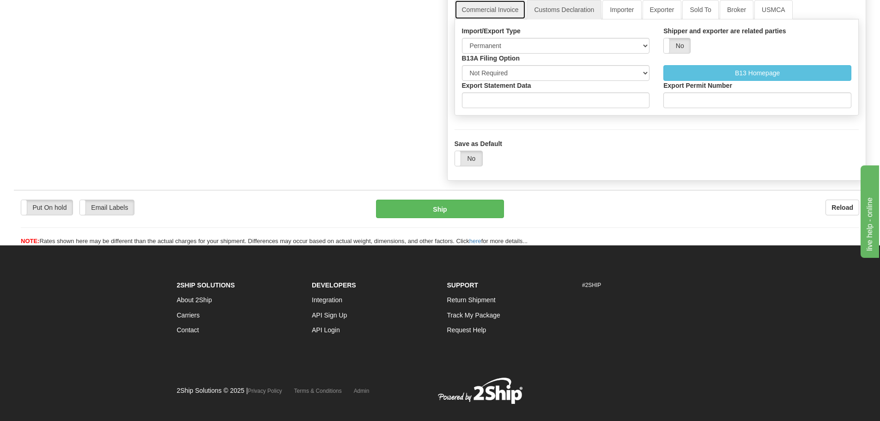
click at [467, 18] on link "Commercial Invoice" at bounding box center [491, 9] width 72 height 19
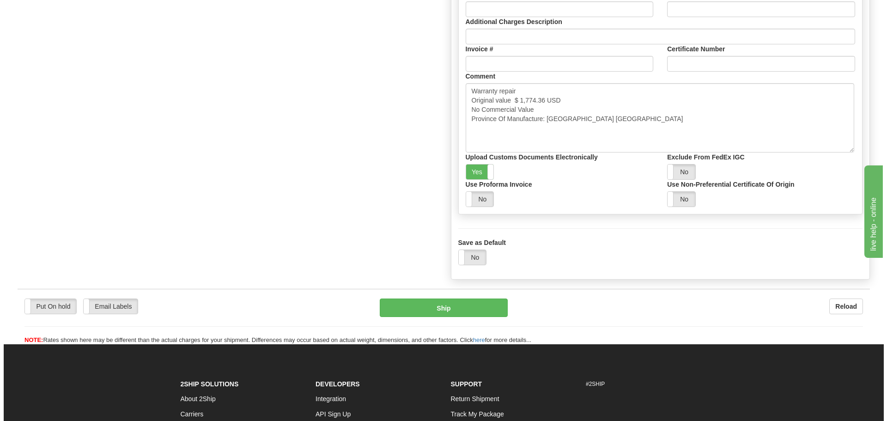
scroll to position [1017, 0]
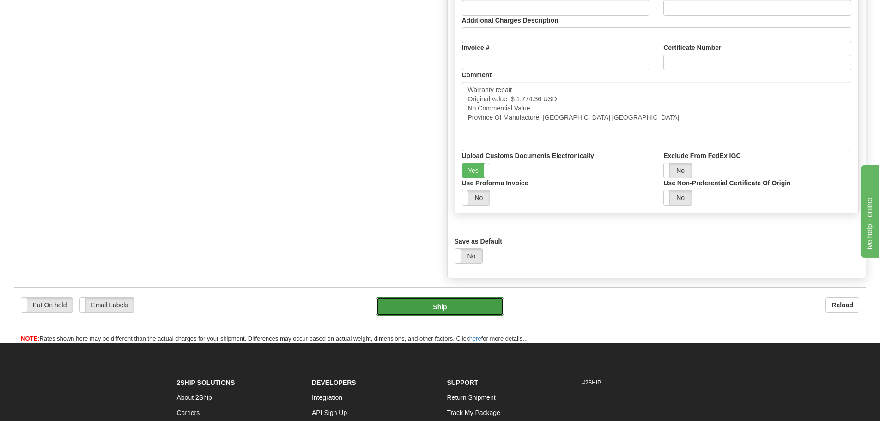
click at [420, 308] on button "Ship" at bounding box center [440, 306] width 128 height 18
